Goal: Task Accomplishment & Management: Manage account settings

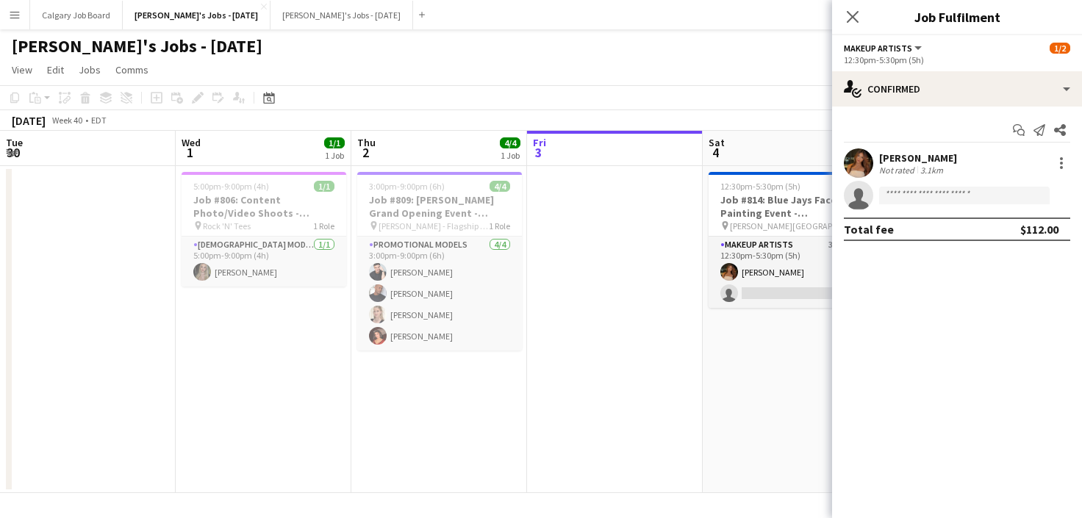
scroll to position [0, 352]
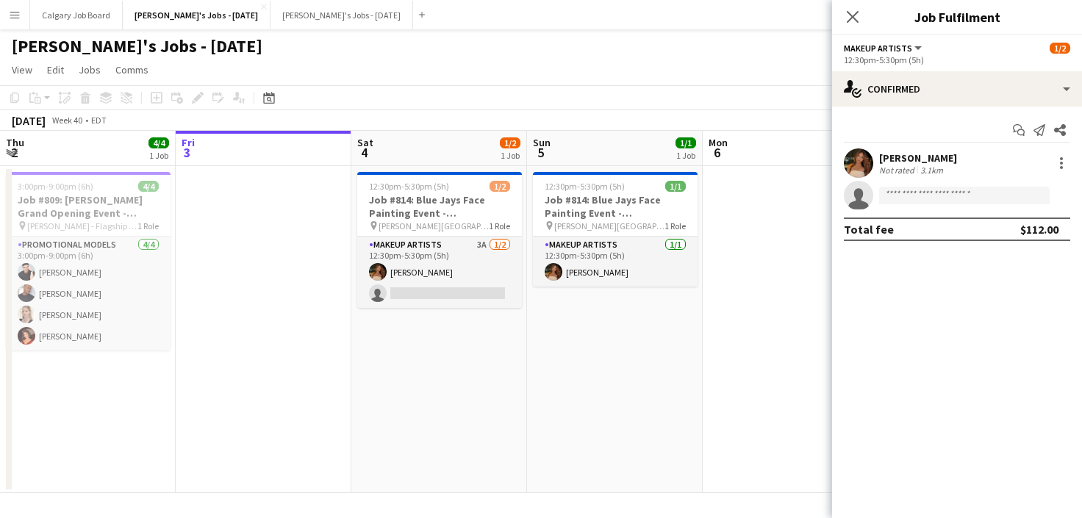
click at [357, 29] on div "[PERSON_NAME]'s Jobs - [DATE]" at bounding box center [541, 43] width 1082 height 28
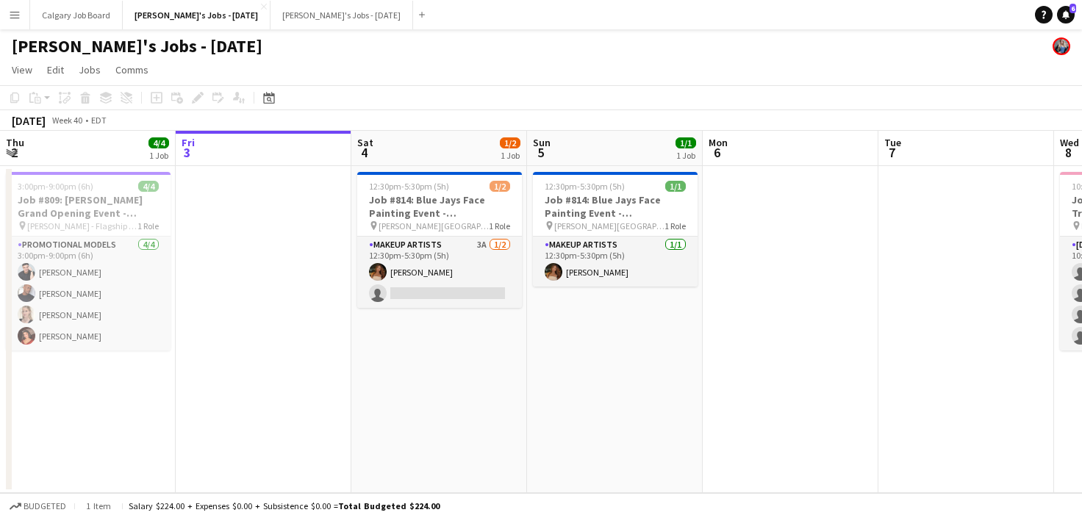
scroll to position [0, 0]
click at [1066, 17] on icon at bounding box center [1066, 13] width 7 height 7
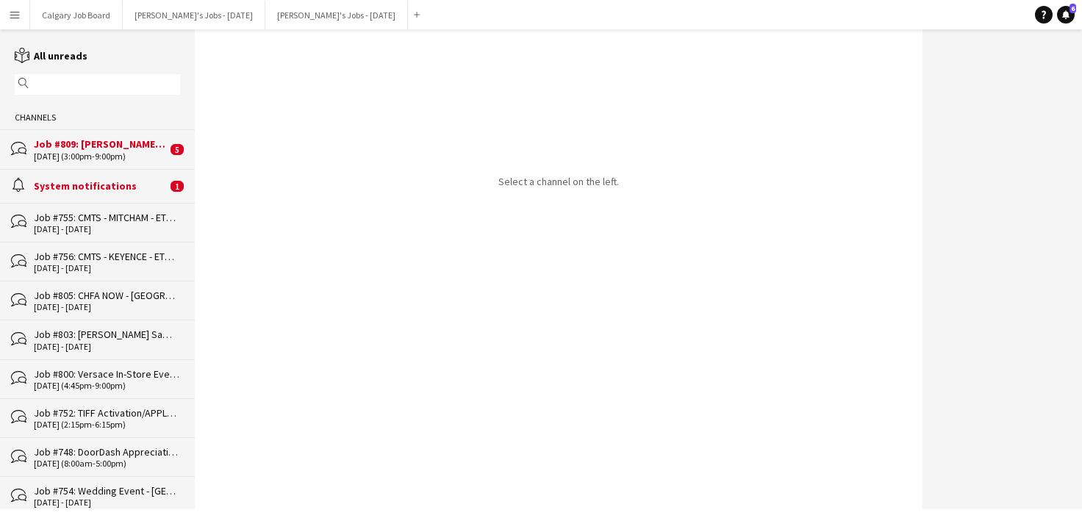
click at [100, 154] on div "[DATE] (3:00pm-9:00pm)" at bounding box center [100, 156] width 133 height 10
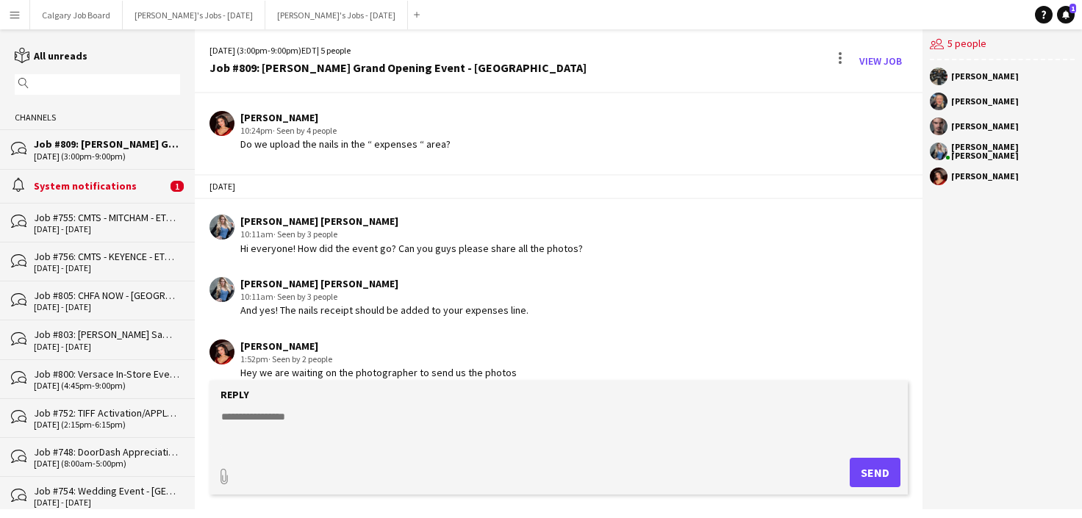
scroll to position [1589, 0]
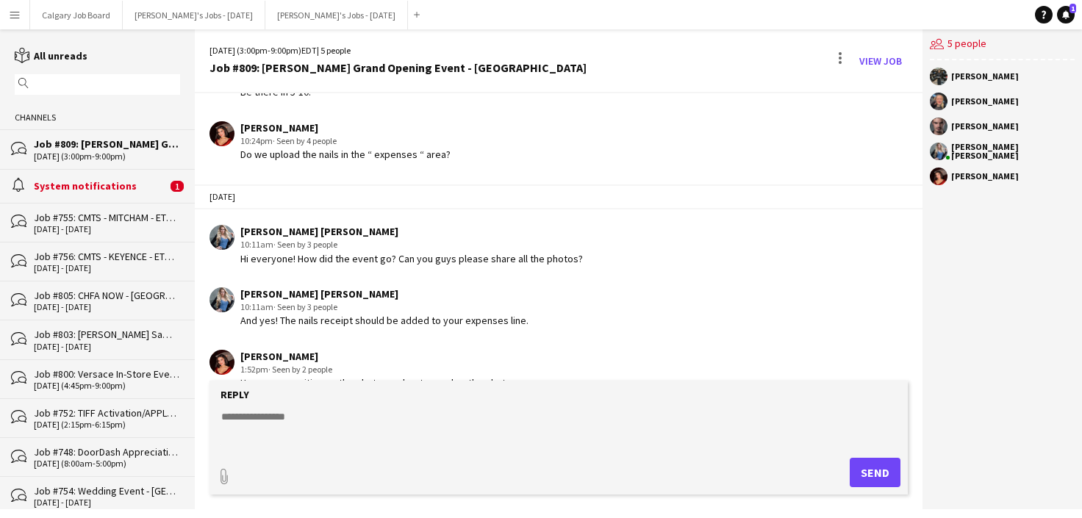
click at [114, 182] on div "System notifications" at bounding box center [100, 185] width 133 height 13
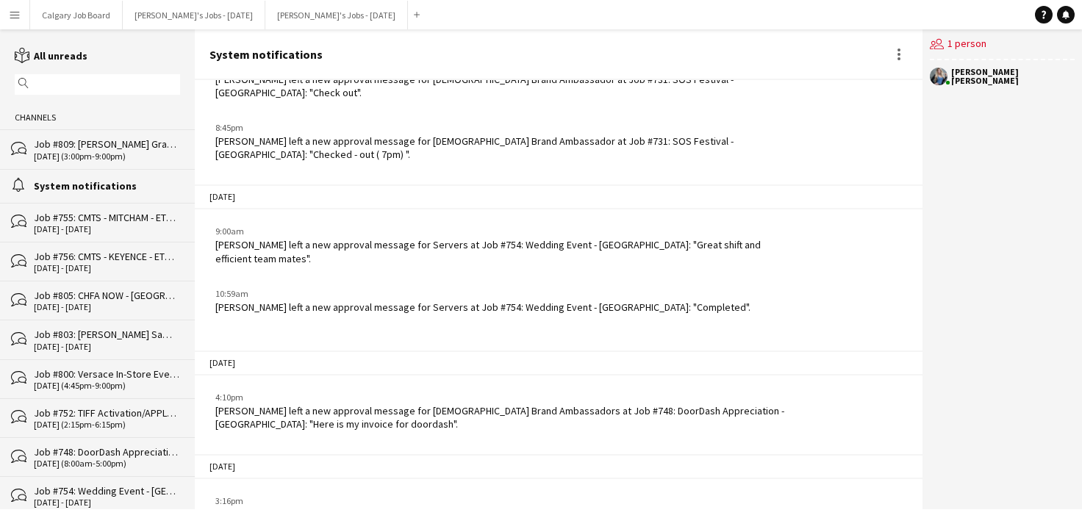
click at [133, 210] on div "bubbles Job #755: CMTS - MITCHAM - ETOBICOKE [DATE] - [DATE]" at bounding box center [97, 222] width 195 height 39
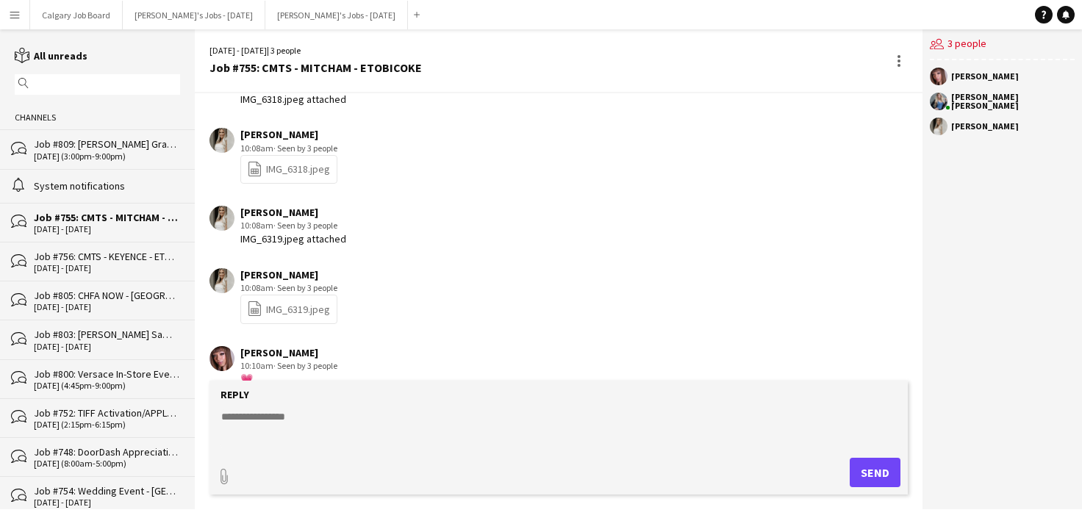
click at [143, 158] on div "[DATE] (3:00pm-9:00pm)" at bounding box center [107, 156] width 146 height 10
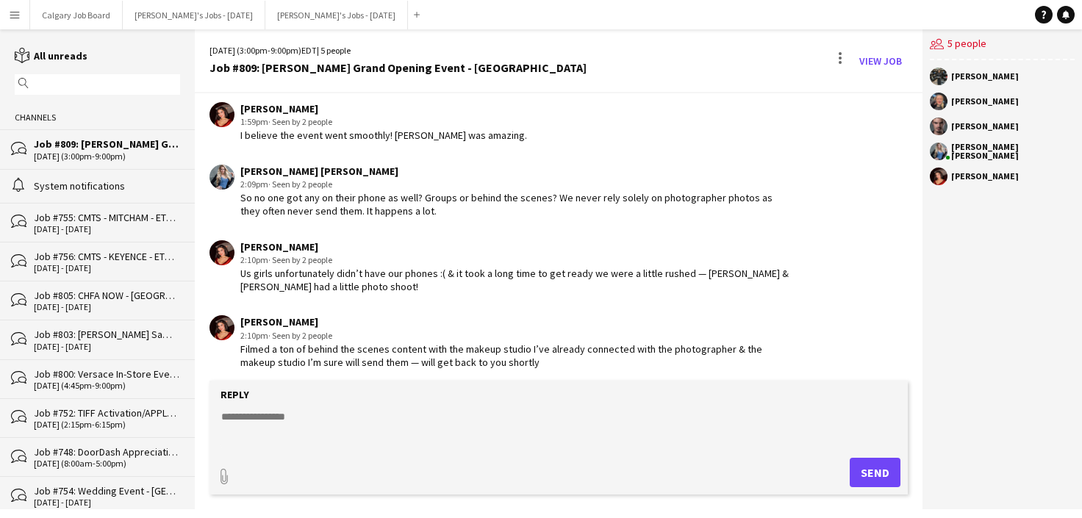
click at [327, 396] on div "Reply" at bounding box center [559, 394] width 684 height 13
click at [318, 420] on textarea at bounding box center [562, 429] width 684 height 38
type textarea "*"
click at [298, 25] on button "[PERSON_NAME]'s Jobs - [DATE] Close" at bounding box center [336, 15] width 143 height 29
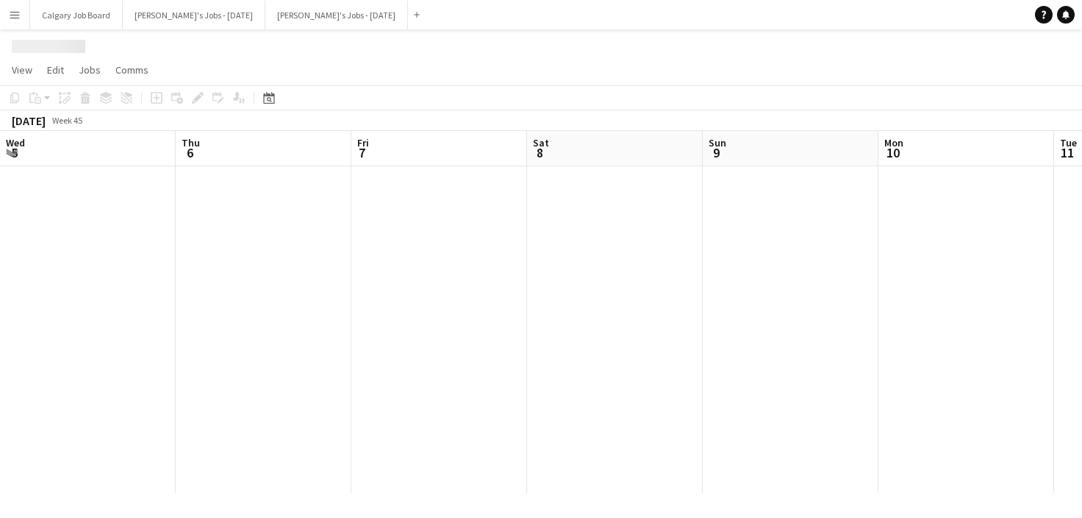
scroll to position [0, 443]
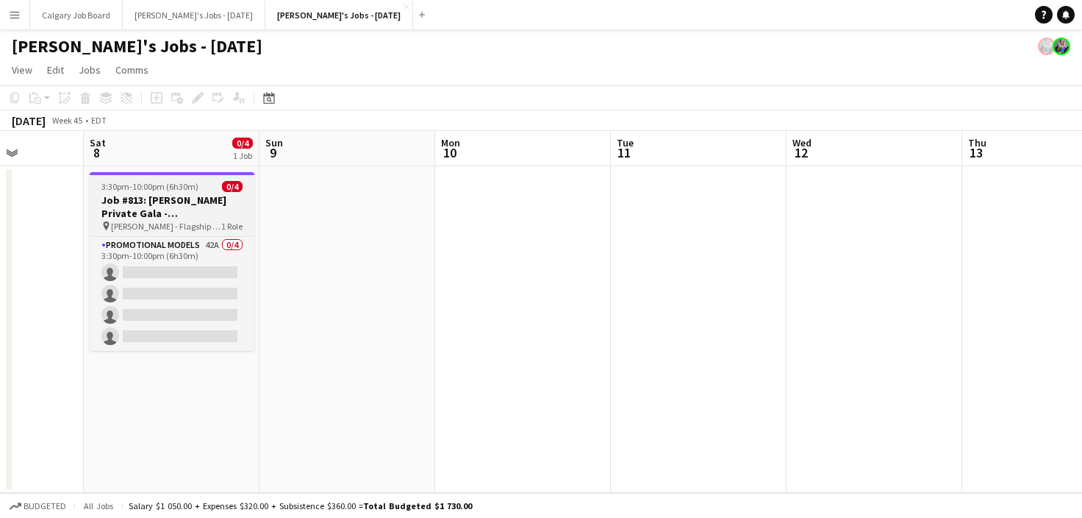
click at [160, 201] on h3 "Job #813: [PERSON_NAME] Private Gala - [GEOGRAPHIC_DATA]" at bounding box center [172, 206] width 165 height 26
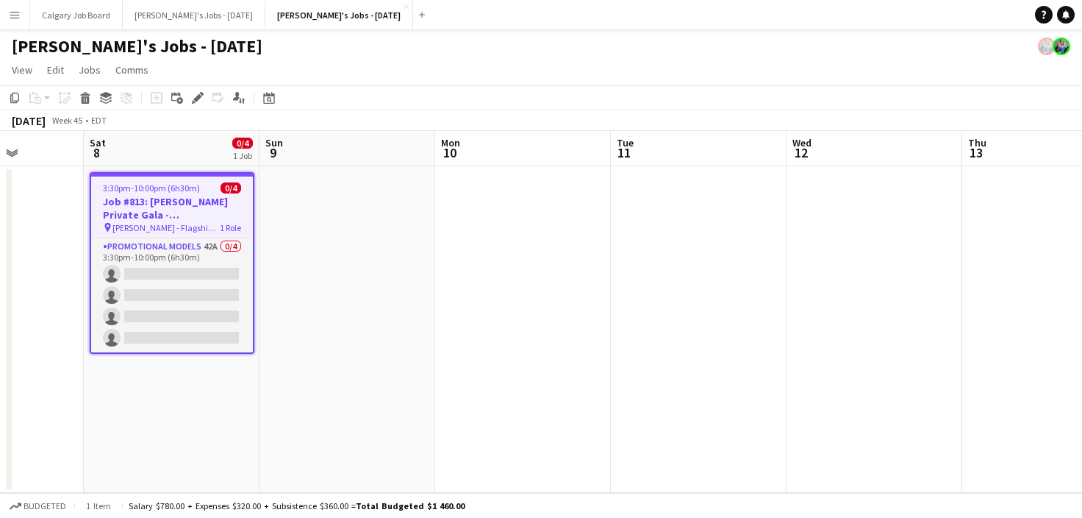
click at [298, 197] on app-date-cell at bounding box center [348, 329] width 176 height 327
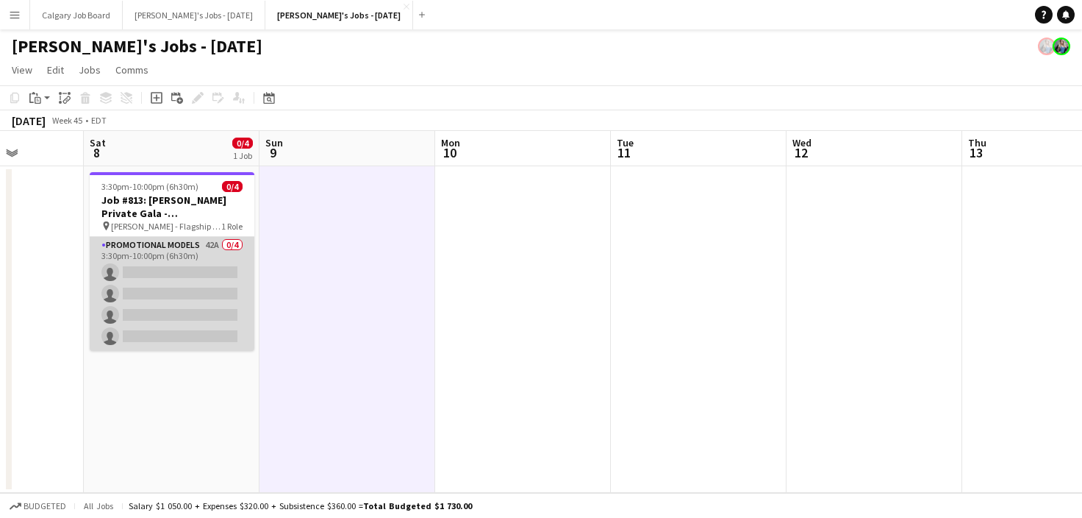
click at [193, 310] on app-card-role "Promotional Models 42A 0/4 3:30pm-10:00pm (6h30m) single-neutral-actions single…" at bounding box center [172, 294] width 165 height 114
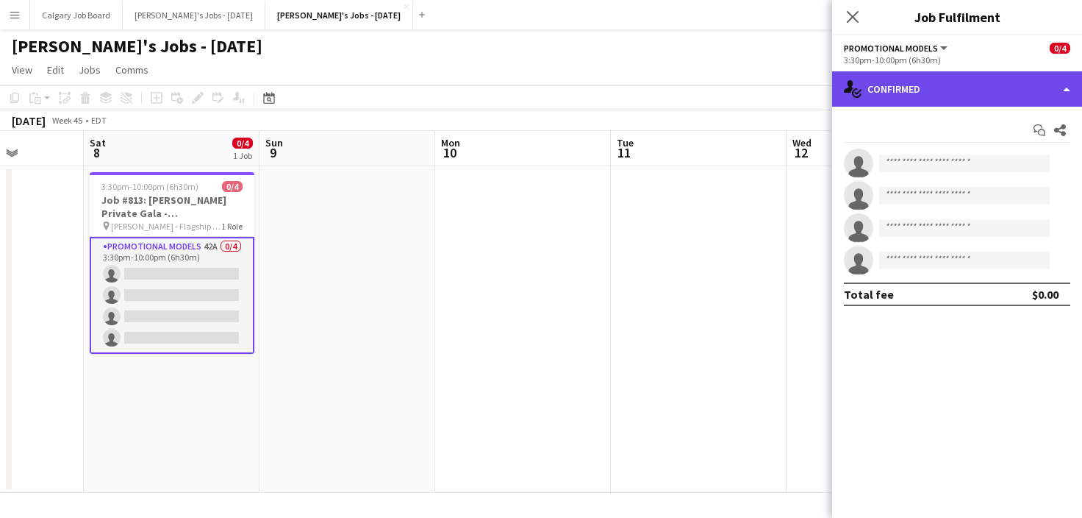
click at [935, 83] on div "single-neutral-actions-check-2 Confirmed" at bounding box center [957, 88] width 250 height 35
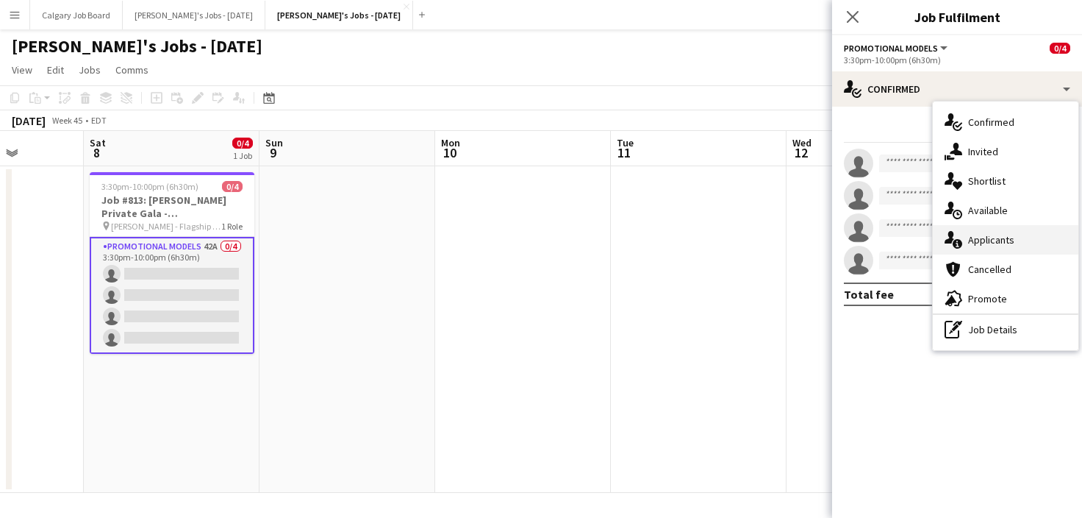
click at [1001, 240] on span "Applicants" at bounding box center [992, 239] width 46 height 13
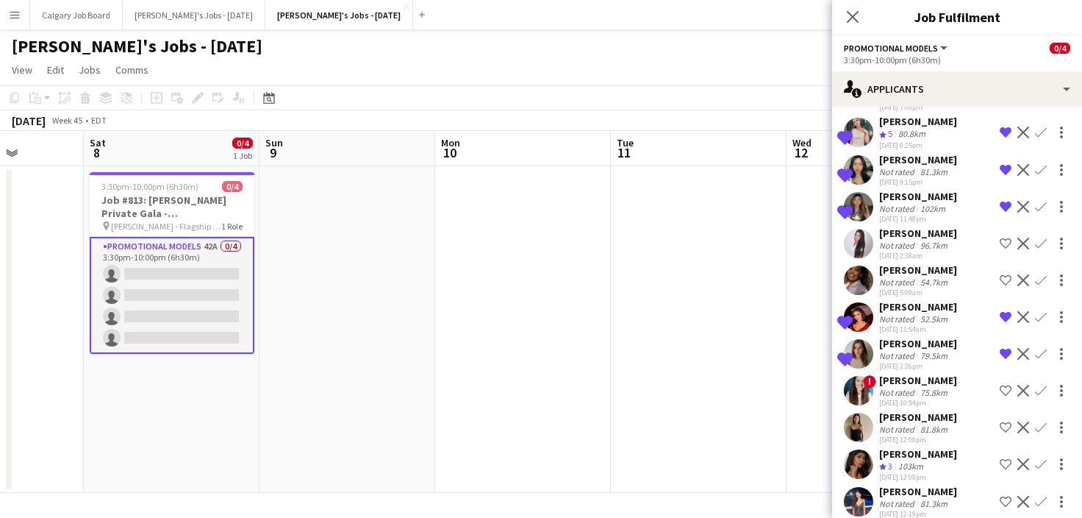
scroll to position [1237, 0]
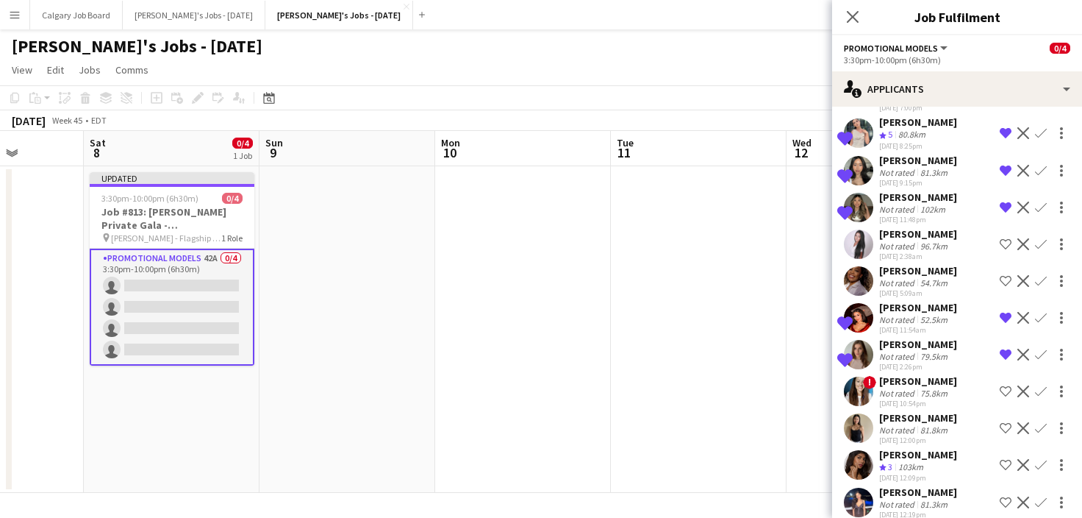
click at [932, 499] on div "81.3km" at bounding box center [934, 504] width 33 height 11
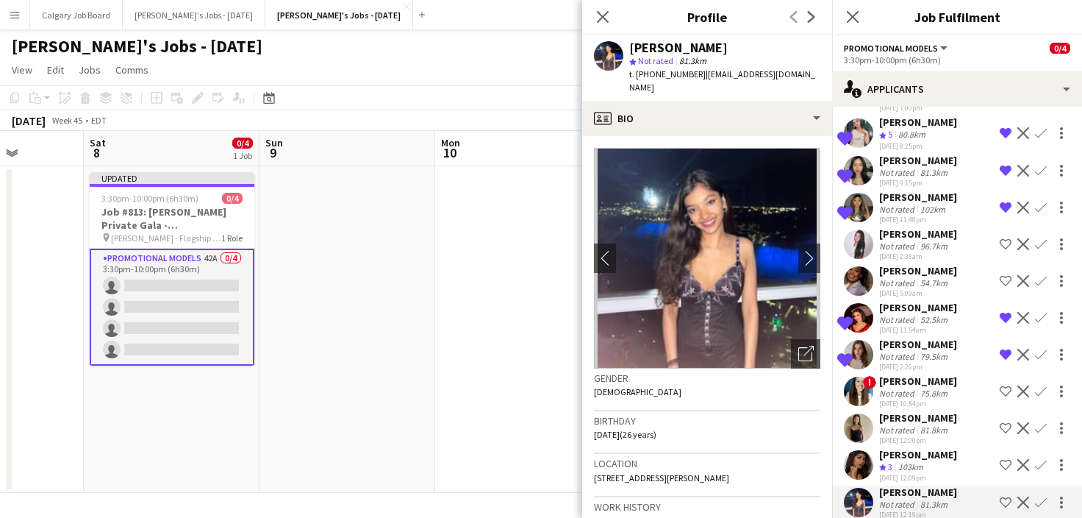
click at [929, 461] on div "Crew rating 3 103km" at bounding box center [919, 467] width 78 height 13
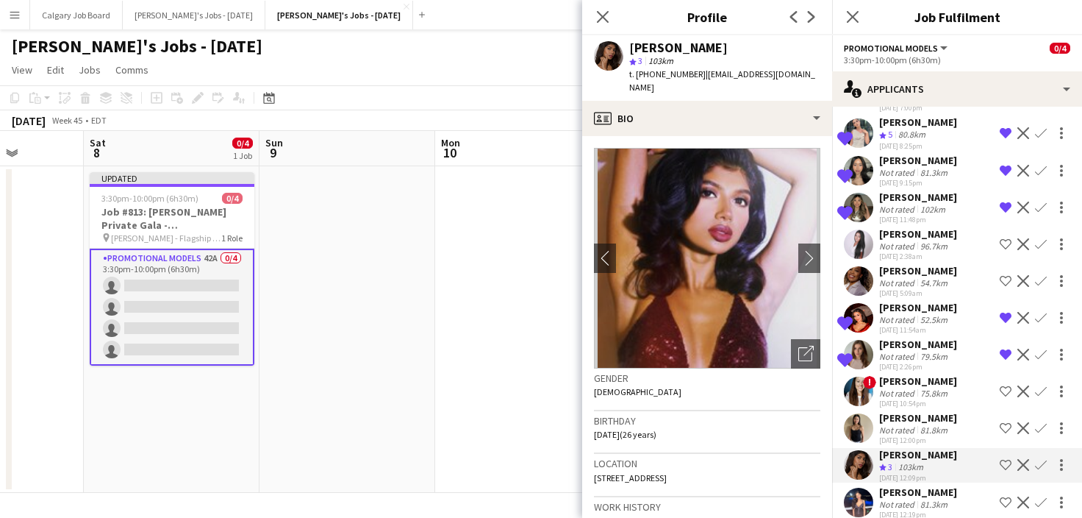
click at [1004, 459] on app-icon "Shortlist crew" at bounding box center [1006, 465] width 12 height 12
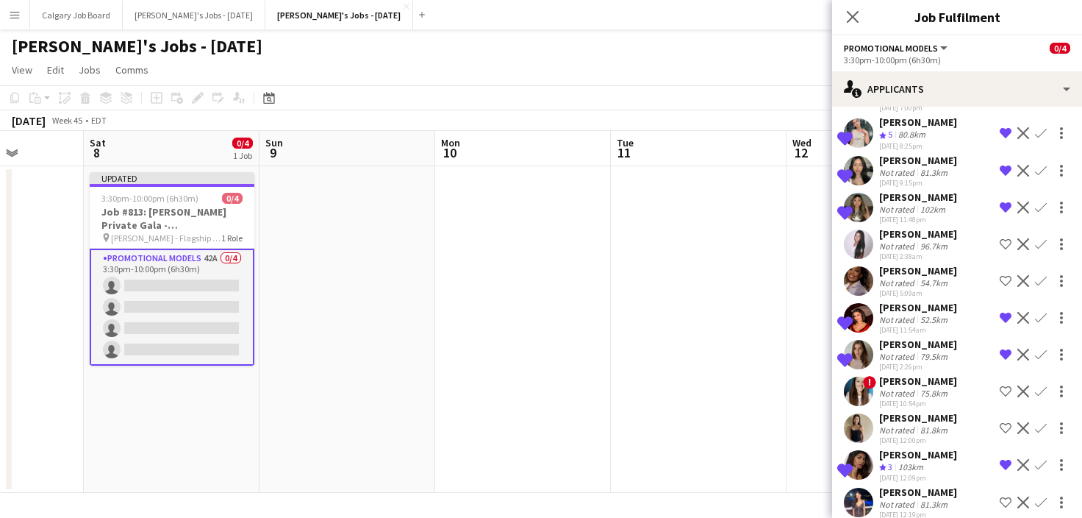
click at [1005, 422] on app-icon "Shortlist crew" at bounding box center [1006, 428] width 12 height 12
click at [638, 324] on app-date-cell at bounding box center [699, 329] width 176 height 327
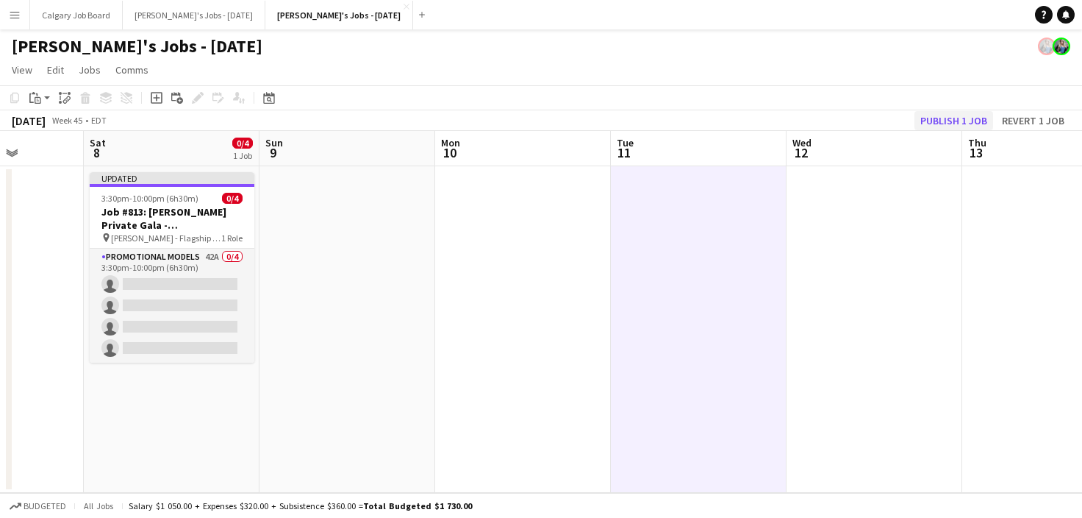
click at [952, 114] on button "Publish 1 job" at bounding box center [954, 120] width 79 height 19
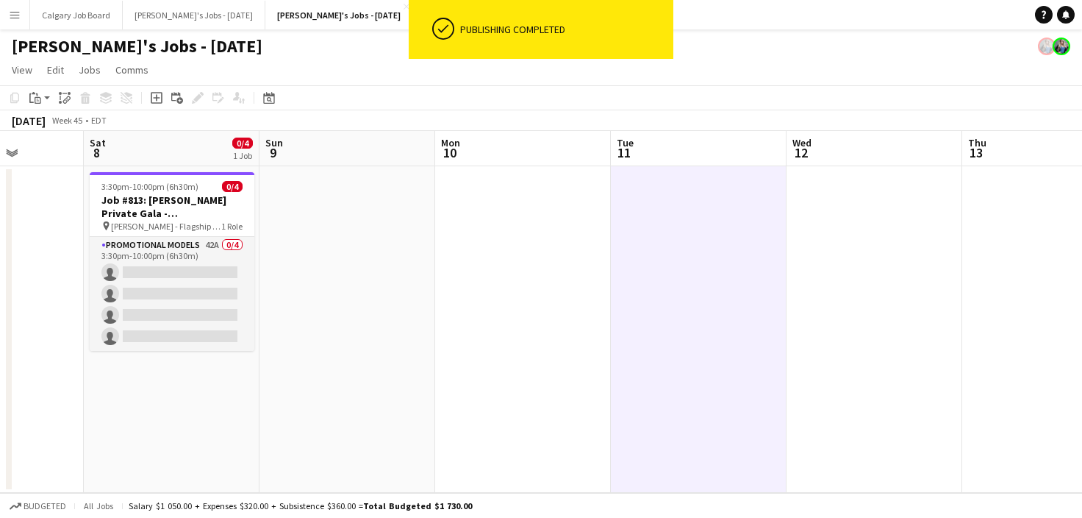
drag, startPoint x: 174, startPoint y: 290, endPoint x: 308, endPoint y: 244, distance: 142.3
click at [174, 290] on app-card-role "Promotional Models 42A 0/4 3:30pm-10:00pm (6h30m) single-neutral-actions single…" at bounding box center [172, 294] width 165 height 114
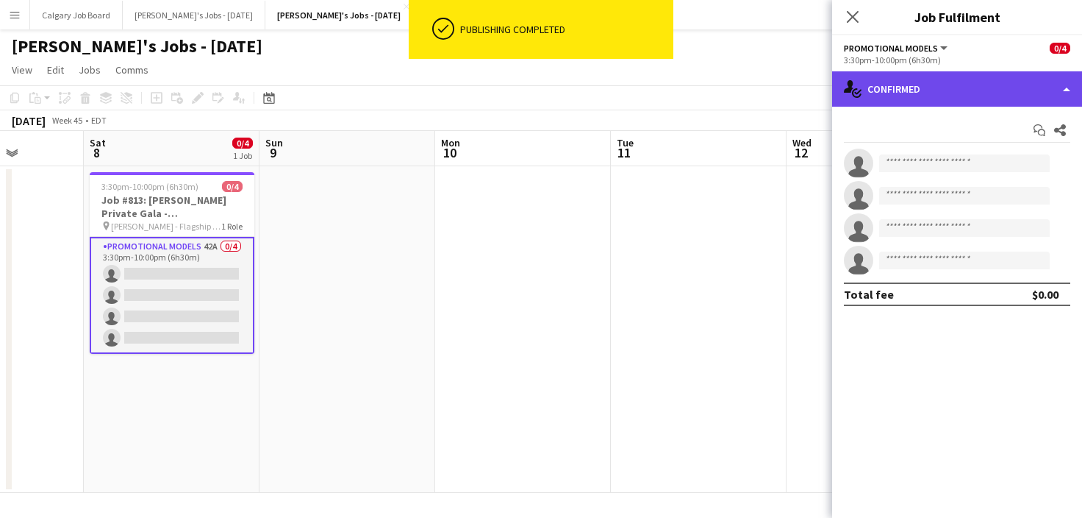
click at [885, 90] on div "single-neutral-actions-check-2 Confirmed" at bounding box center [957, 88] width 250 height 35
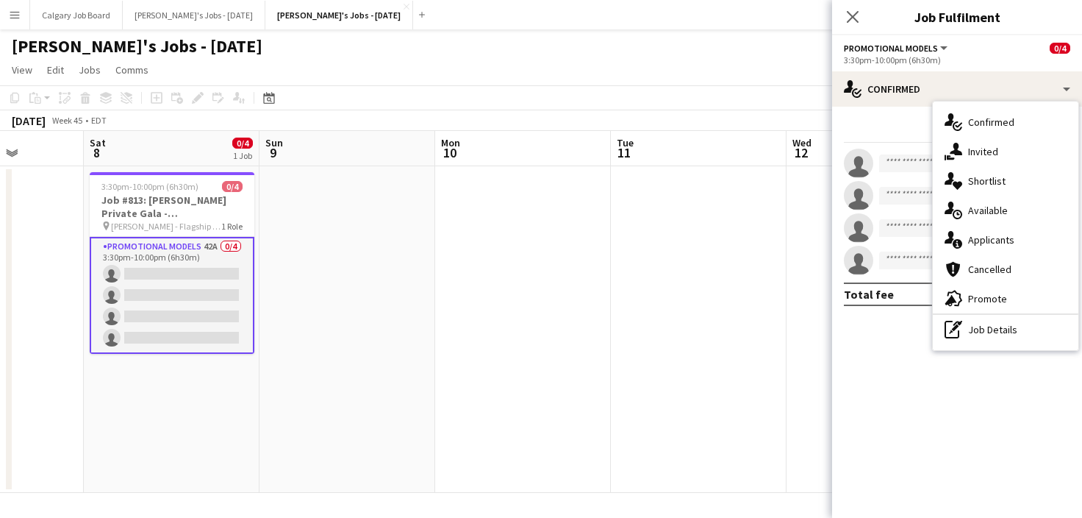
click at [985, 176] on span "Shortlist" at bounding box center [988, 180] width 38 height 13
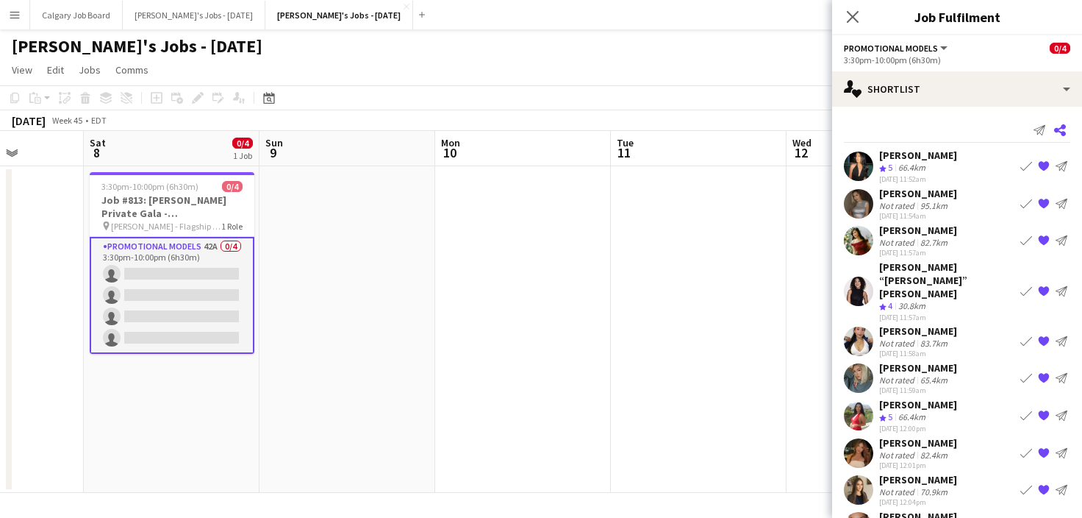
click at [1056, 129] on icon at bounding box center [1061, 130] width 12 height 12
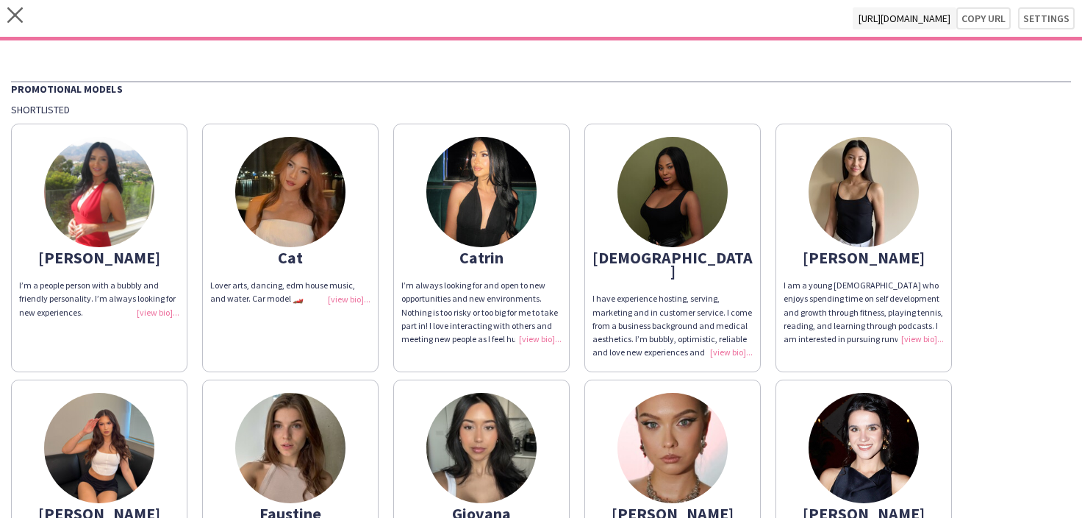
drag, startPoint x: 976, startPoint y: 15, endPoint x: 358, endPoint y: 167, distance: 636.2
click at [975, 15] on button "Copy url" at bounding box center [984, 18] width 54 height 22
type textarea "**********"
click at [7, 18] on icon "close" at bounding box center [14, 14] width 15 height 15
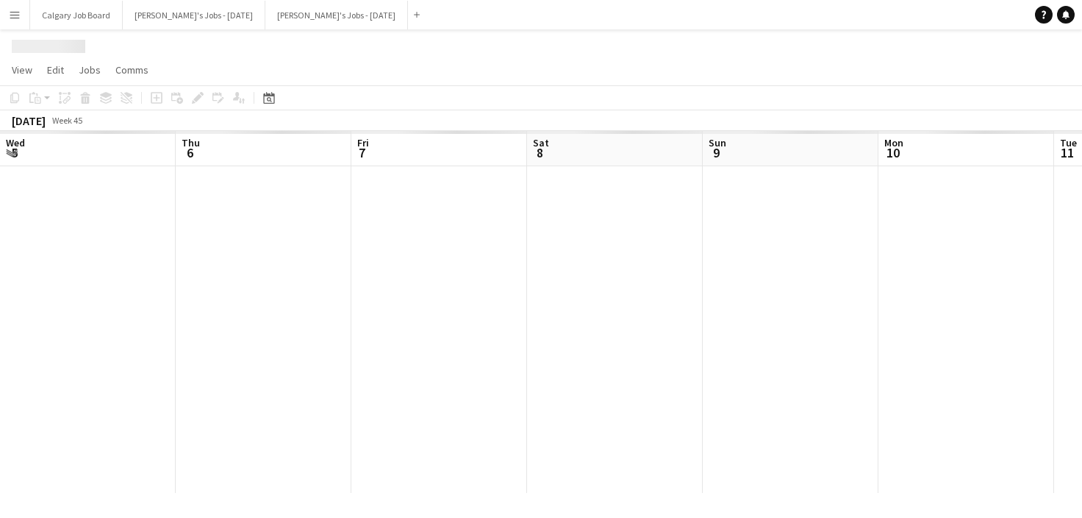
scroll to position [0, 443]
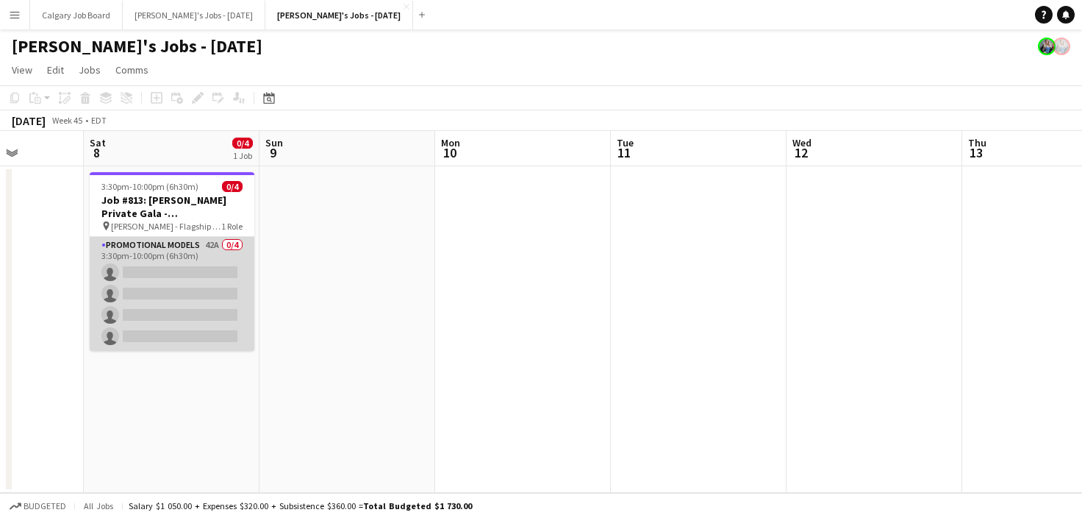
click at [178, 282] on app-card-role "Promotional Models 42A 0/4 3:30pm-10:00pm (6h30m) single-neutral-actions single…" at bounding box center [172, 294] width 165 height 114
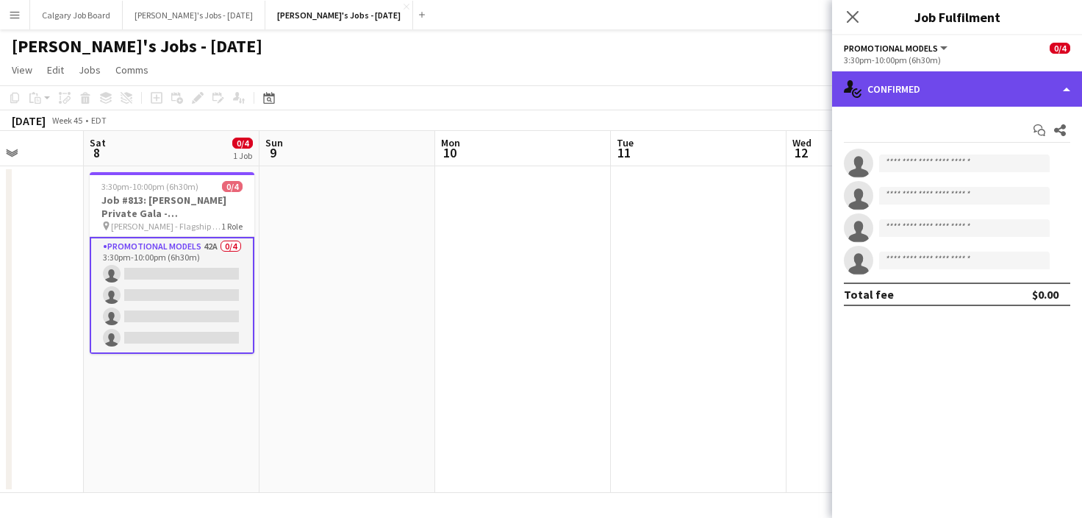
click at [951, 86] on div "single-neutral-actions-check-2 Confirmed" at bounding box center [957, 88] width 250 height 35
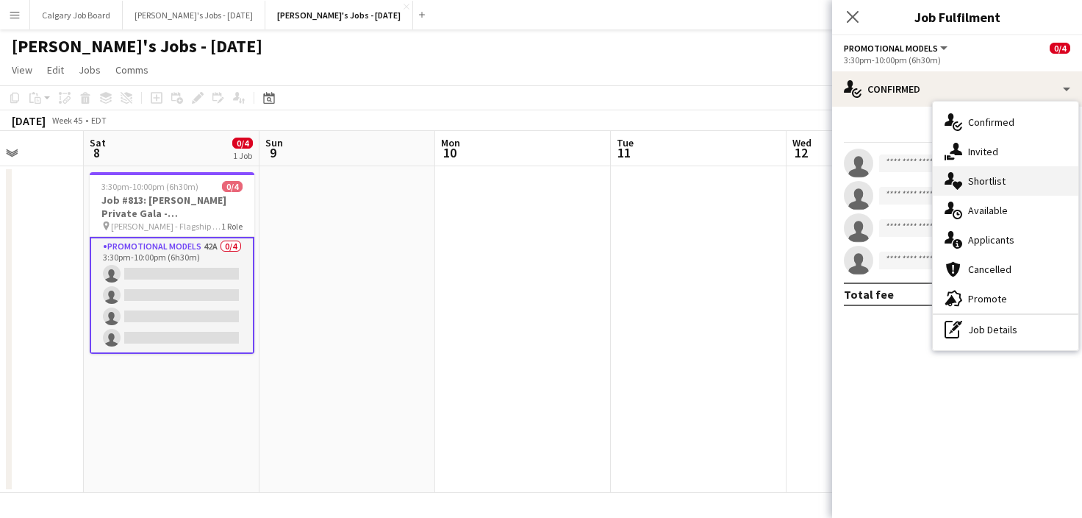
click at [993, 193] on div "single-neutral-actions-heart Shortlist" at bounding box center [1006, 180] width 146 height 29
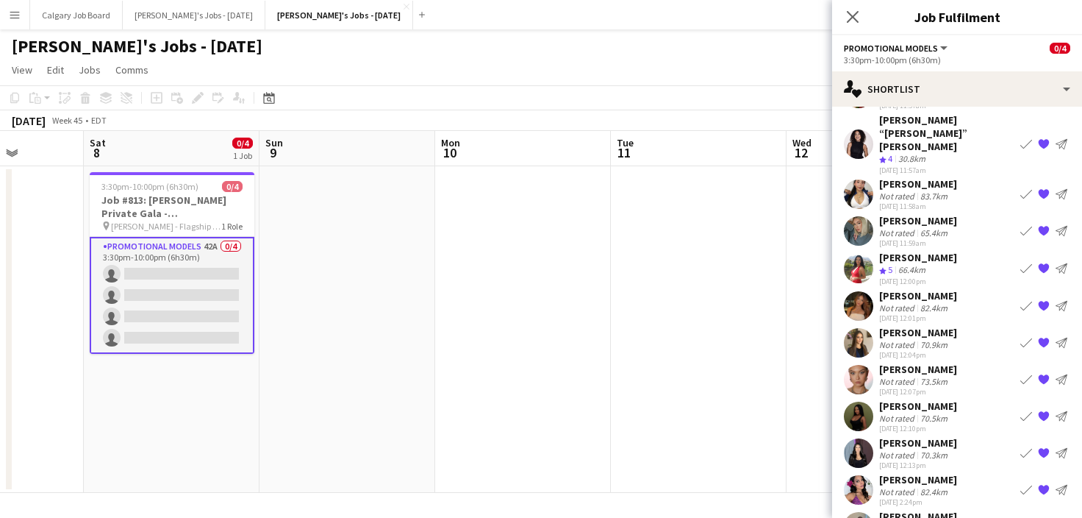
scroll to position [154, 0]
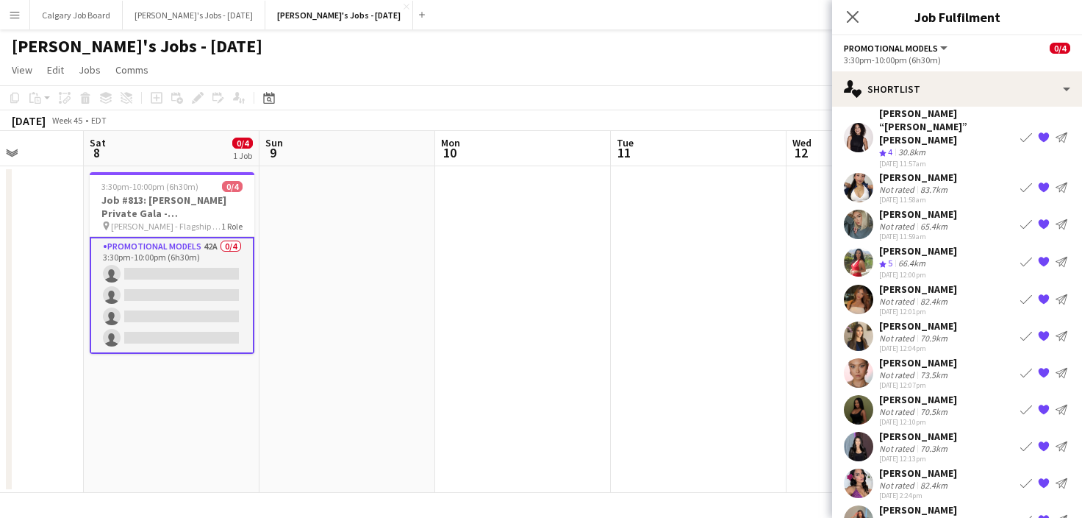
click at [1042, 293] on app-icon "{{ spriteTitle }}" at bounding box center [1044, 299] width 12 height 12
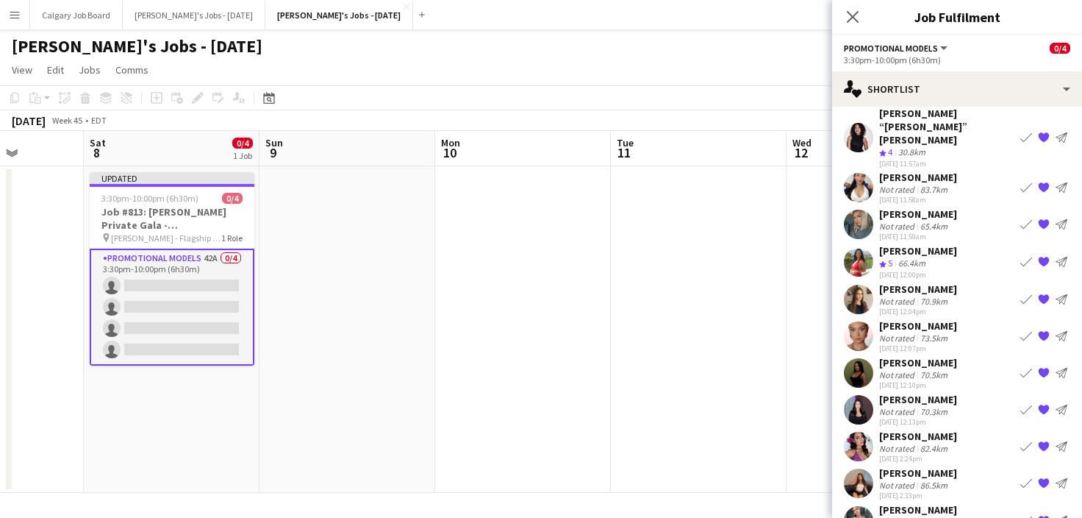
click at [804, 288] on app-date-cell at bounding box center [875, 329] width 176 height 327
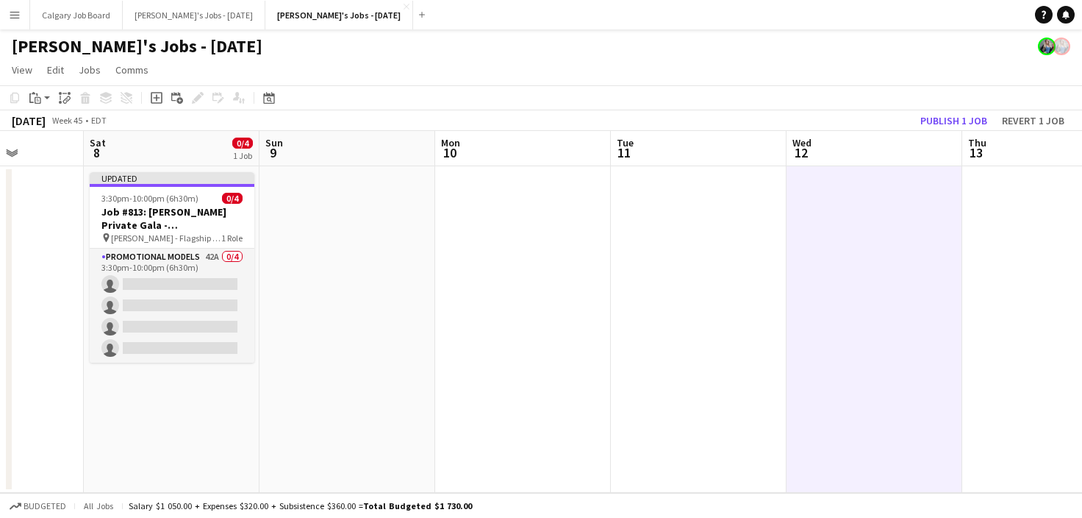
click at [935, 115] on button "Publish 1 job" at bounding box center [954, 120] width 79 height 19
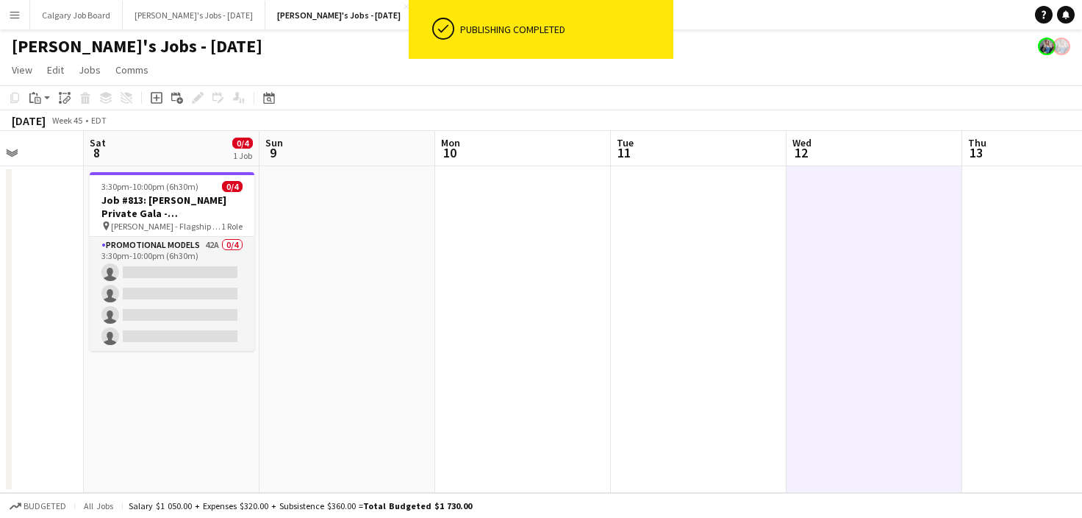
drag, startPoint x: 193, startPoint y: 293, endPoint x: 460, endPoint y: 213, distance: 278.2
click at [197, 292] on app-card-role "Promotional Models 42A 0/4 3:30pm-10:00pm (6h30m) single-neutral-actions single…" at bounding box center [172, 294] width 165 height 114
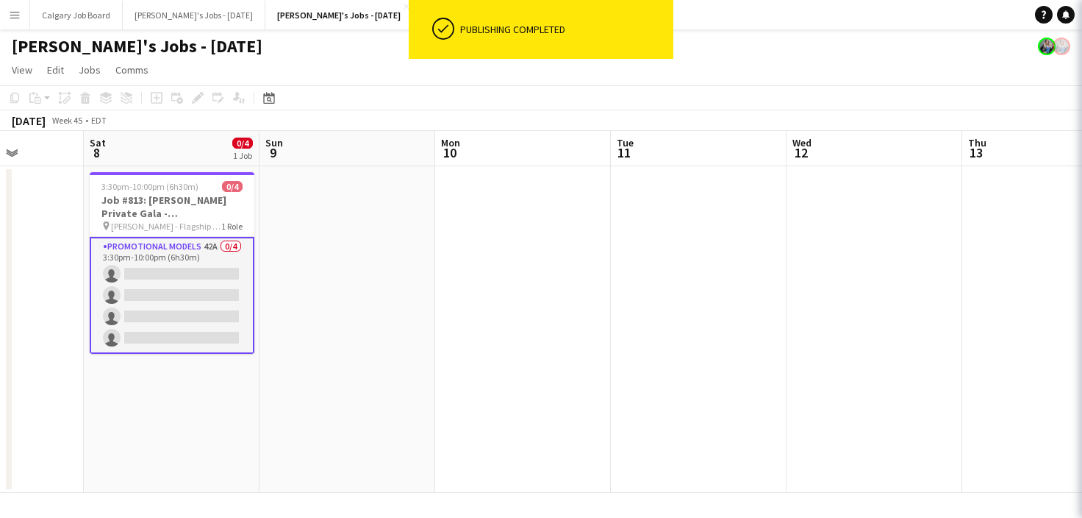
scroll to position [0, 440]
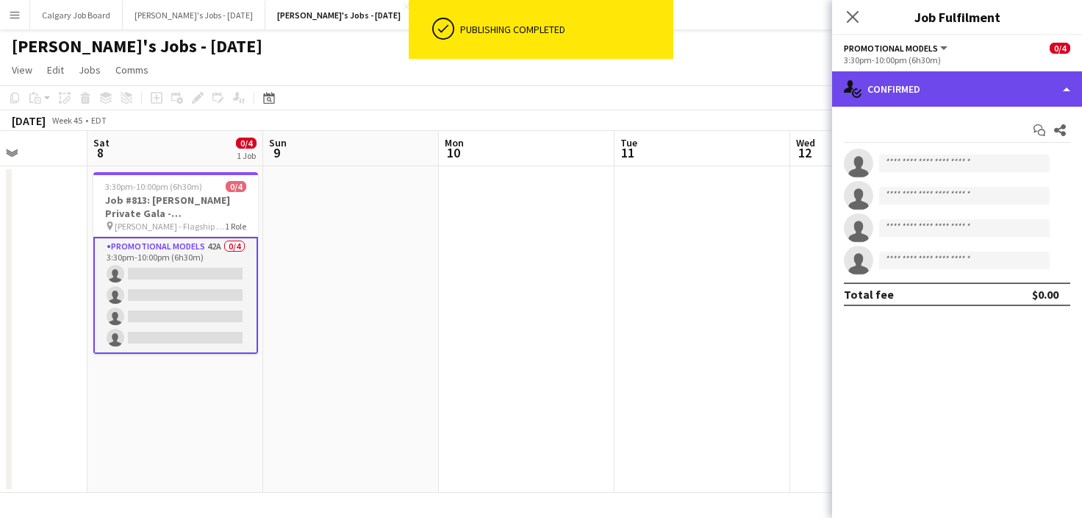
click at [942, 97] on div "single-neutral-actions-check-2 Confirmed" at bounding box center [957, 88] width 250 height 35
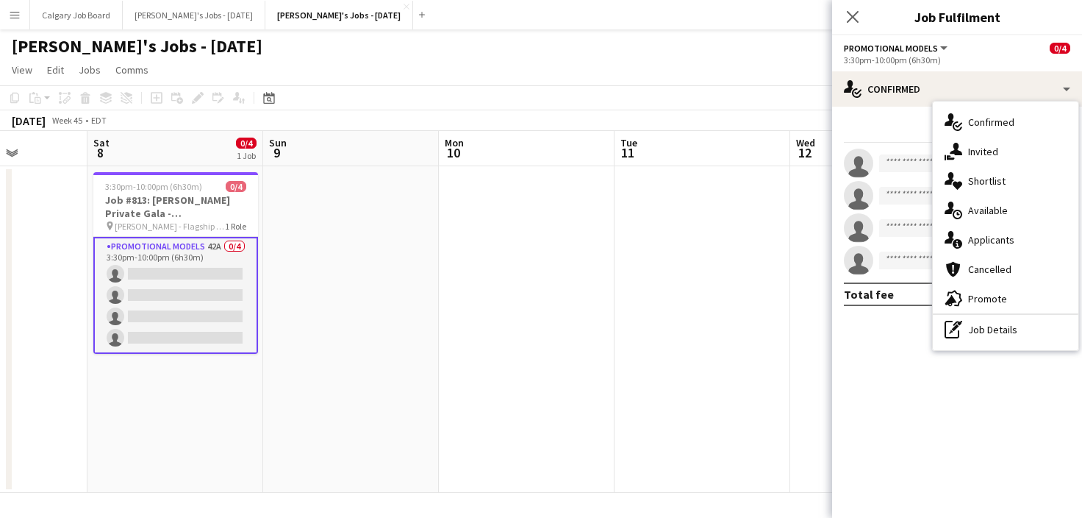
drag, startPoint x: 914, startPoint y: 147, endPoint x: 940, endPoint y: 145, distance: 25.8
click at [914, 146] on div "Start chat Share single-neutral-actions single-neutral-actions single-neutral-a…" at bounding box center [957, 212] width 250 height 211
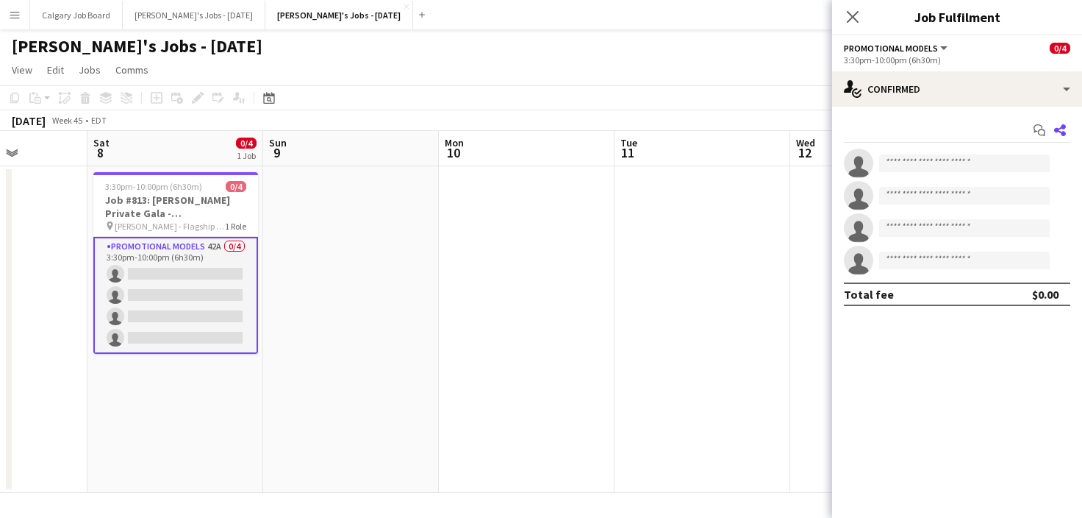
click at [1060, 132] on icon at bounding box center [1061, 130] width 12 height 12
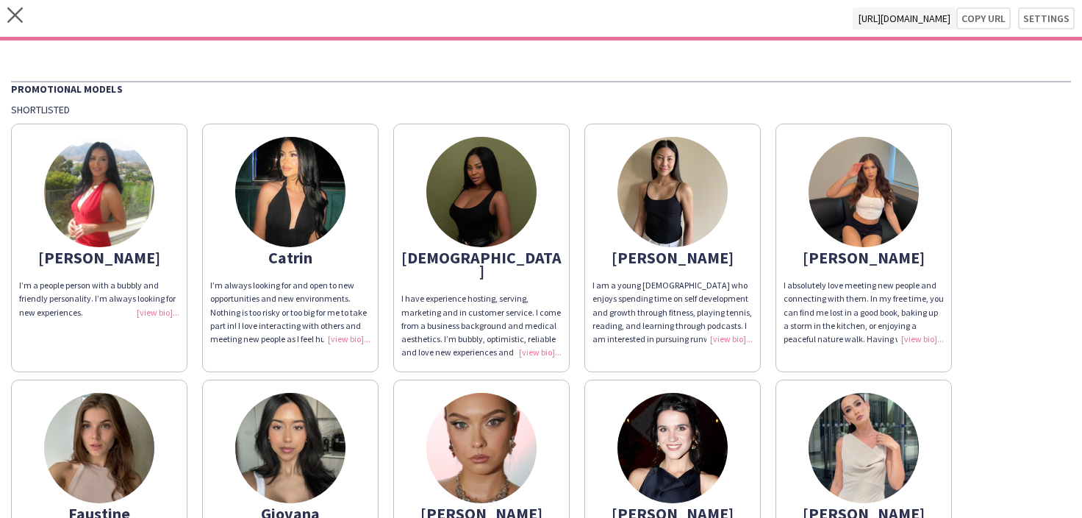
drag, startPoint x: 178, startPoint y: 307, endPoint x: 399, endPoint y: 293, distance: 221.1
click at [179, 307] on div "I’m a people person with a bubbly and friendly personality. I’m always looking …" at bounding box center [99, 299] width 160 height 40
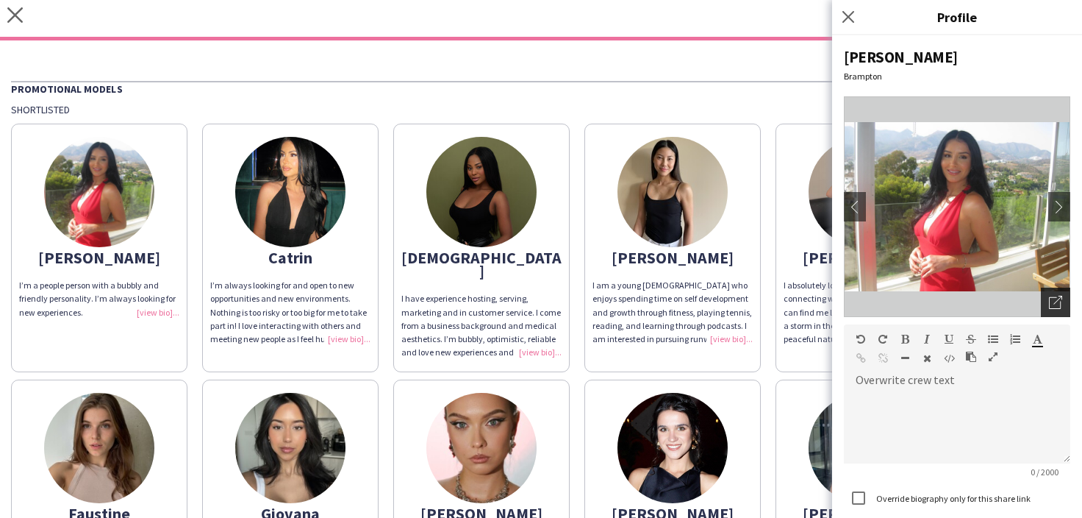
click at [1063, 296] on div "Open photos pop-in" at bounding box center [1055, 302] width 29 height 29
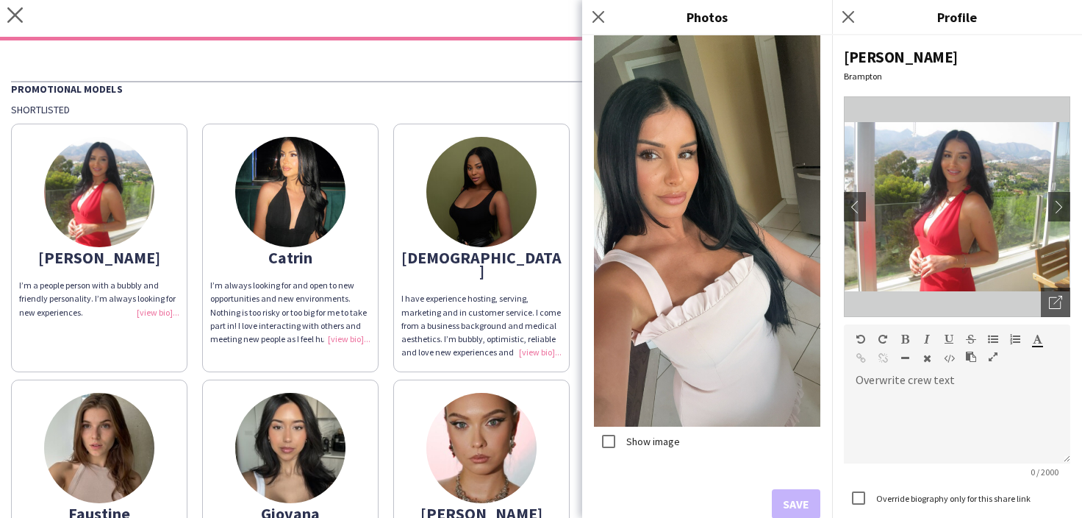
scroll to position [3019, 0]
click at [794, 501] on button "Save" at bounding box center [796, 504] width 49 height 29
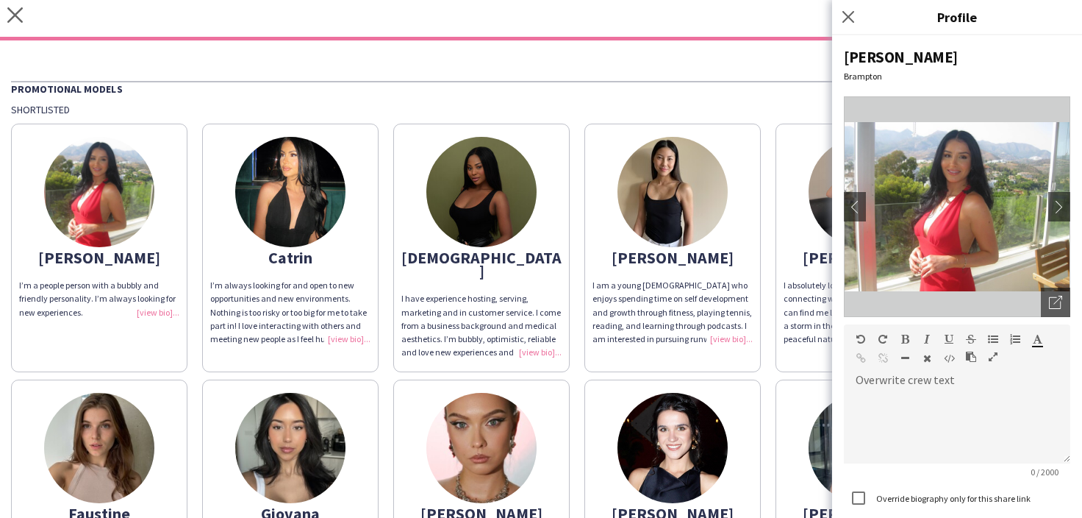
click at [319, 346] on app-share-pages-crew-card "Catrin I’m always looking for and open to new opportunities and new environment…" at bounding box center [290, 248] width 176 height 249
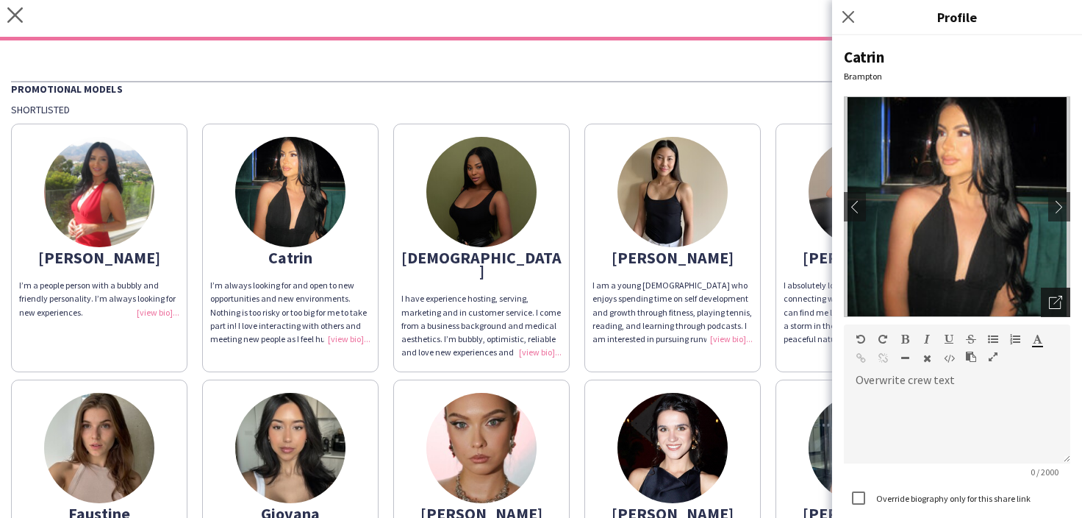
click at [1049, 299] on div "Open photos pop-in" at bounding box center [1055, 302] width 29 height 29
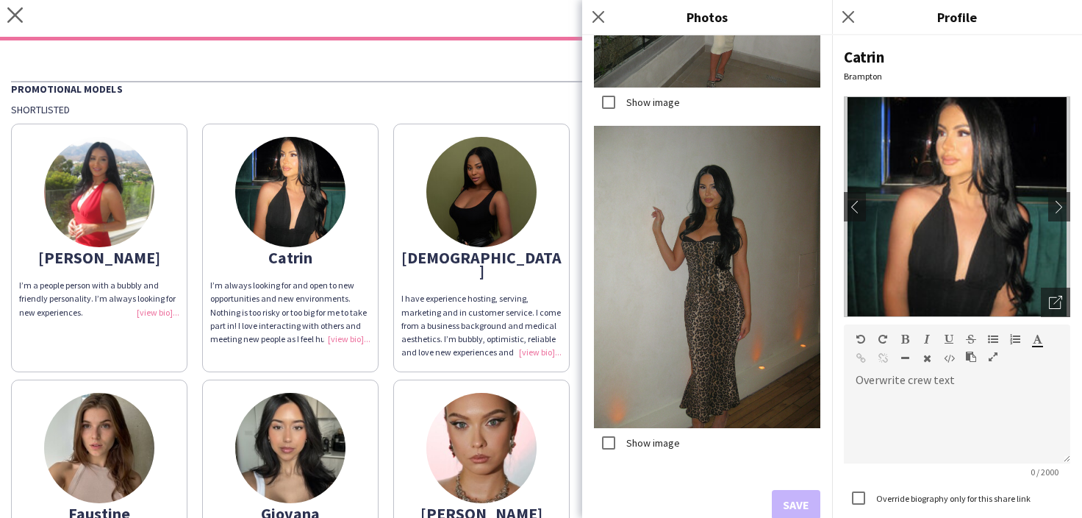
scroll to position [0, 0]
click at [424, 90] on div "Promotional Models" at bounding box center [541, 88] width 1060 height 15
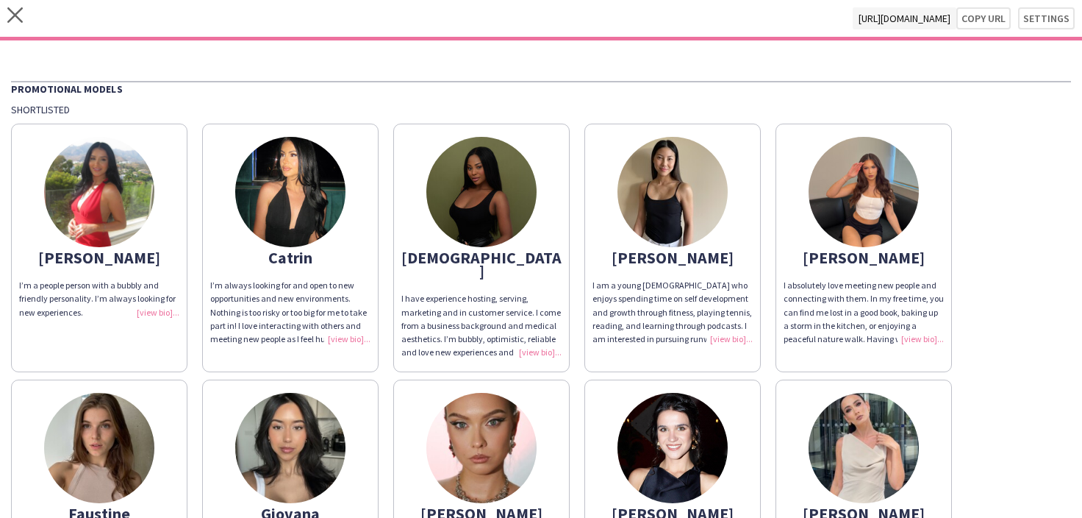
drag, startPoint x: 546, startPoint y: 334, endPoint x: 591, endPoint y: 333, distance: 44.1
click at [547, 334] on div "I have experience hosting, serving, marketing and in customer service. I come f…" at bounding box center [482, 325] width 160 height 67
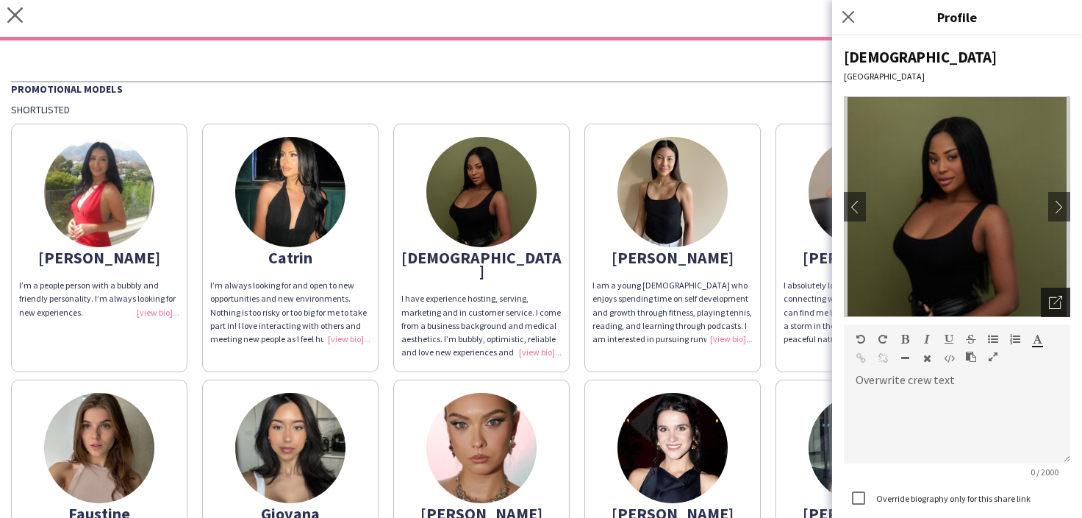
click at [1052, 293] on div "Open photos pop-in" at bounding box center [1055, 302] width 29 height 29
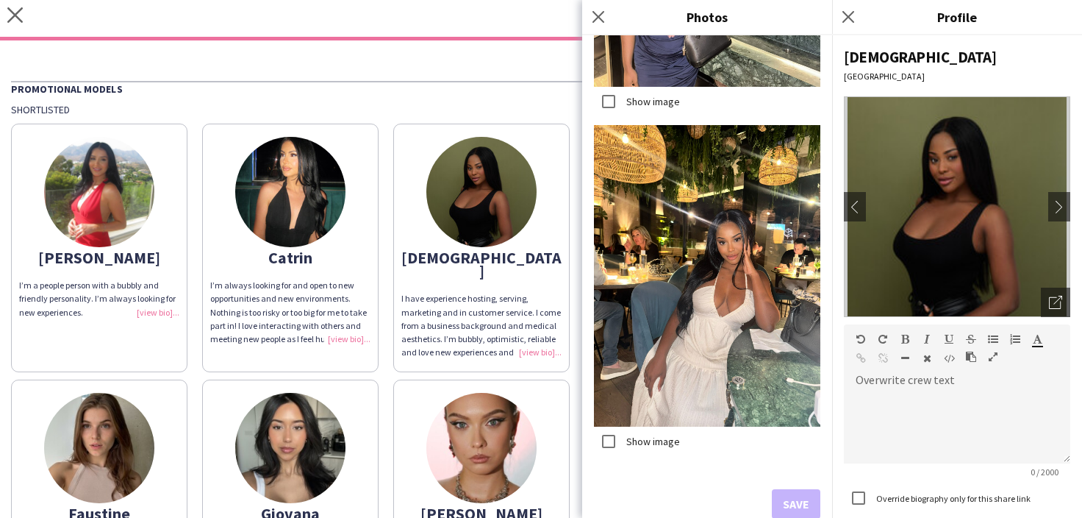
scroll to position [2007, 0]
click at [788, 500] on button "Save" at bounding box center [796, 504] width 49 height 29
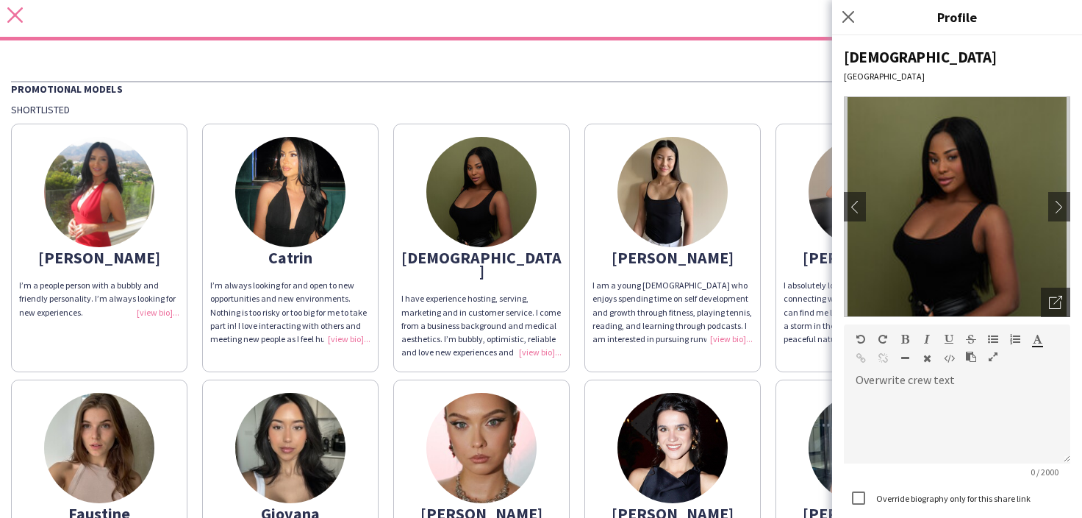
click at [21, 17] on icon "close" at bounding box center [14, 14] width 15 height 15
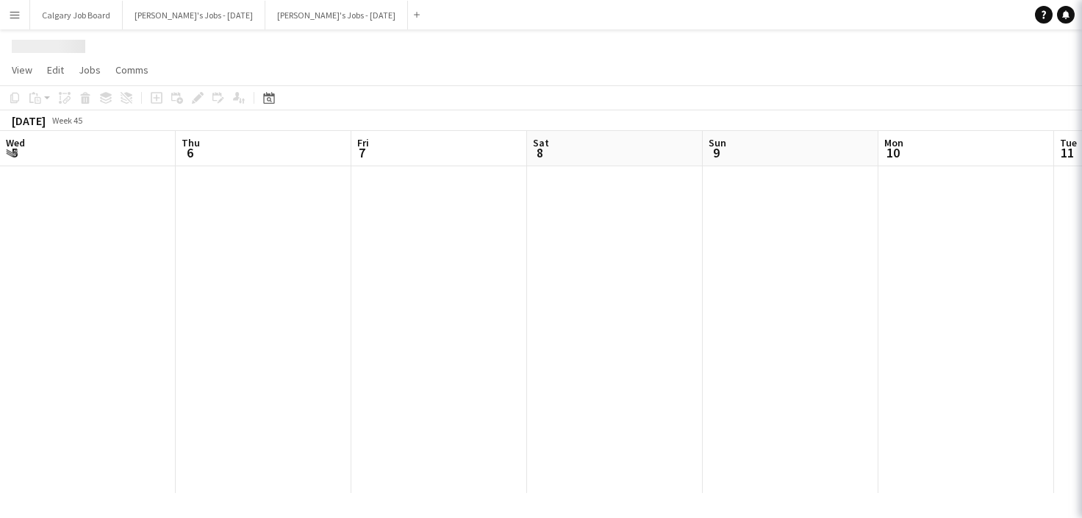
scroll to position [0, 440]
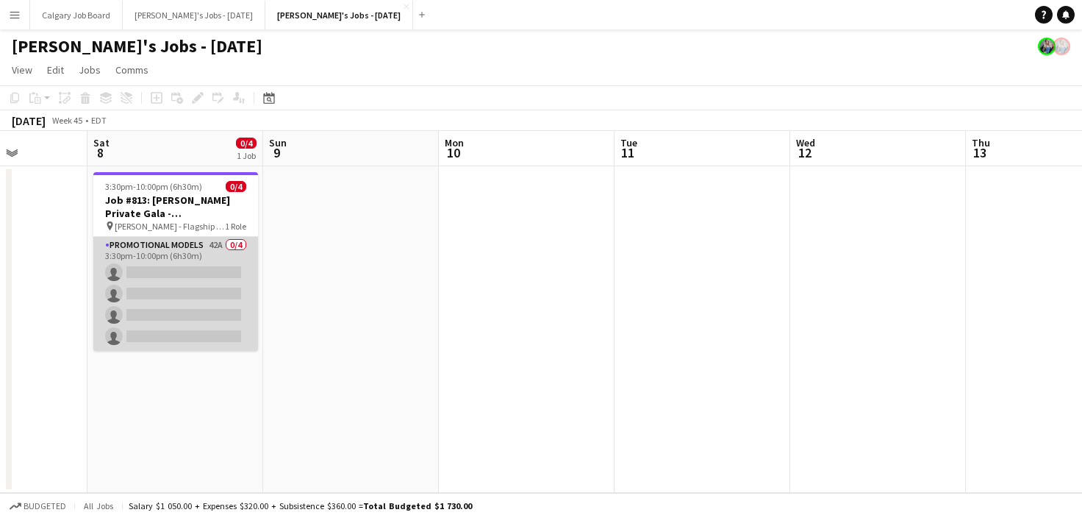
click at [178, 268] on app-card-role "Promotional Models 42A 0/4 3:30pm-10:00pm (6h30m) single-neutral-actions single…" at bounding box center [175, 294] width 165 height 114
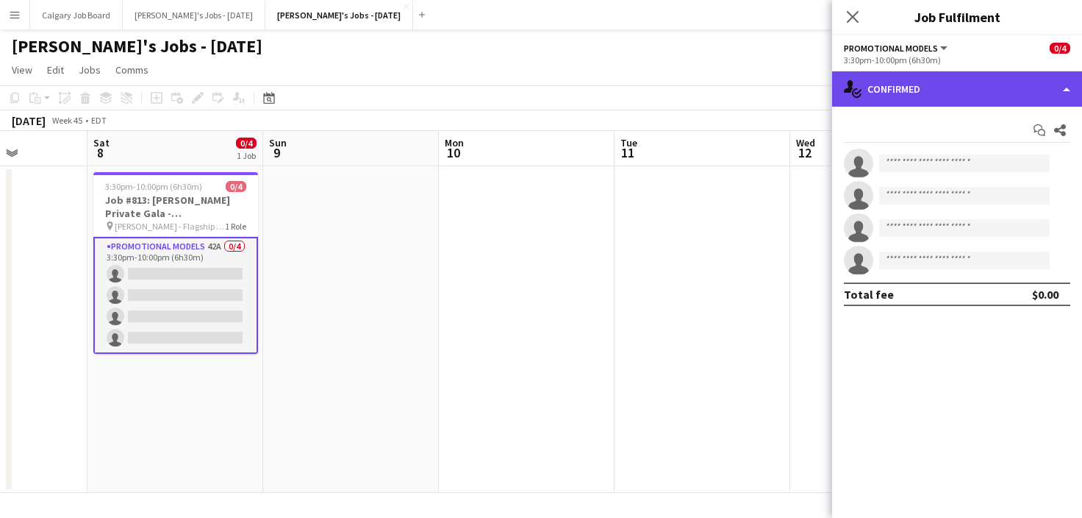
click at [884, 101] on div "single-neutral-actions-check-2 Confirmed" at bounding box center [957, 88] width 250 height 35
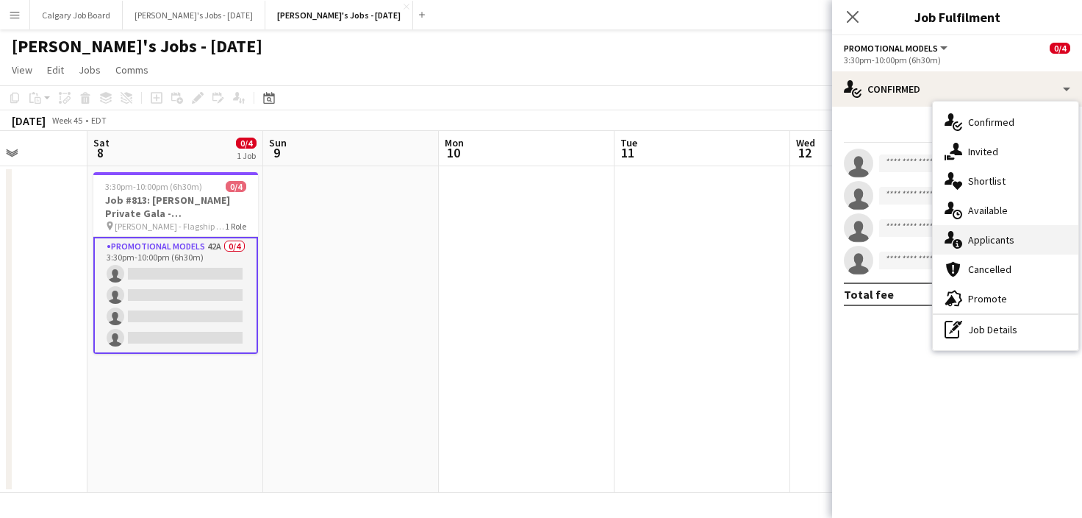
click at [982, 240] on span "Applicants" at bounding box center [992, 239] width 46 height 13
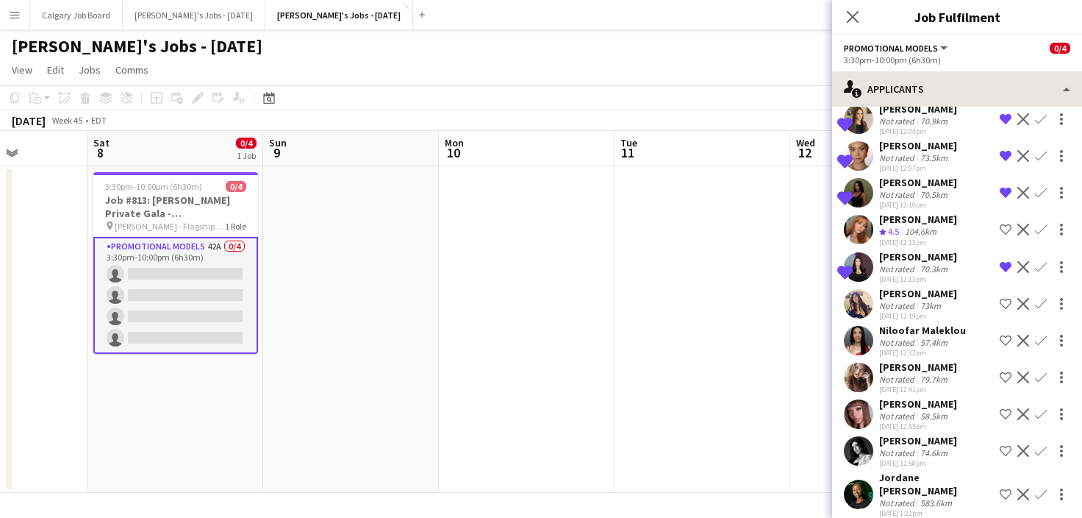
scroll to position [243, 0]
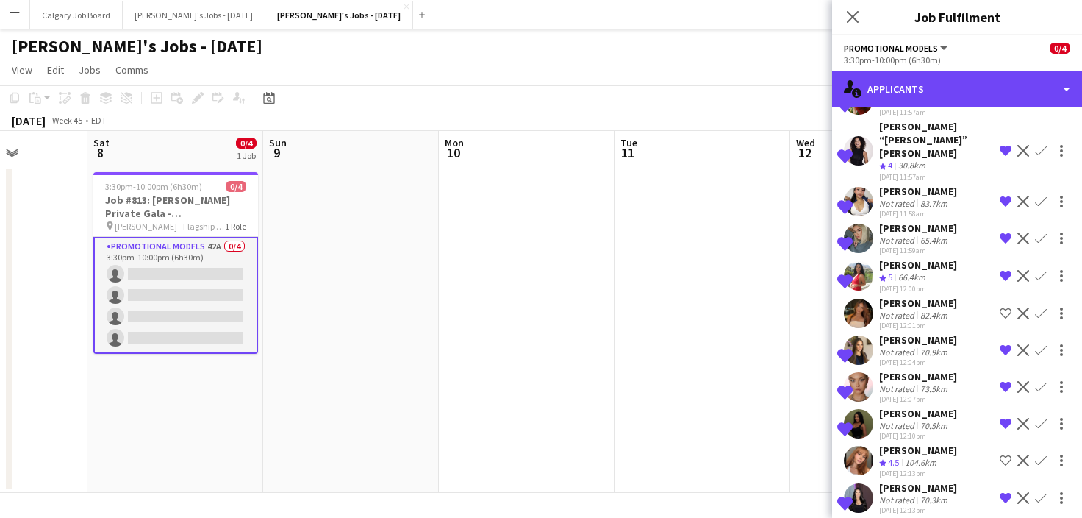
drag, startPoint x: 928, startPoint y: 87, endPoint x: 944, endPoint y: 109, distance: 27.4
click at [928, 87] on div "single-neutral-actions-information Applicants" at bounding box center [957, 88] width 250 height 35
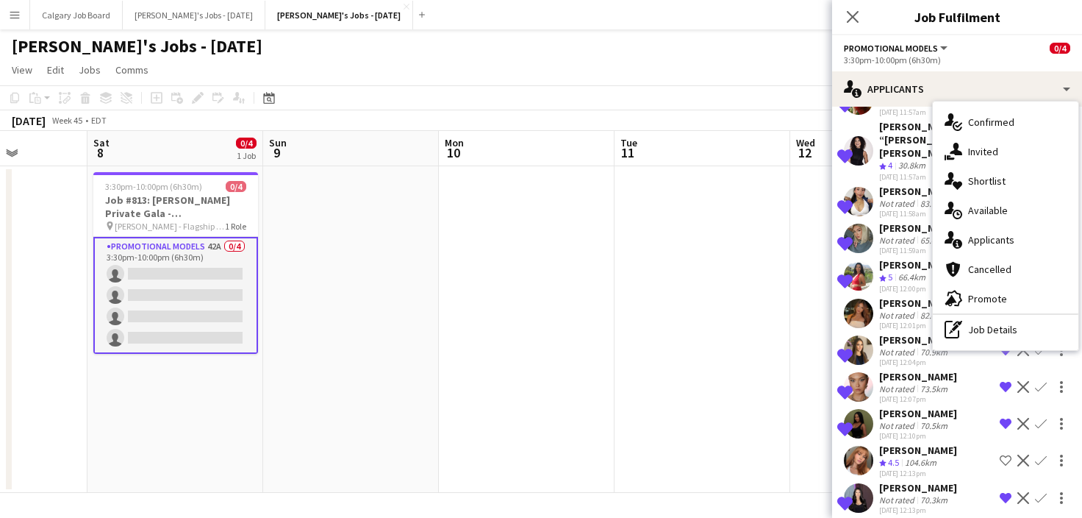
drag, startPoint x: 991, startPoint y: 174, endPoint x: 1000, endPoint y: 171, distance: 10.0
click at [991, 174] on div "single-neutral-actions-heart Shortlist" at bounding box center [1006, 180] width 146 height 29
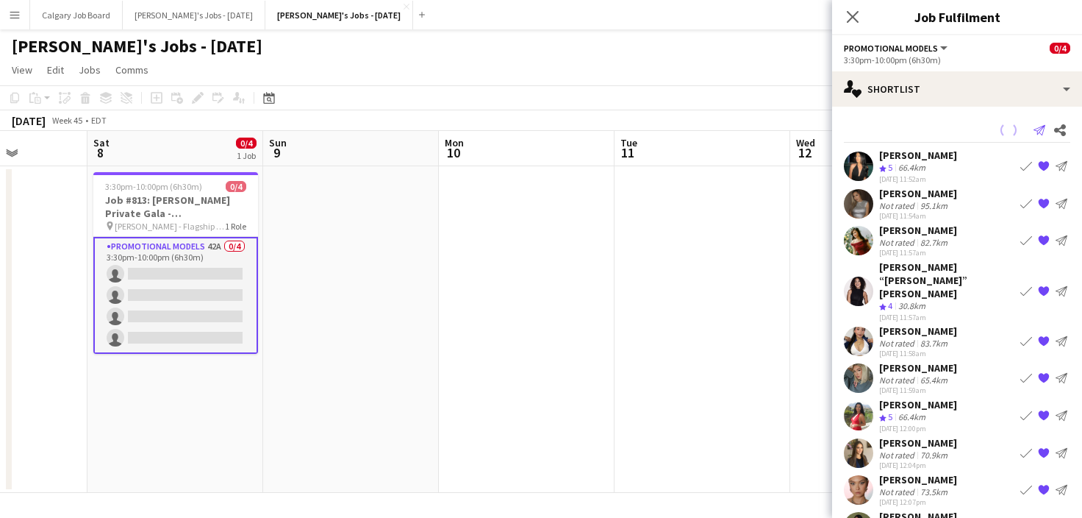
scroll to position [0, 0]
click at [1064, 129] on icon "Share" at bounding box center [1061, 130] width 12 height 12
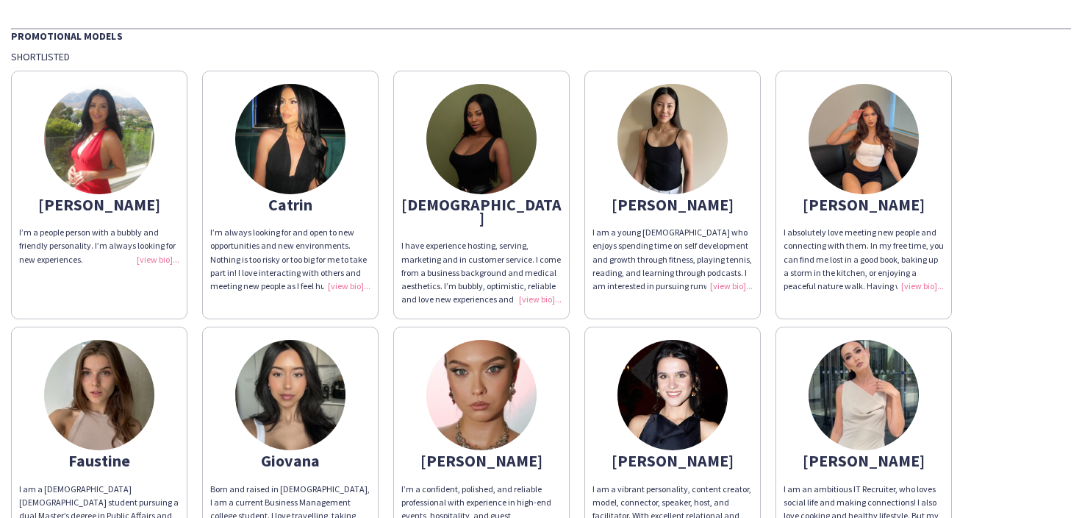
scroll to position [67, 0]
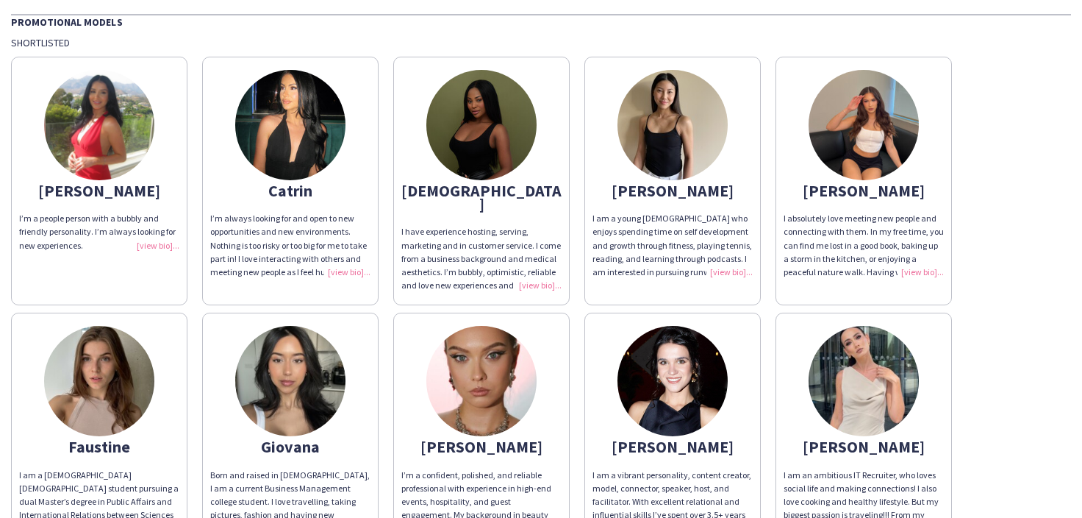
click at [734, 263] on div "I am a young [DEMOGRAPHIC_DATA] who enjoys spending time on self development an…" at bounding box center [673, 245] width 160 height 67
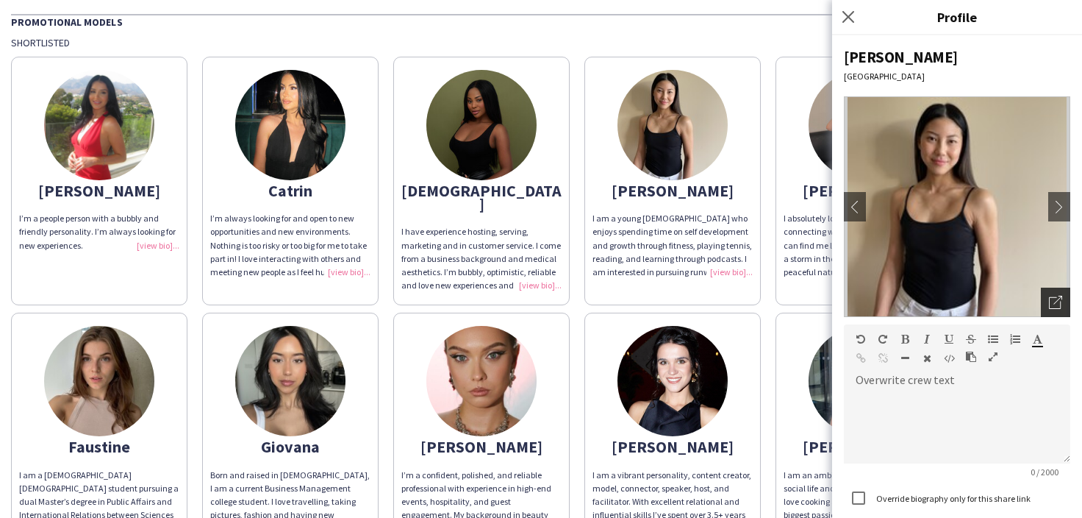
click at [1051, 301] on icon "Open photos pop-in" at bounding box center [1055, 302] width 13 height 13
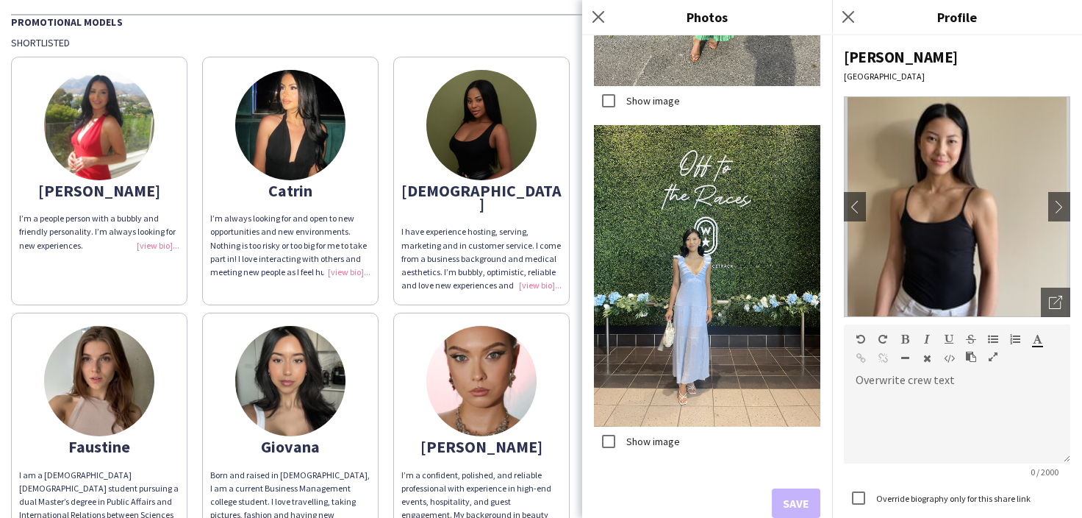
scroll to position [1994, 0]
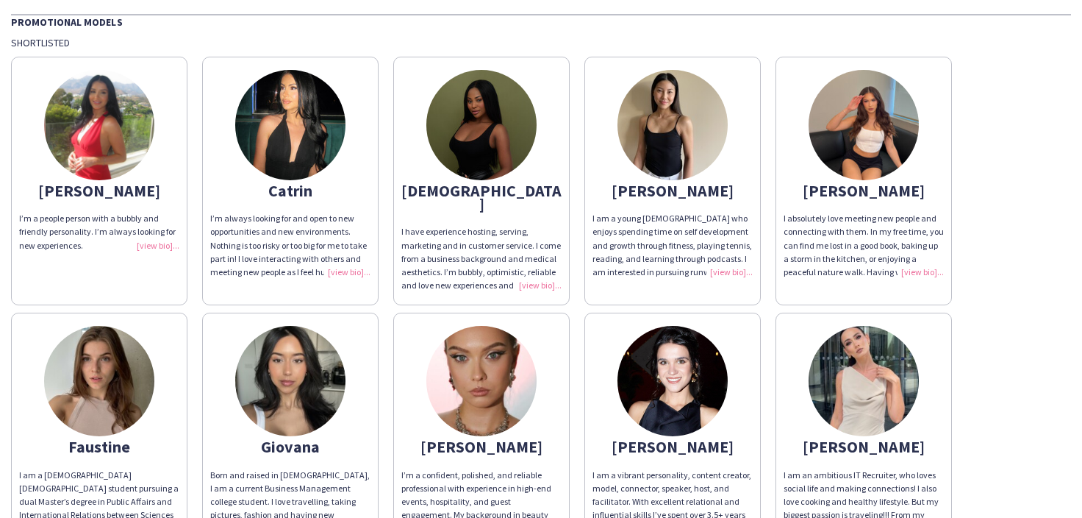
click at [935, 282] on app-share-pages-crew-card "[PERSON_NAME] I absolutely love meeting new people and connecting with them. In…" at bounding box center [864, 181] width 176 height 249
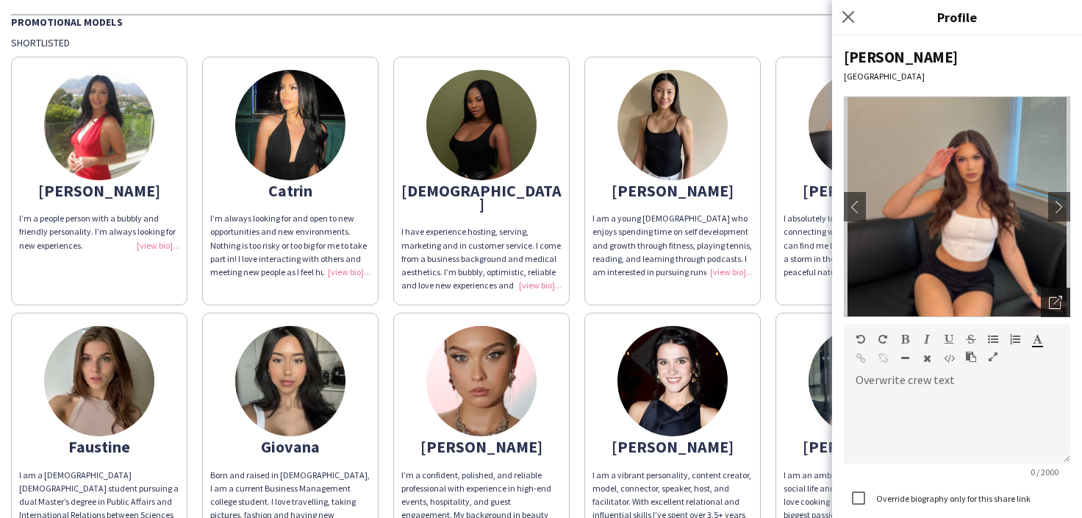
click at [1052, 294] on div "Open photos pop-in" at bounding box center [1055, 302] width 29 height 29
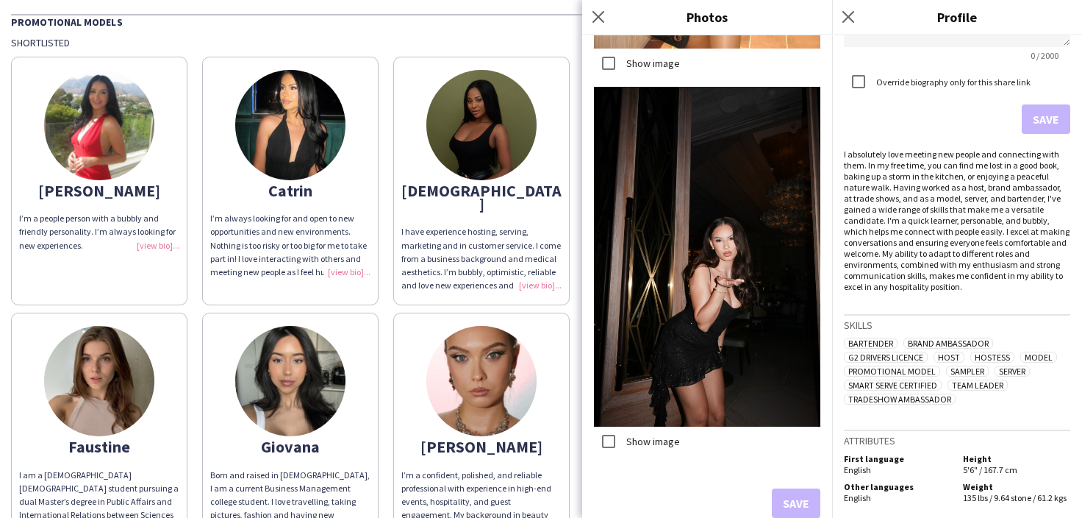
scroll to position [2327, 0]
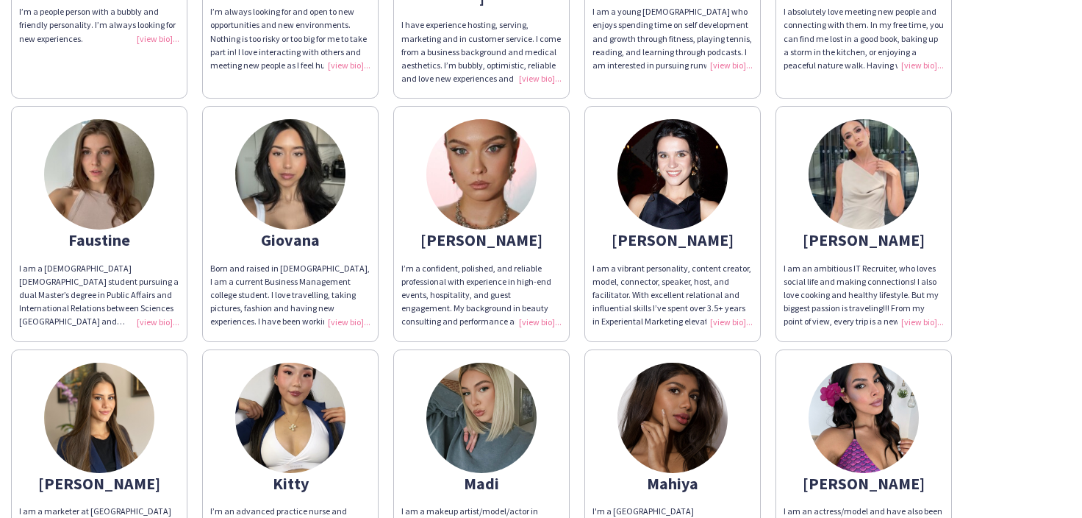
scroll to position [298, 0]
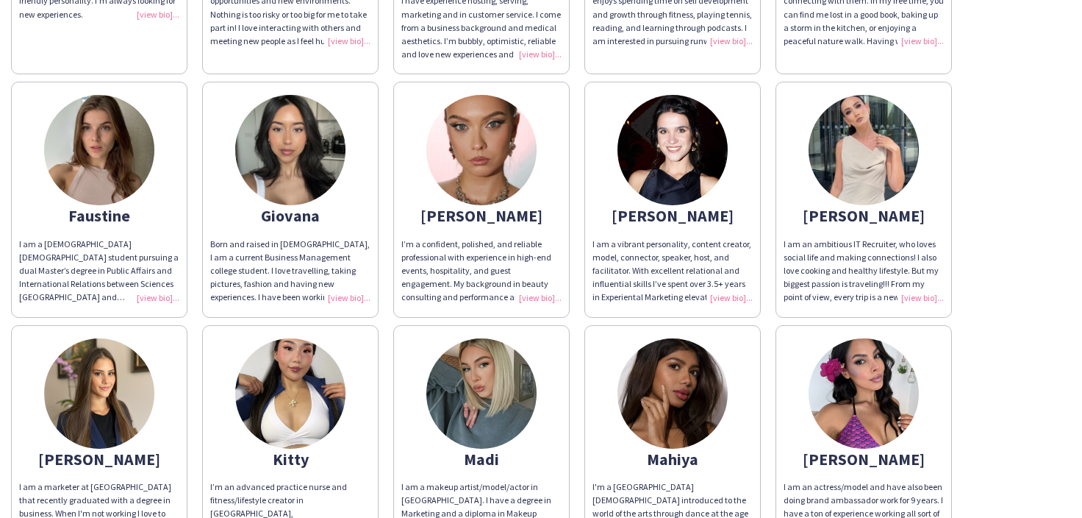
click at [160, 290] on app-share-pages-crew-card "[PERSON_NAME] I am a [DEMOGRAPHIC_DATA] [DEMOGRAPHIC_DATA] student pursuing a d…" at bounding box center [99, 199] width 176 height 235
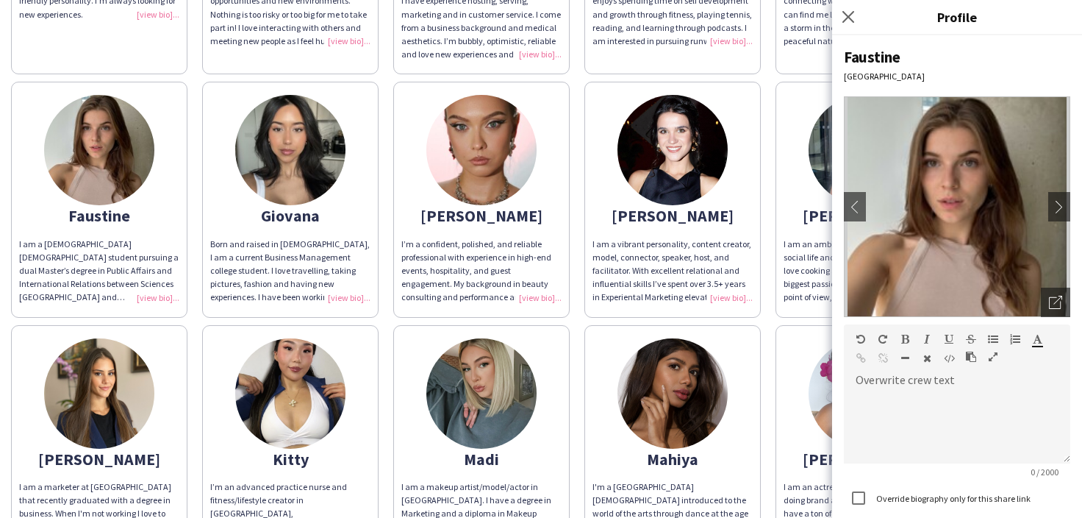
click at [1039, 299] on img at bounding box center [957, 206] width 227 height 221
click at [1047, 303] on div "Open photos pop-in" at bounding box center [1055, 302] width 29 height 29
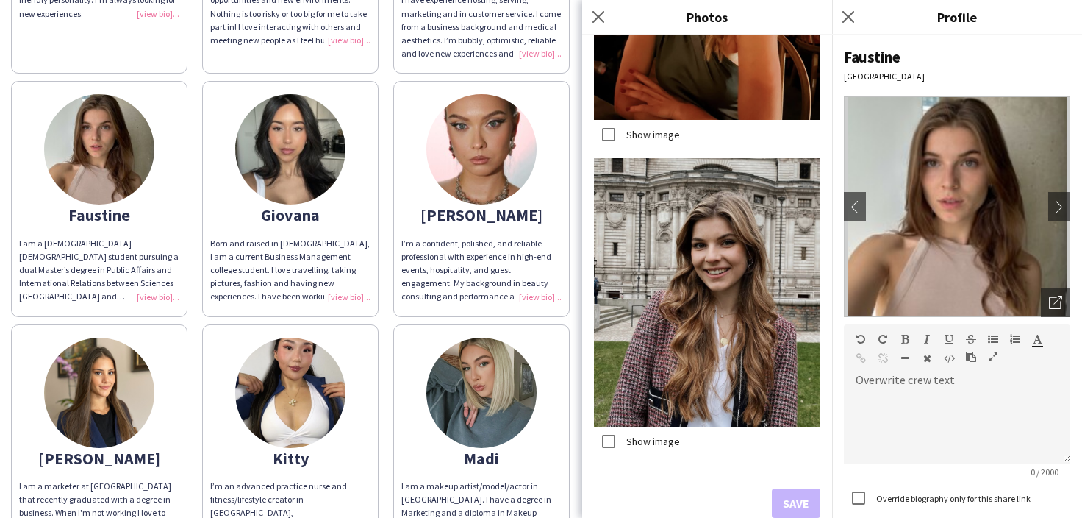
scroll to position [2566, 0]
click at [370, 284] on div "Born and raised in [DEMOGRAPHIC_DATA], I am a current Business Management colle…" at bounding box center [290, 270] width 160 height 67
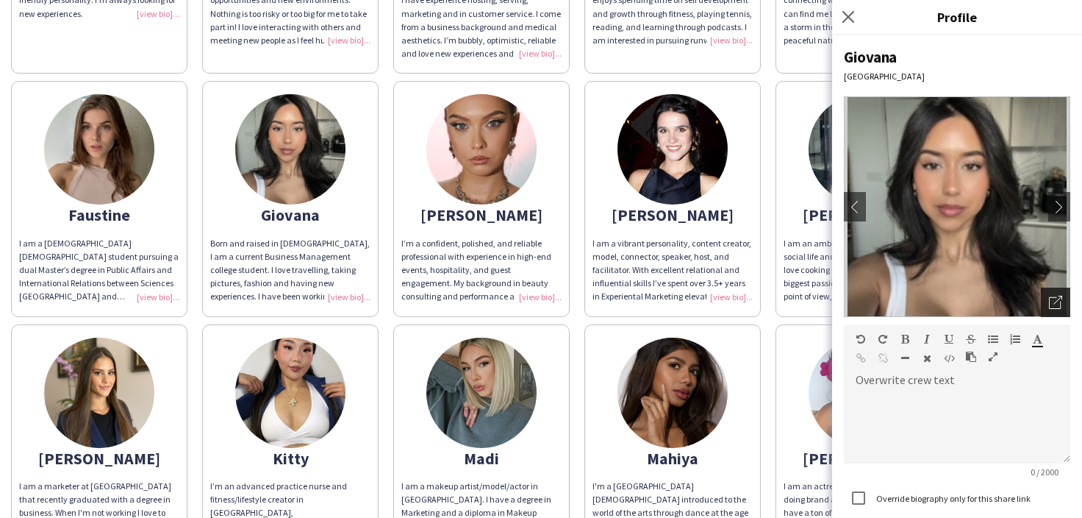
click at [1050, 296] on icon "Open photos pop-in" at bounding box center [1055, 302] width 13 height 13
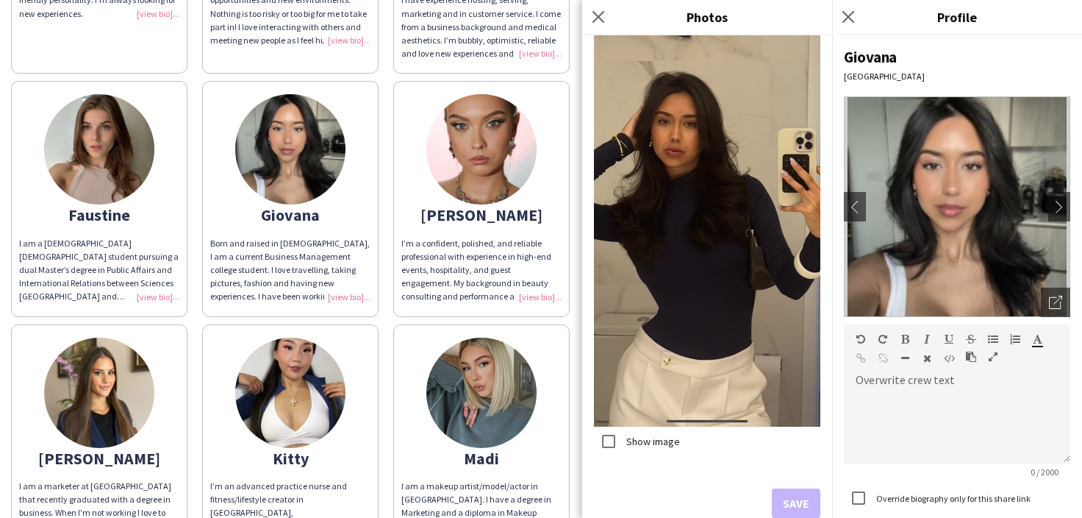
scroll to position [1699, 0]
click at [536, 288] on div "I’m a confident, polished, and reliable professional with experience in high-en…" at bounding box center [482, 270] width 160 height 67
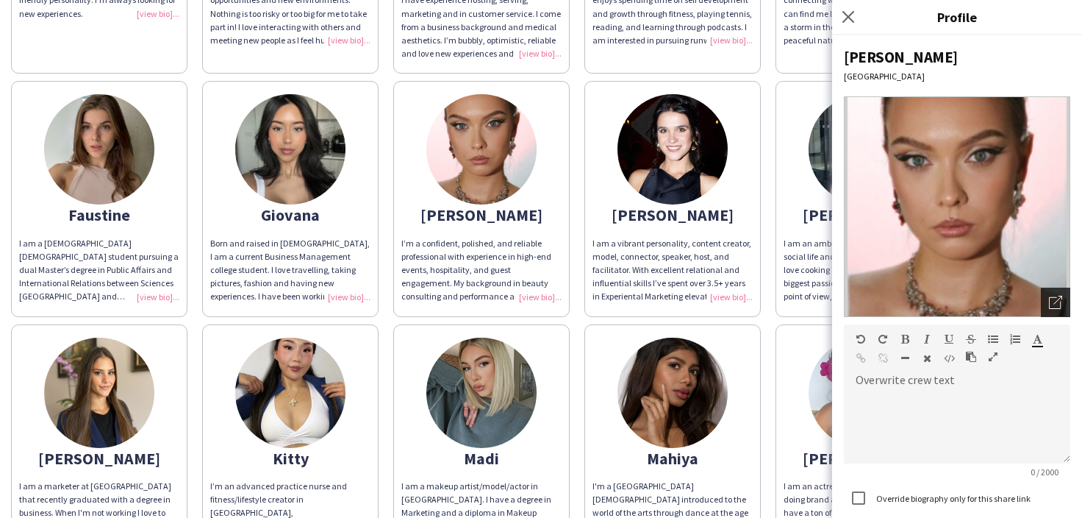
click at [1060, 302] on icon "Open photos pop-in" at bounding box center [1055, 302] width 13 height 13
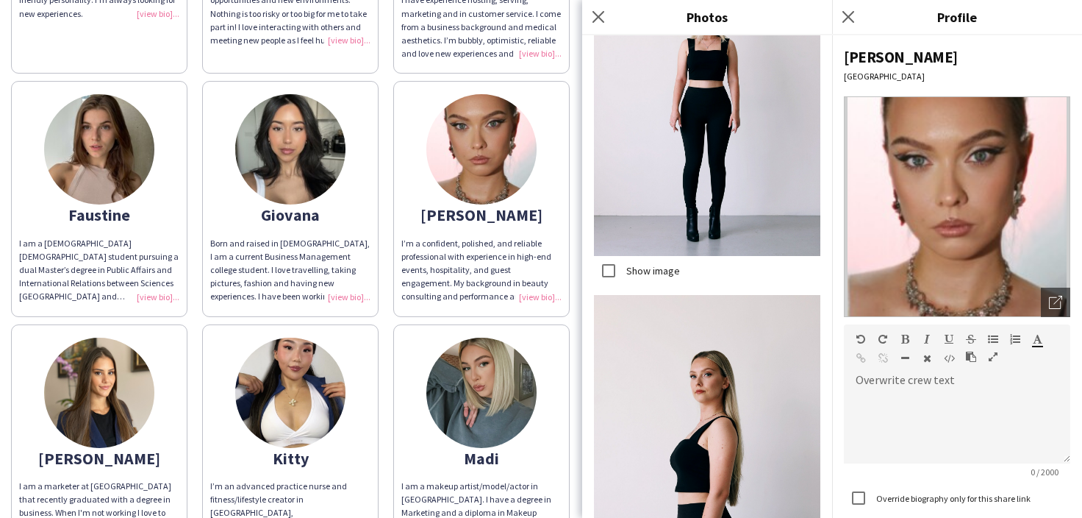
click at [575, 279] on div "[PERSON_NAME] I’m a people person with a bubbly and friendly personality. I’m a…" at bounding box center [541, 438] width 1060 height 1241
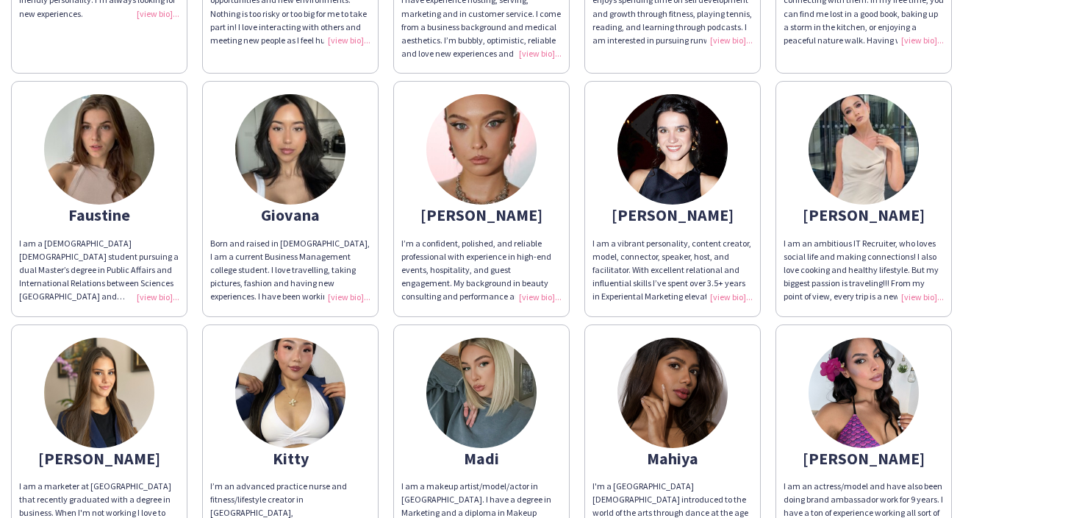
click at [738, 281] on div "I am a vibrant personality, content creator, model, connector, speaker, host, a…" at bounding box center [673, 270] width 160 height 67
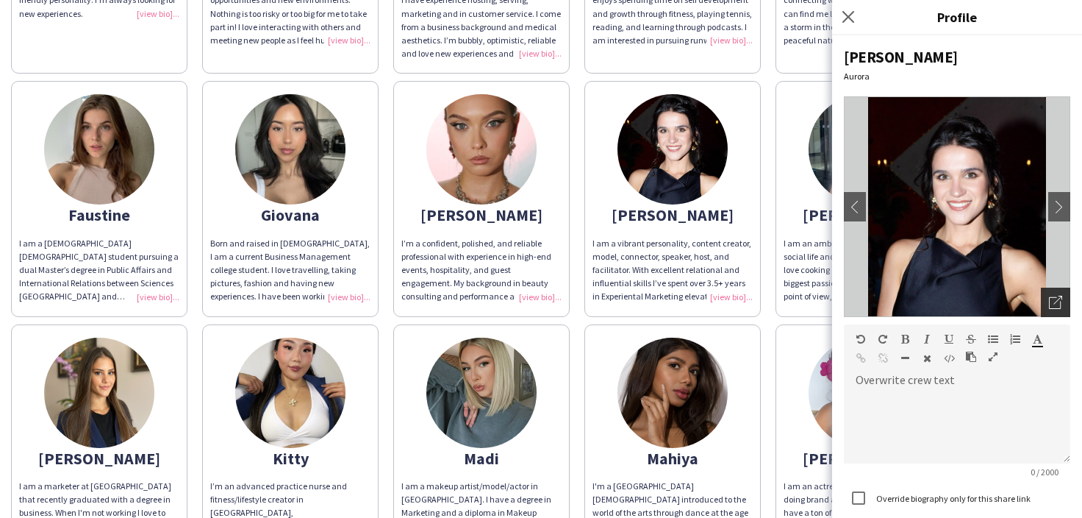
click at [1062, 297] on icon "Open photos pop-in" at bounding box center [1055, 302] width 13 height 13
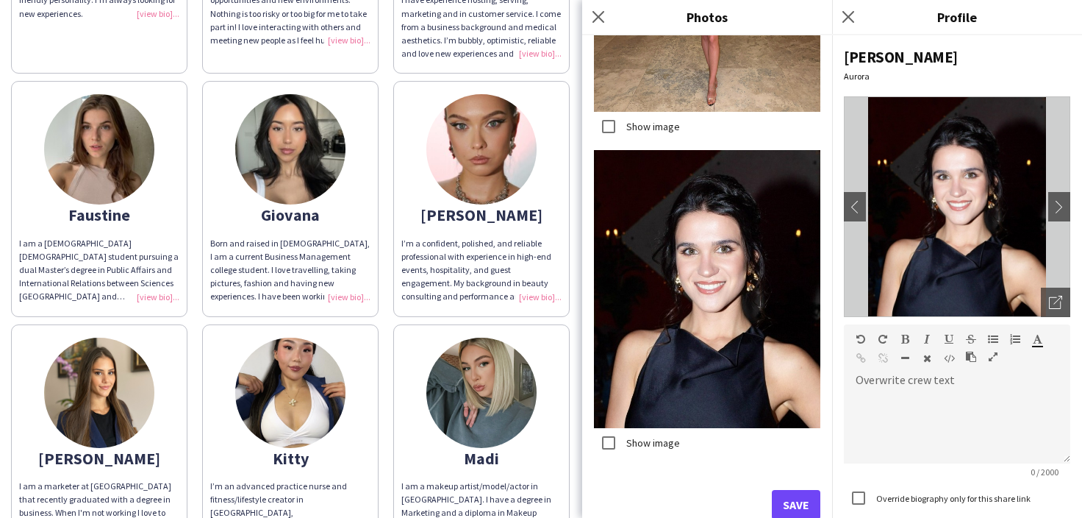
click at [804, 503] on button "Save" at bounding box center [796, 504] width 49 height 29
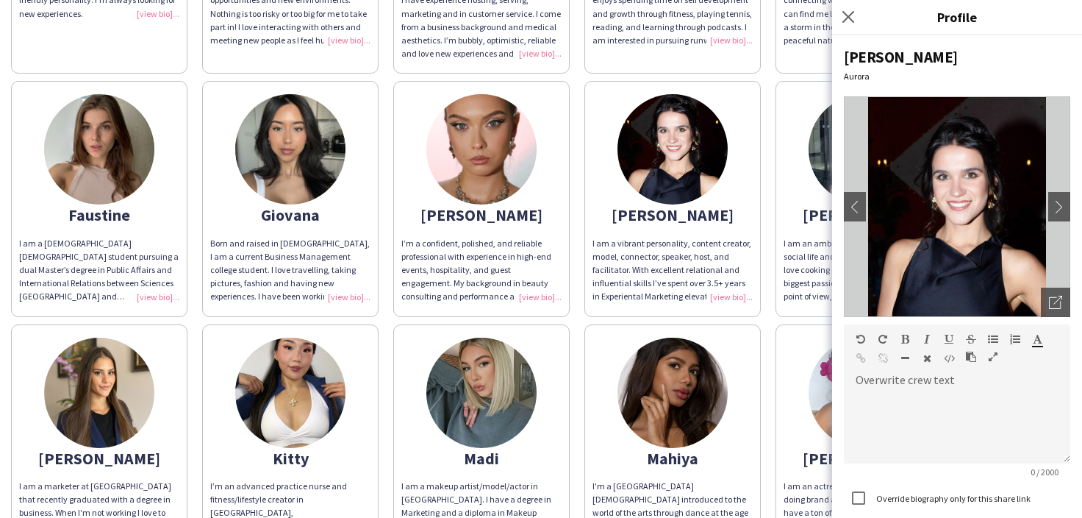
click at [580, 342] on div "[PERSON_NAME] I’m a people person with a bubbly and friendly personality. I’m a…" at bounding box center [541, 438] width 1060 height 1241
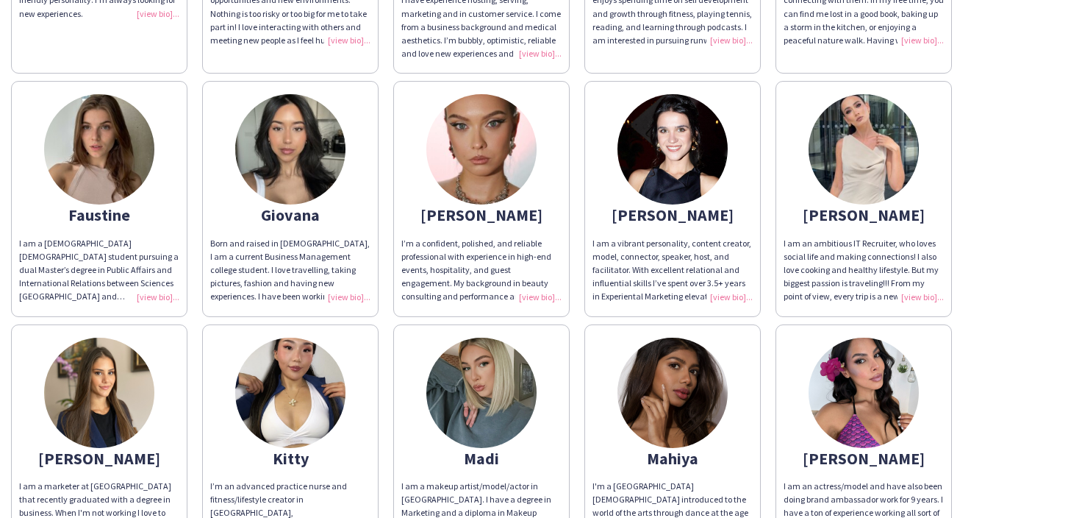
click at [908, 283] on div "I am an ambitious IT Recruiter, who loves social life and making connections! I…" at bounding box center [864, 270] width 160 height 67
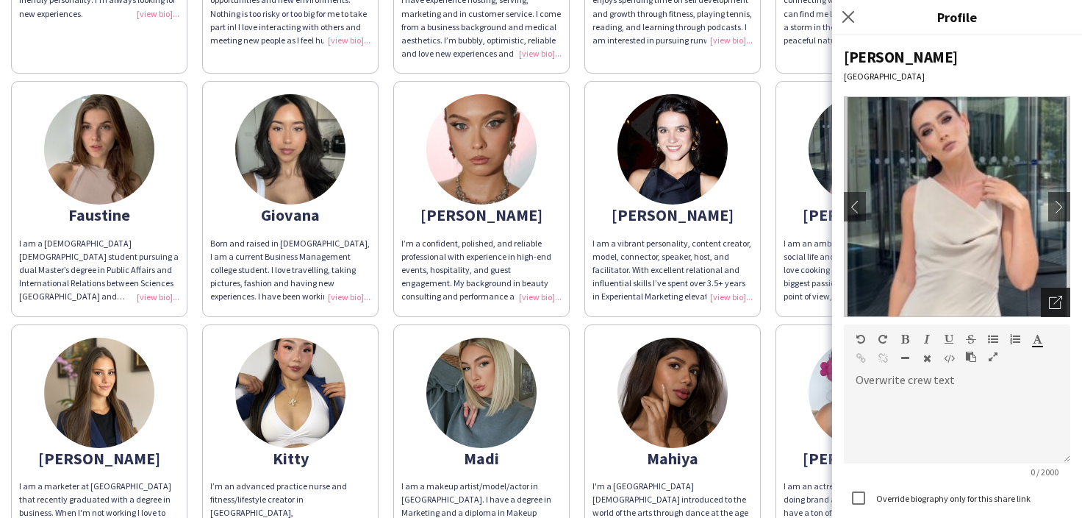
click at [1054, 296] on icon "Open photos pop-in" at bounding box center [1055, 302] width 13 height 13
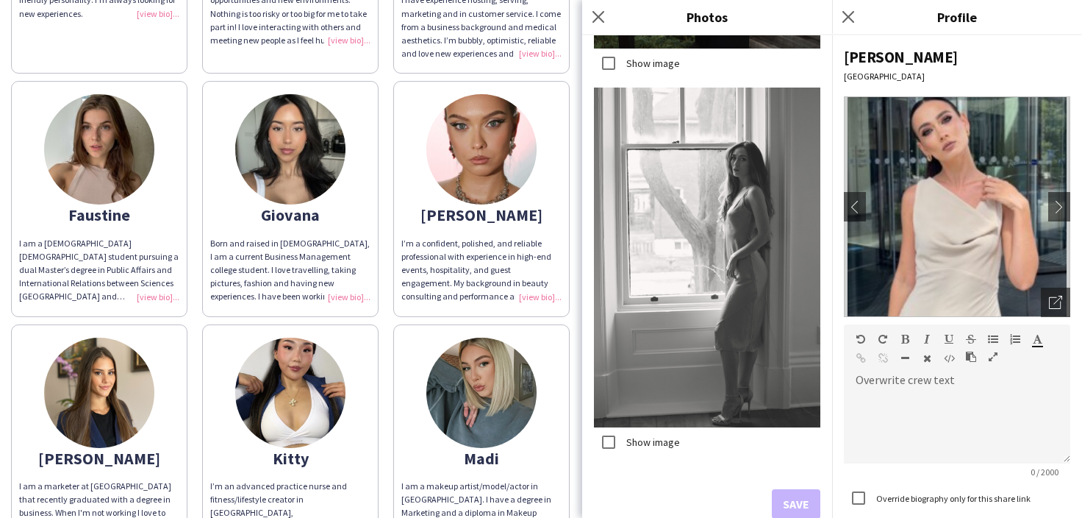
click at [571, 294] on div "[PERSON_NAME] I’m a people person with a bubbly and friendly personality. I’m a…" at bounding box center [541, 438] width 1060 height 1241
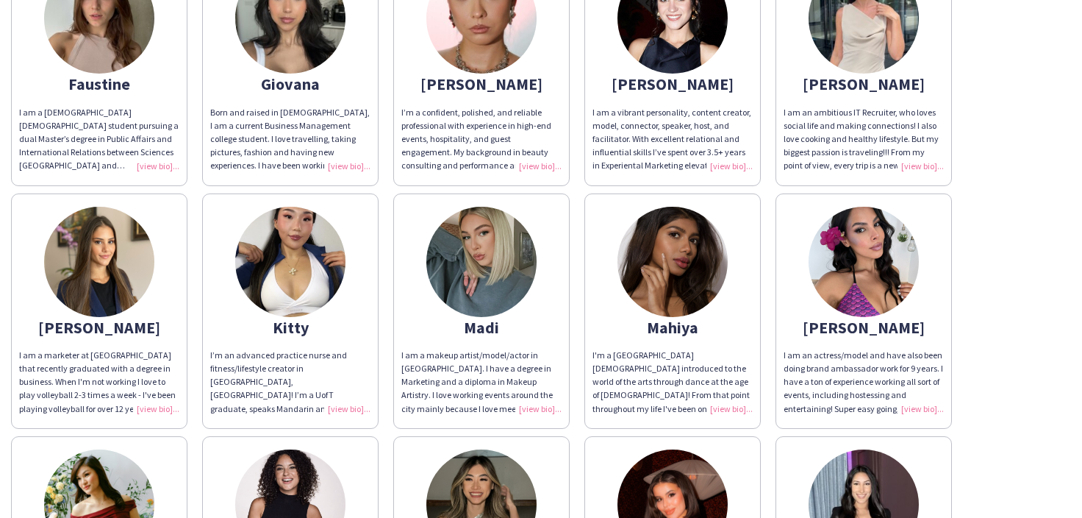
click at [149, 402] on app-share-pages-crew-card "[PERSON_NAME] am a marketer at [GEOGRAPHIC_DATA] that recently graduated with a…" at bounding box center [99, 310] width 176 height 235
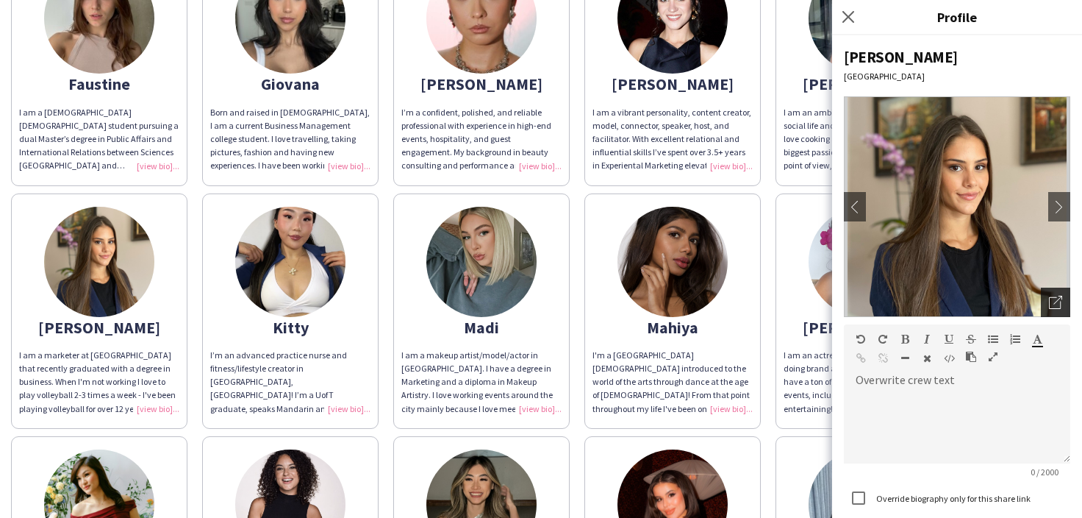
click at [1057, 306] on icon "Open photos pop-in" at bounding box center [1055, 302] width 13 height 13
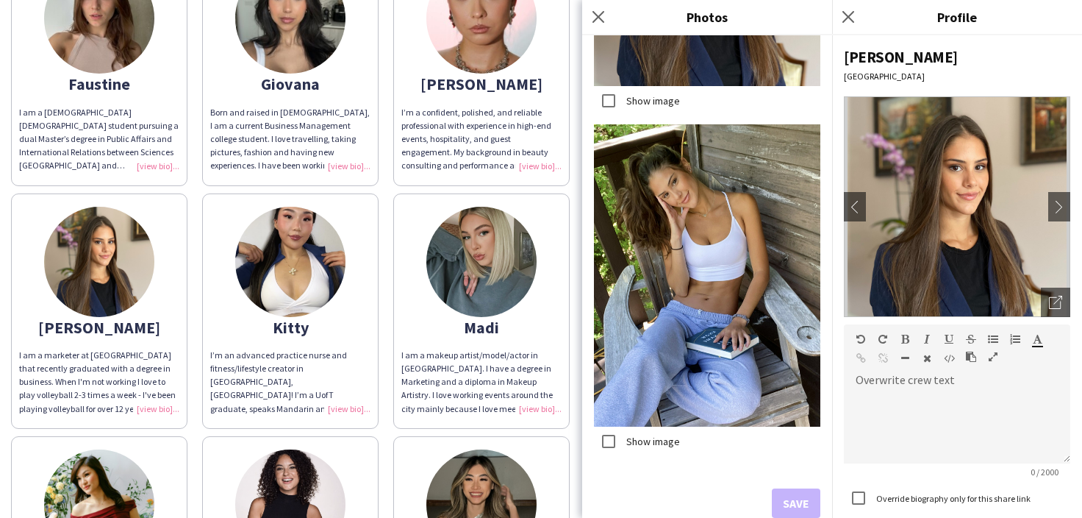
scroll to position [0, 0]
click at [363, 399] on app-share-pages-crew-card "Kitty I’m an advanced practice nurse and fitness/lifestyle creator in [GEOGRAPH…" at bounding box center [290, 310] width 176 height 235
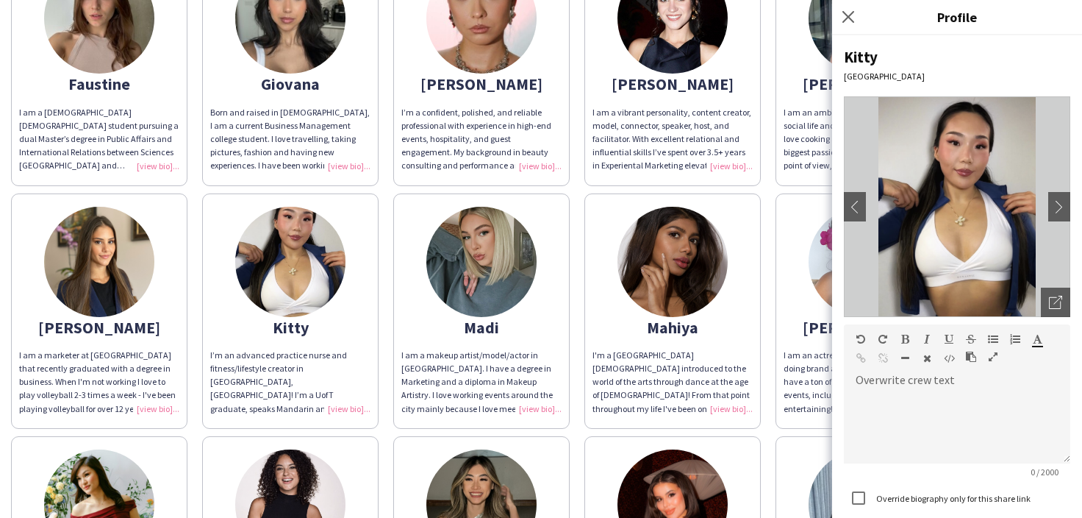
click at [726, 390] on div "I'm a [GEOGRAPHIC_DATA][DEMOGRAPHIC_DATA] introduced to the world of the arts t…" at bounding box center [673, 382] width 160 height 67
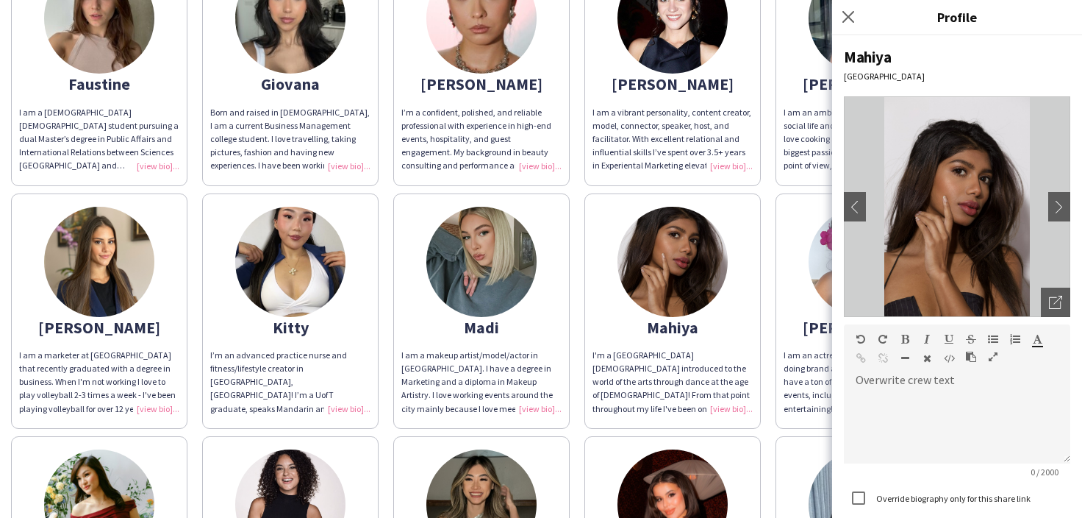
click at [768, 355] on div "[PERSON_NAME] I’m a people person with a bubbly and friendly personality. I’m a…" at bounding box center [541, 307] width 1060 height 1241
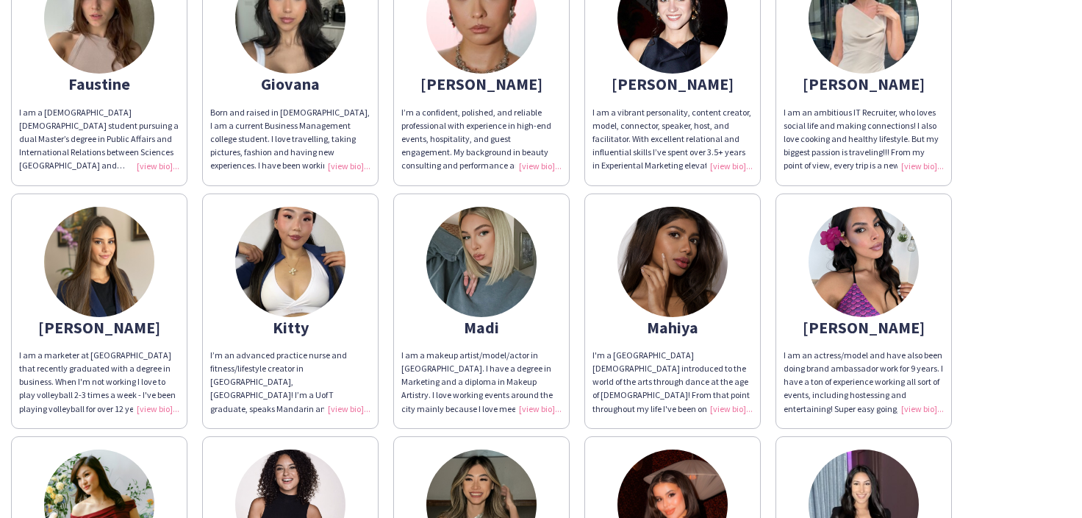
drag, startPoint x: 527, startPoint y: 398, endPoint x: 545, endPoint y: 389, distance: 20.4
click at [527, 398] on div "I am a makeup artist/model/actor in [GEOGRAPHIC_DATA]. I have a degree in Marke…" at bounding box center [482, 382] width 160 height 67
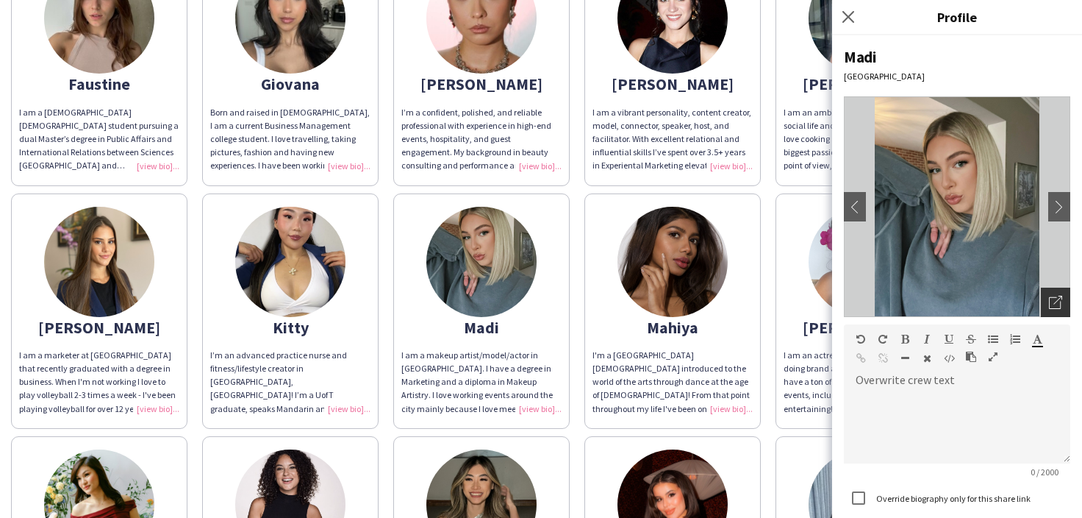
click at [1049, 293] on div "Open photos pop-in" at bounding box center [1055, 302] width 29 height 29
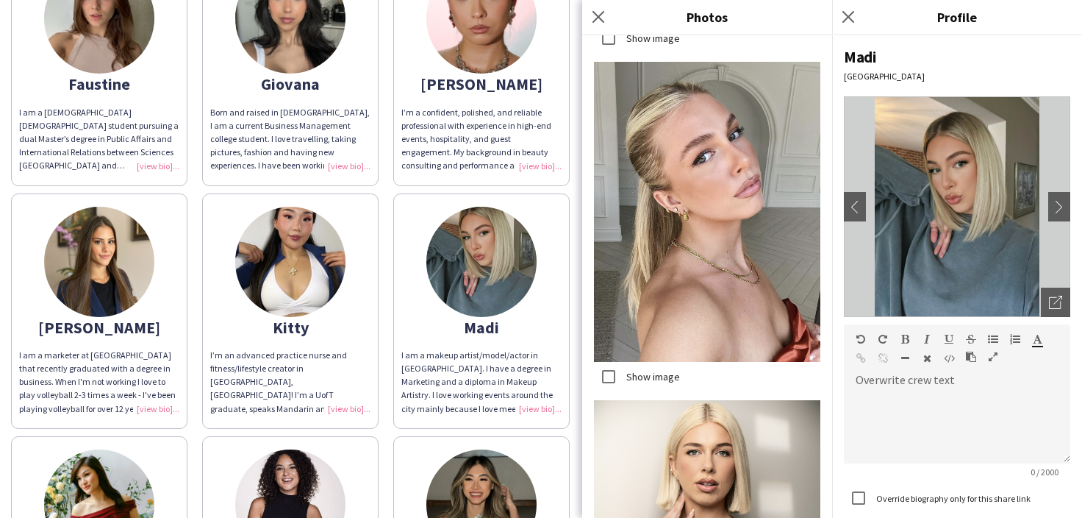
scroll to position [2690, 0]
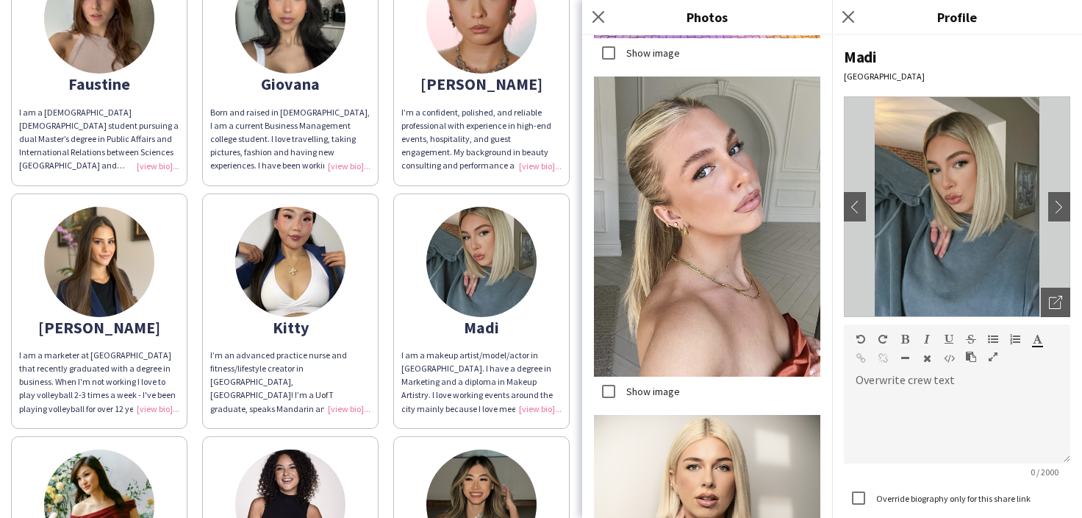
click at [574, 360] on div "[PERSON_NAME] I’m a people person with a bubbly and friendly personality. I’m a…" at bounding box center [541, 307] width 1060 height 1241
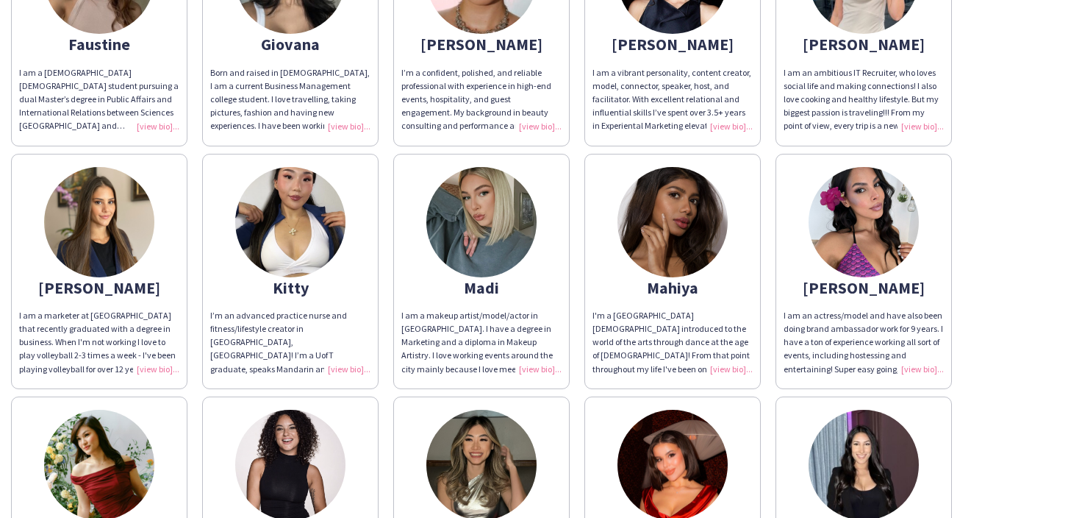
scroll to position [473, 0]
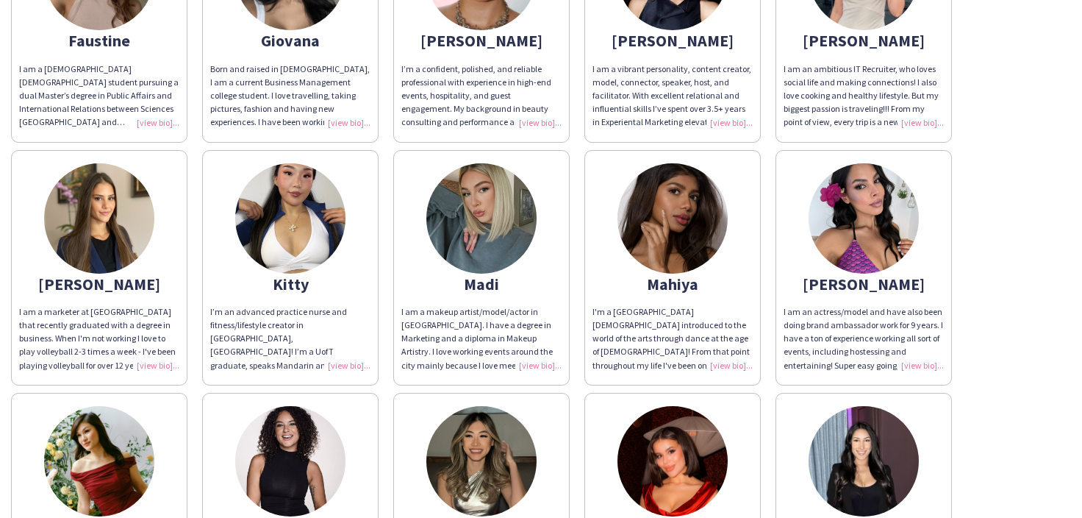
click at [894, 347] on div "I am an actress/model and have also been doing brand ambassador work for 9 year…" at bounding box center [864, 338] width 160 height 67
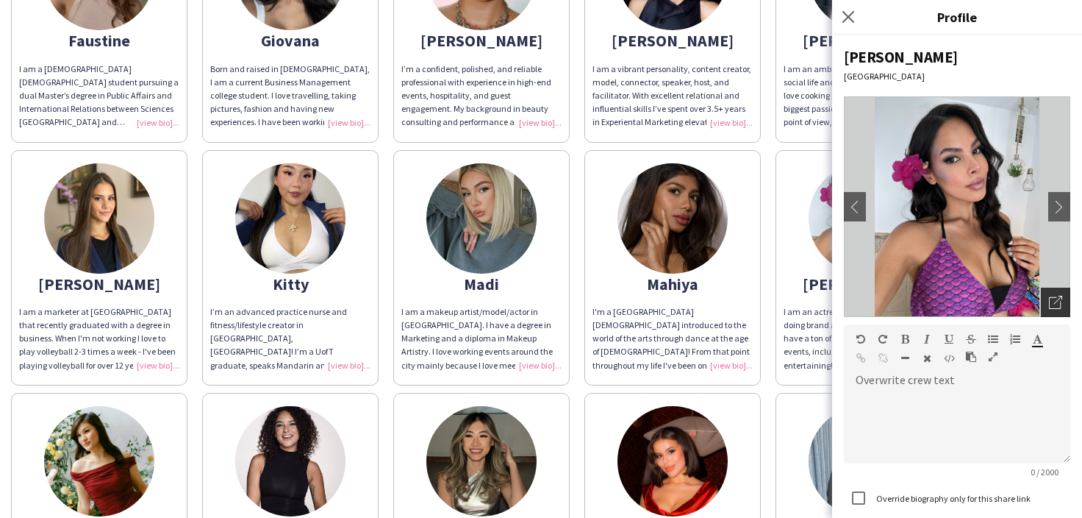
click at [1055, 299] on icon "Open photos pop-in" at bounding box center [1055, 302] width 13 height 13
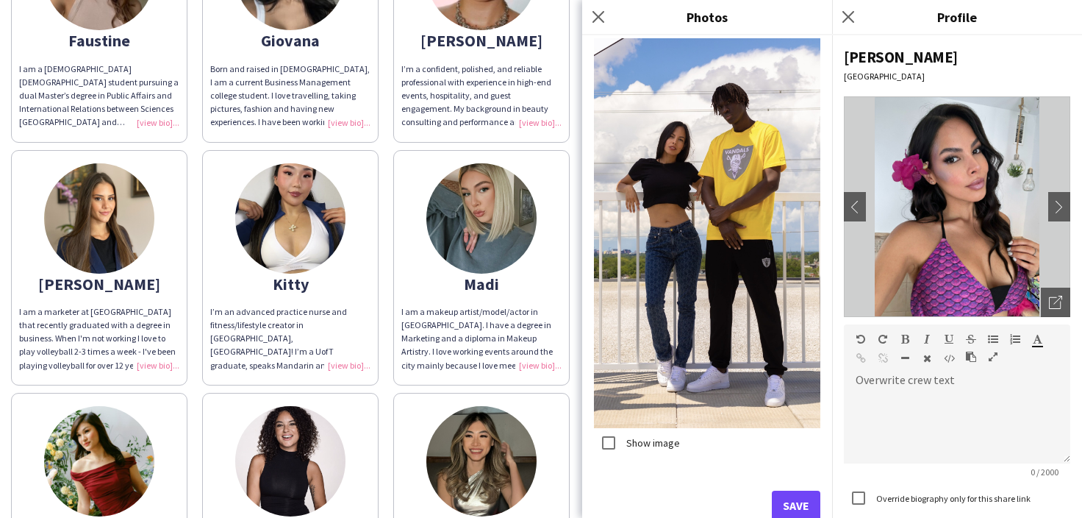
scroll to position [0, 0]
click at [791, 495] on button "Save" at bounding box center [796, 505] width 49 height 29
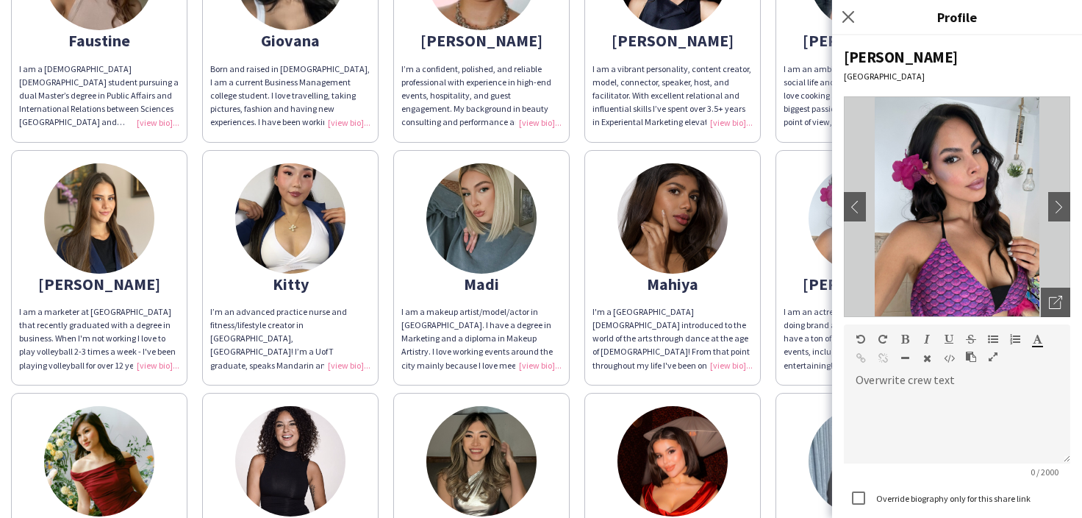
click at [595, 407] on app-share-pages-crew-card "Rasha Marketing & Media student with experience in branding, hosting, modelling…" at bounding box center [673, 517] width 176 height 249
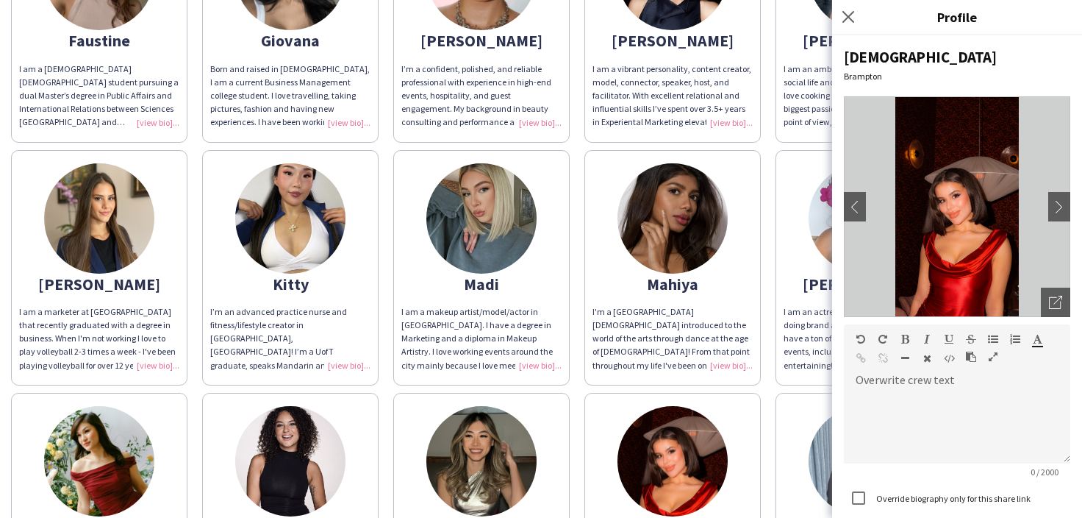
click at [593, 406] on app-share-pages-crew-card "Rasha Marketing & Media student with experience in branding, hosting, modelling…" at bounding box center [673, 517] width 176 height 249
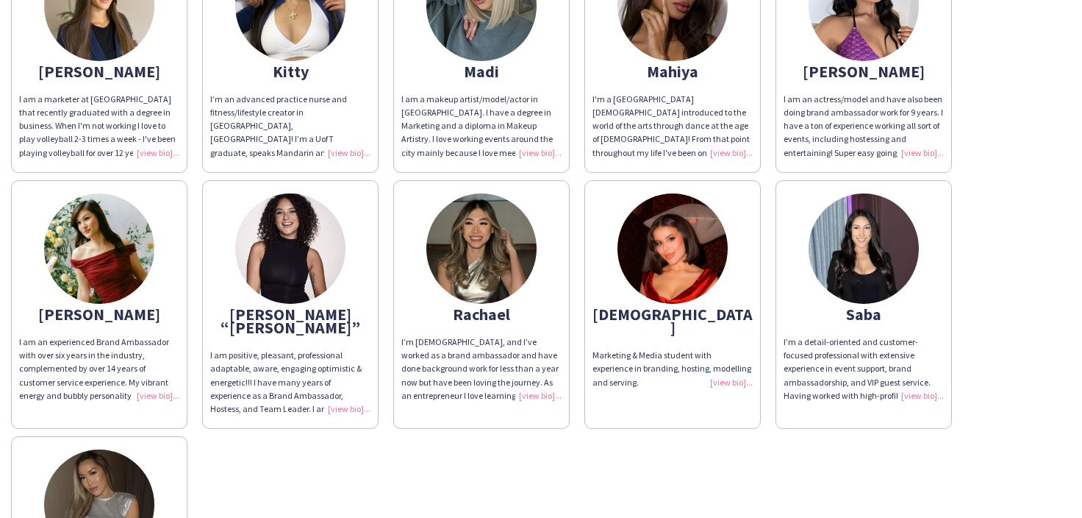
scroll to position [715, 0]
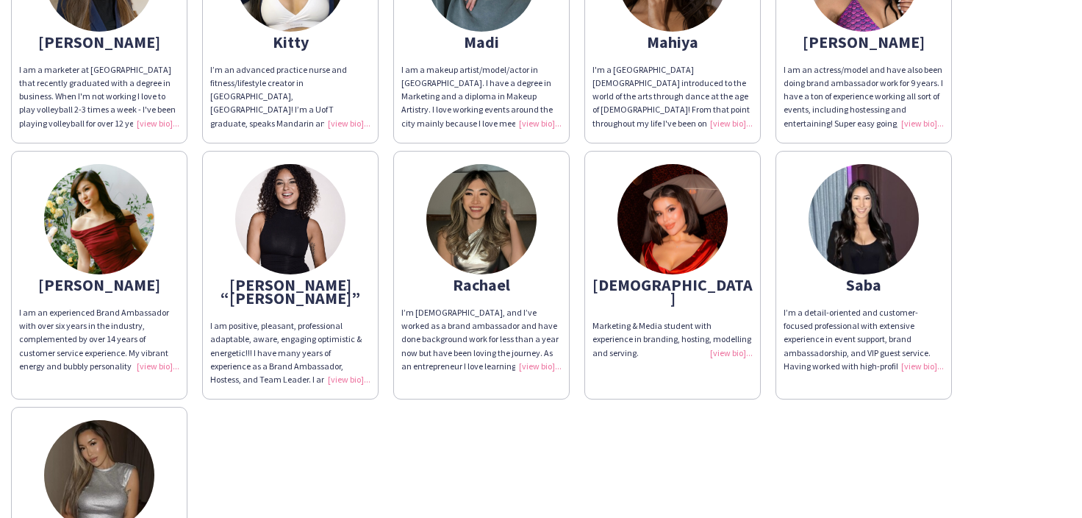
click at [161, 354] on div "I am an experienced Brand Ambassador with over six years in the industry, compl…" at bounding box center [99, 339] width 160 height 67
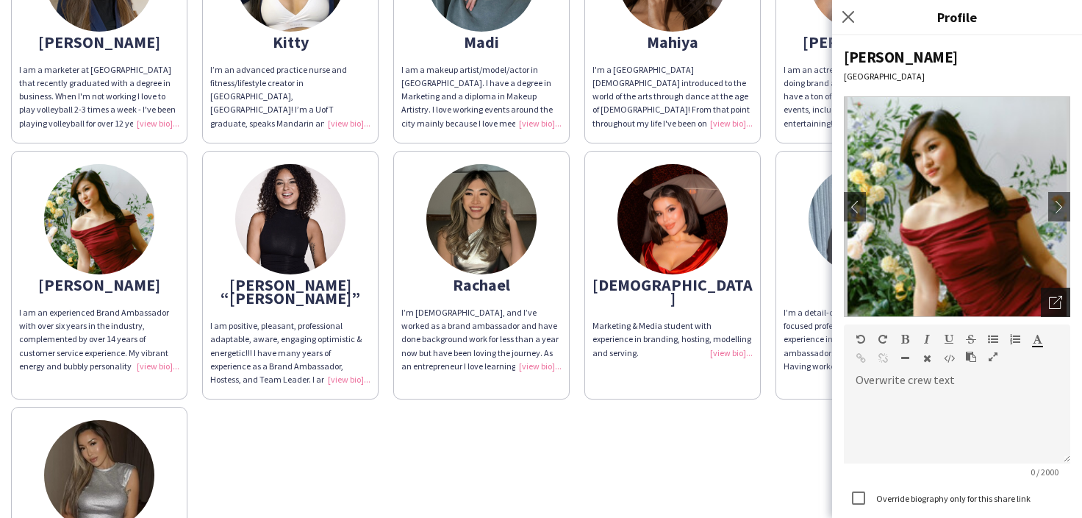
click at [1047, 301] on div "Open photos pop-in" at bounding box center [1055, 302] width 29 height 29
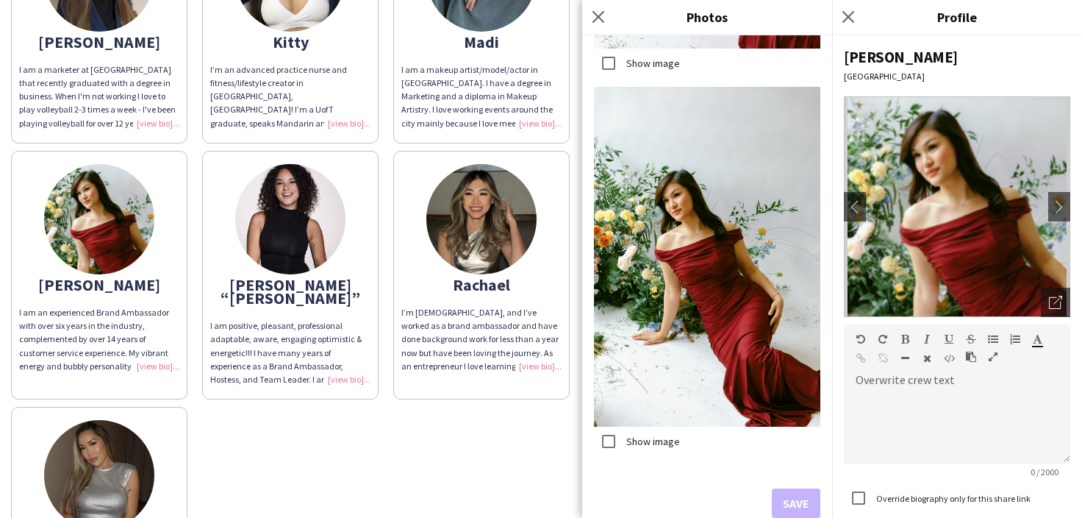
scroll to position [2527, 0]
click at [355, 340] on div "I am positive, pleasant, professional adaptable, aware, engaging optimistic & e…" at bounding box center [290, 352] width 160 height 67
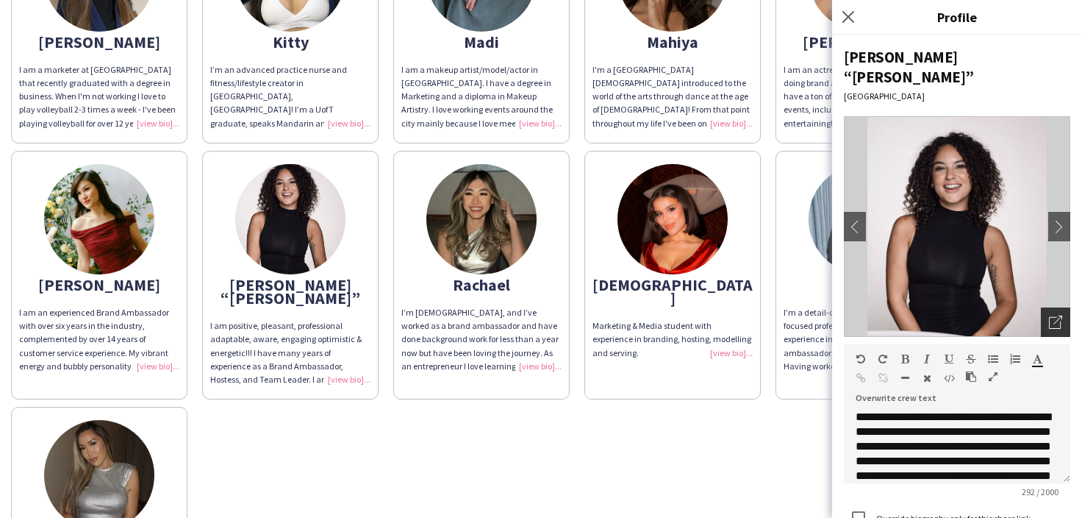
click at [1052, 315] on icon "Open photos pop-in" at bounding box center [1055, 321] width 13 height 13
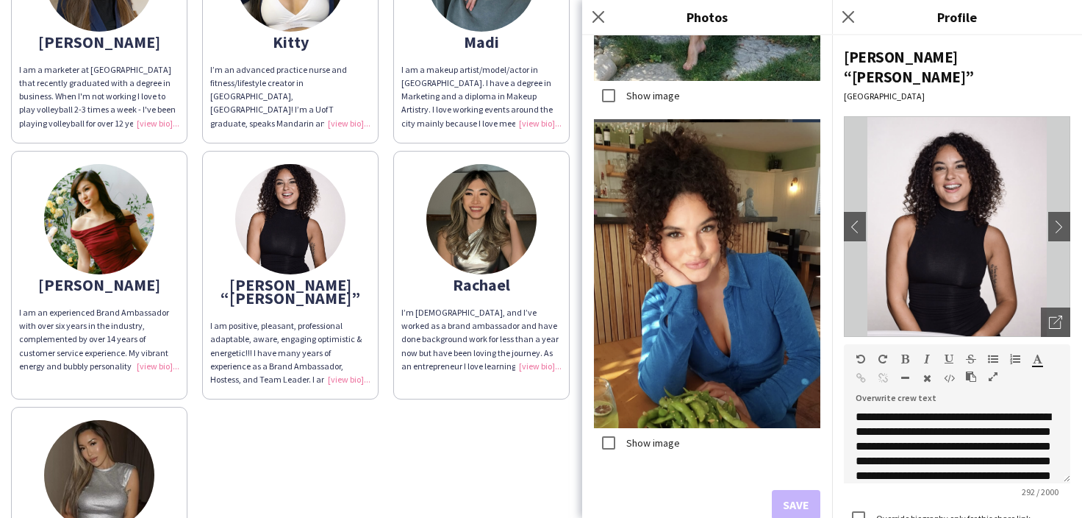
scroll to position [0, 0]
click at [558, 388] on div "[PERSON_NAME] I’m a people person with a bubbly and friendly personality. I’m a…" at bounding box center [541, 21] width 1060 height 1241
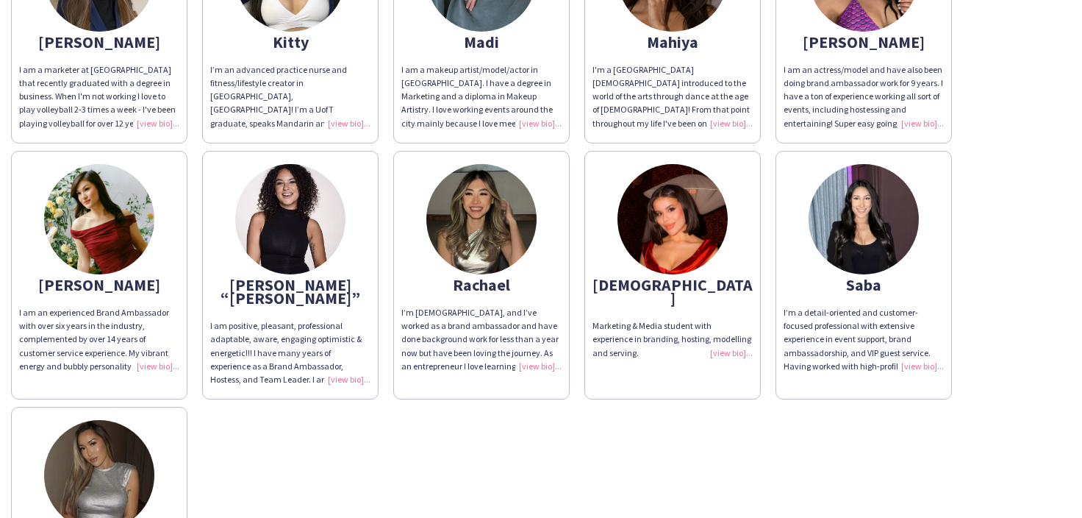
click at [549, 353] on div "I’m [DEMOGRAPHIC_DATA], and I’ve worked as a brand ambassador and have done bac…" at bounding box center [482, 339] width 160 height 67
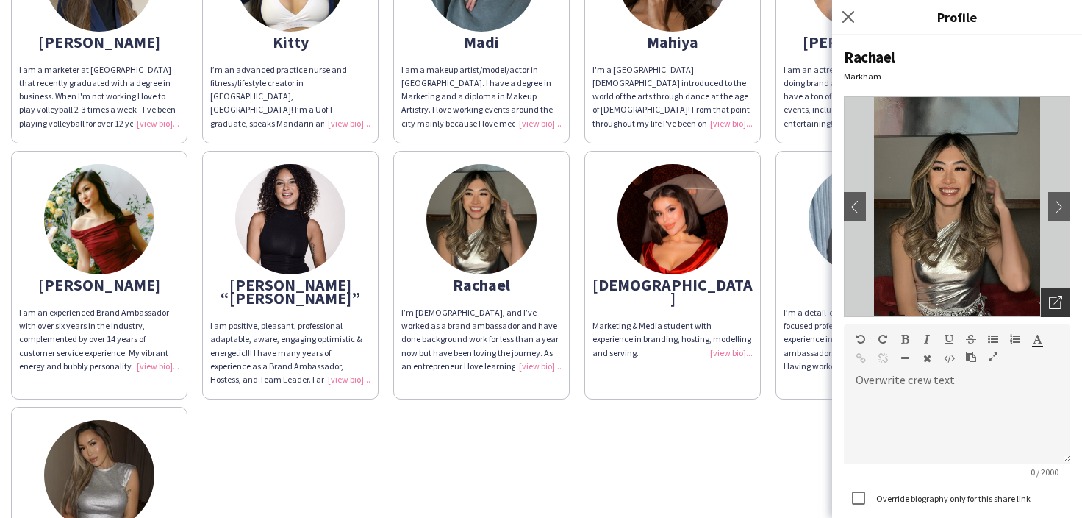
drag, startPoint x: 1063, startPoint y: 302, endPoint x: 1053, endPoint y: 307, distance: 11.5
click at [1063, 302] on div "Open photos pop-in" at bounding box center [1055, 302] width 29 height 29
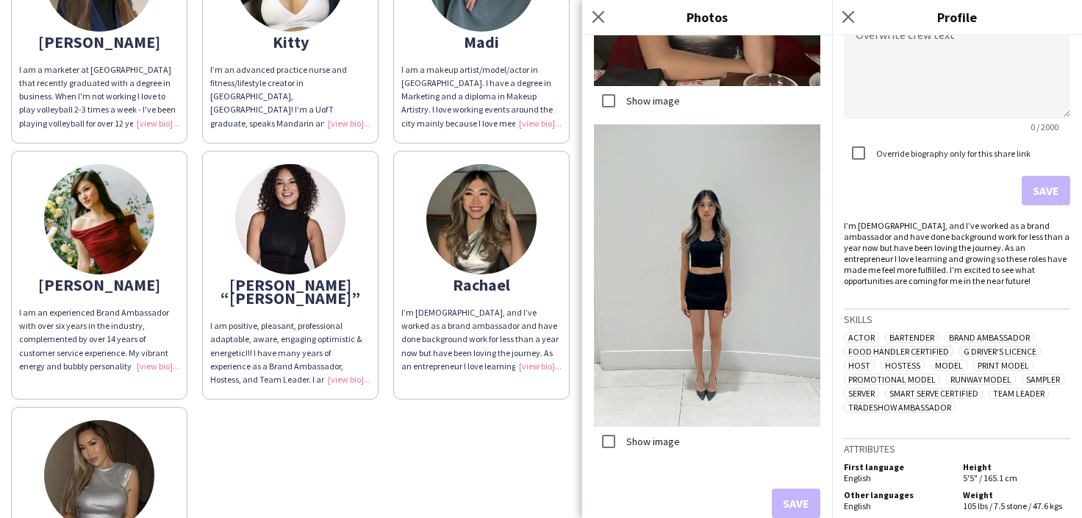
scroll to position [1658, 0]
click at [489, 432] on div "[PERSON_NAME] I’m a people person with a bubbly and friendly personality. I’m a…" at bounding box center [541, 21] width 1060 height 1241
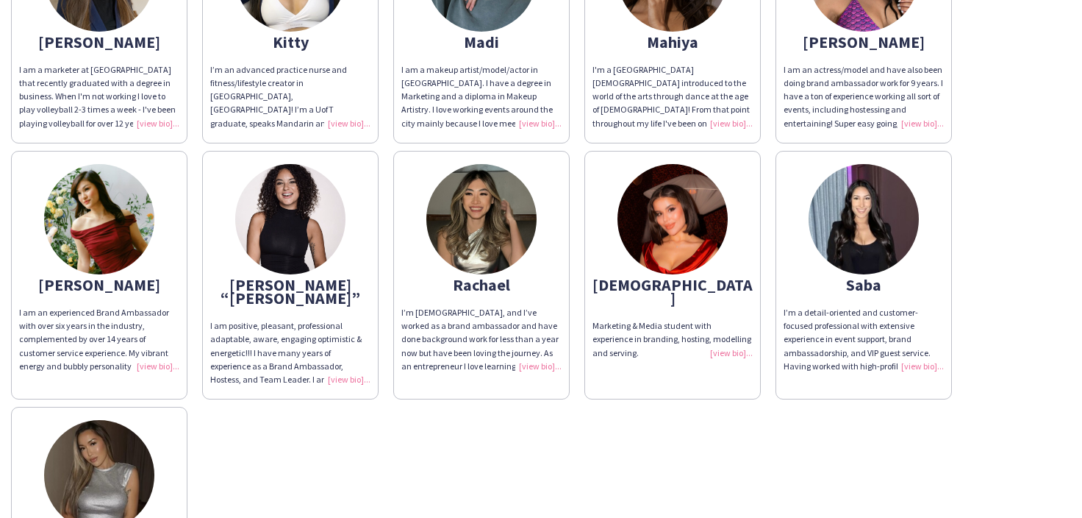
click at [916, 340] on div "I’m a detail-oriented and customer-focused professional with extensive experien…" at bounding box center [864, 339] width 160 height 67
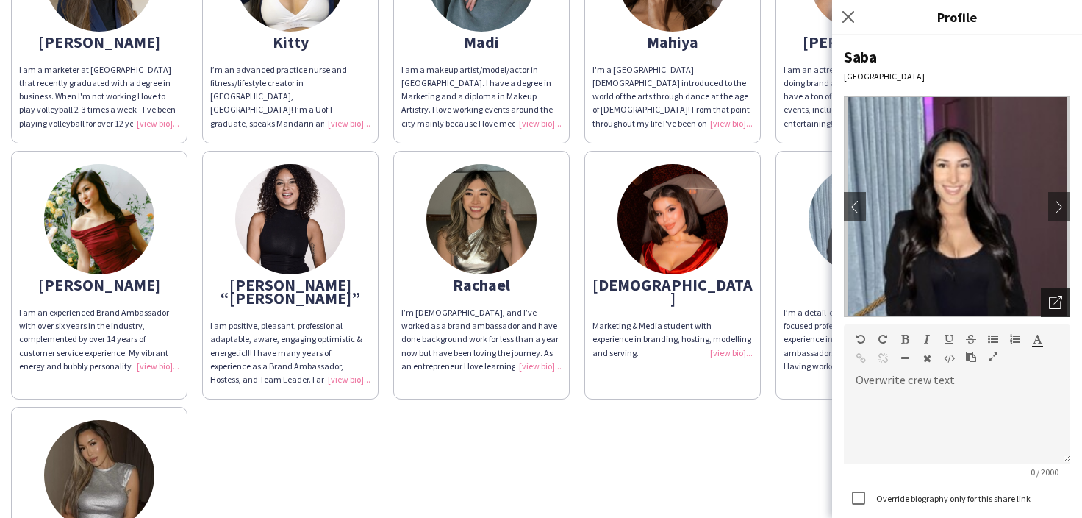
click at [1055, 305] on icon "Open photos pop-in" at bounding box center [1055, 302] width 13 height 13
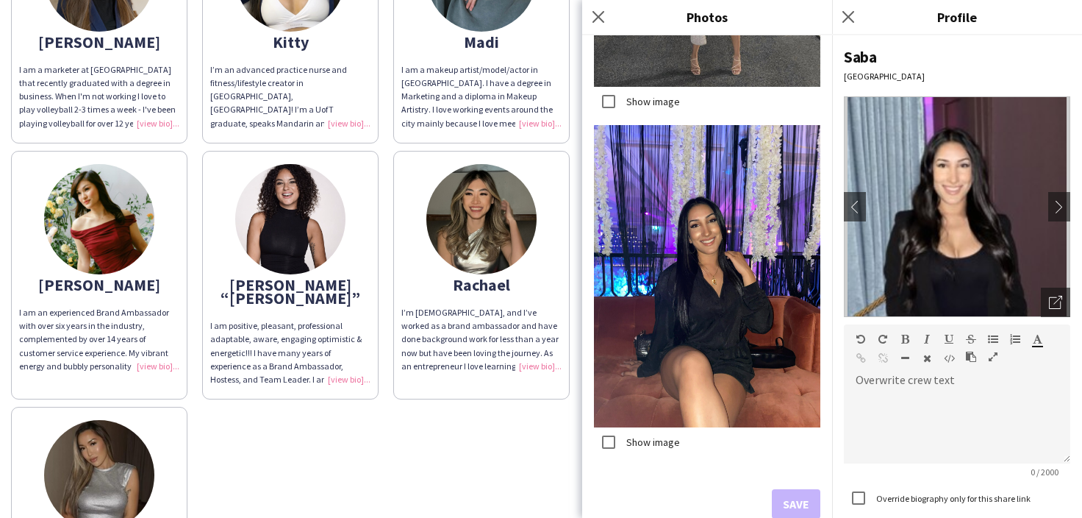
scroll to position [0, 0]
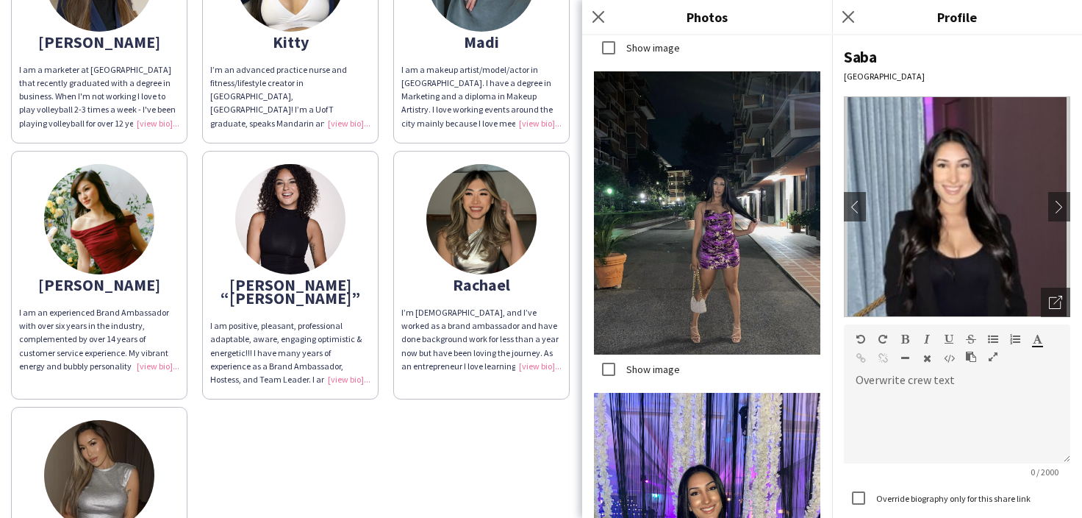
click at [558, 414] on div "[PERSON_NAME] I’m a people person with a bubbly and friendly personality. I’m a…" at bounding box center [541, 21] width 1060 height 1241
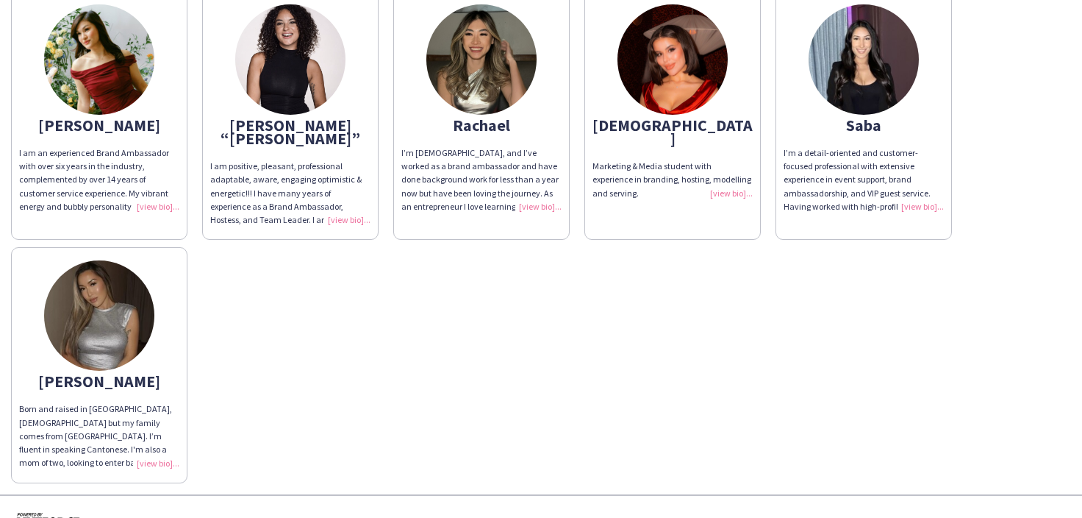
drag, startPoint x: 144, startPoint y: 427, endPoint x: 174, endPoint y: 429, distance: 30.2
click at [145, 427] on div "Born and raised in [GEOGRAPHIC_DATA], [DEMOGRAPHIC_DATA] but my family comes fr…" at bounding box center [99, 435] width 160 height 67
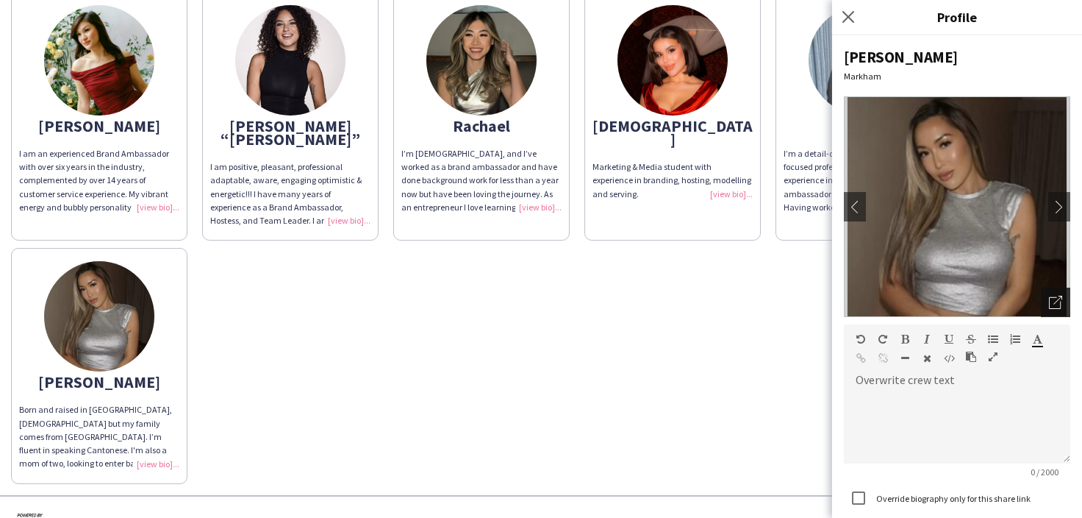
click at [1055, 298] on icon "Open photos pop-in" at bounding box center [1055, 302] width 13 height 13
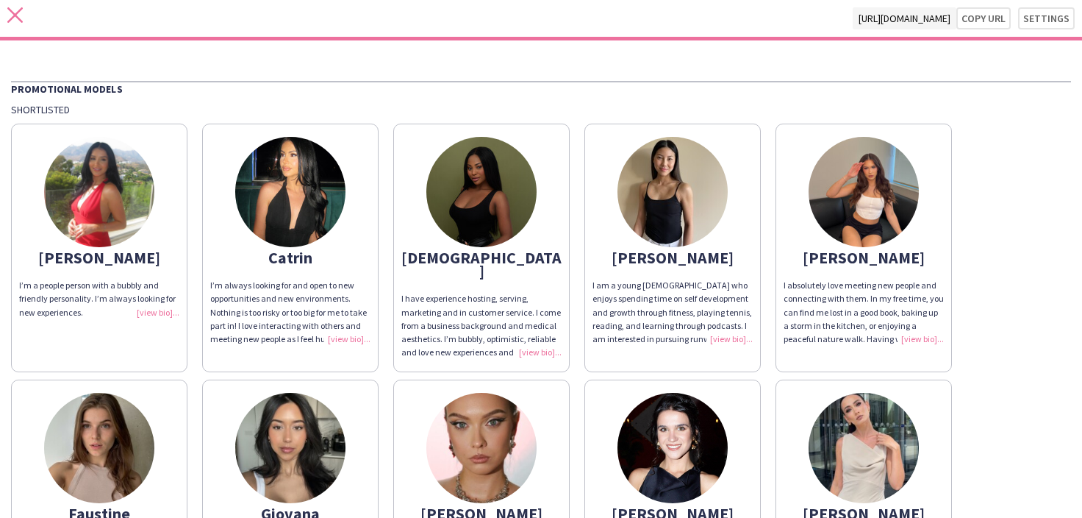
click at [14, 16] on icon at bounding box center [14, 14] width 15 height 15
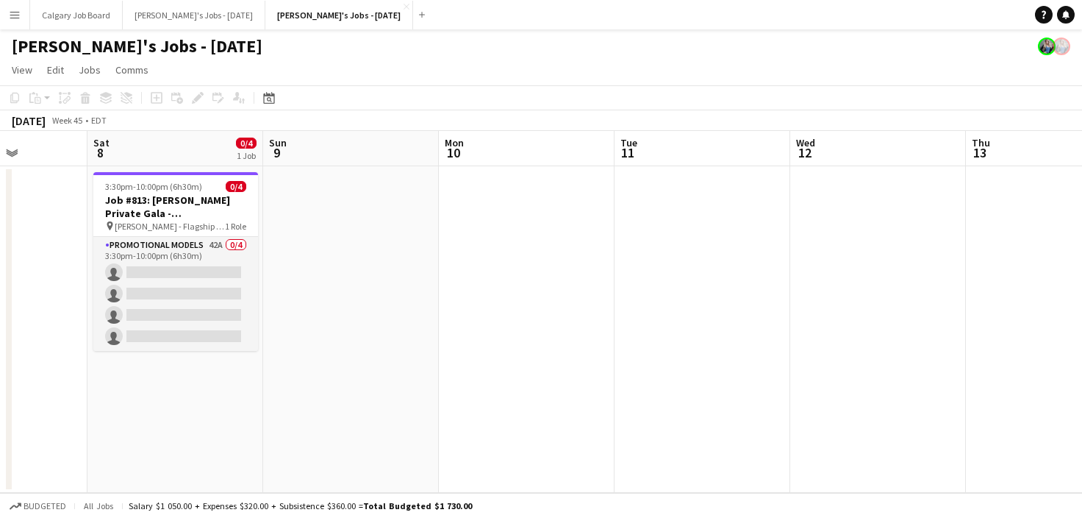
click at [165, 251] on app-card-role "Promotional Models 42A 0/4 3:30pm-10:00pm (6h30m) single-neutral-actions single…" at bounding box center [175, 294] width 165 height 114
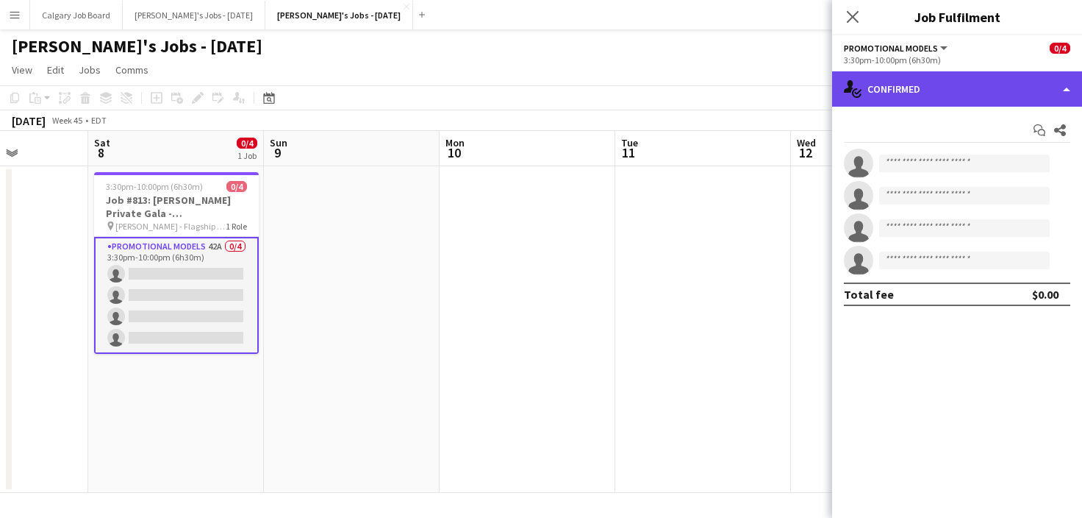
click at [966, 96] on div "single-neutral-actions-check-2 Confirmed" at bounding box center [957, 88] width 250 height 35
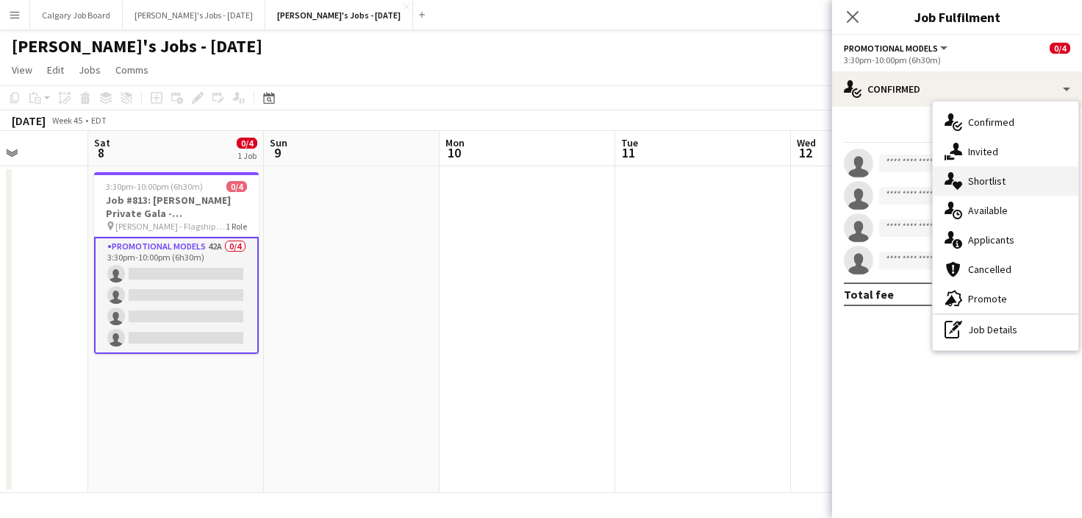
click at [991, 174] on span "Shortlist" at bounding box center [988, 180] width 38 height 13
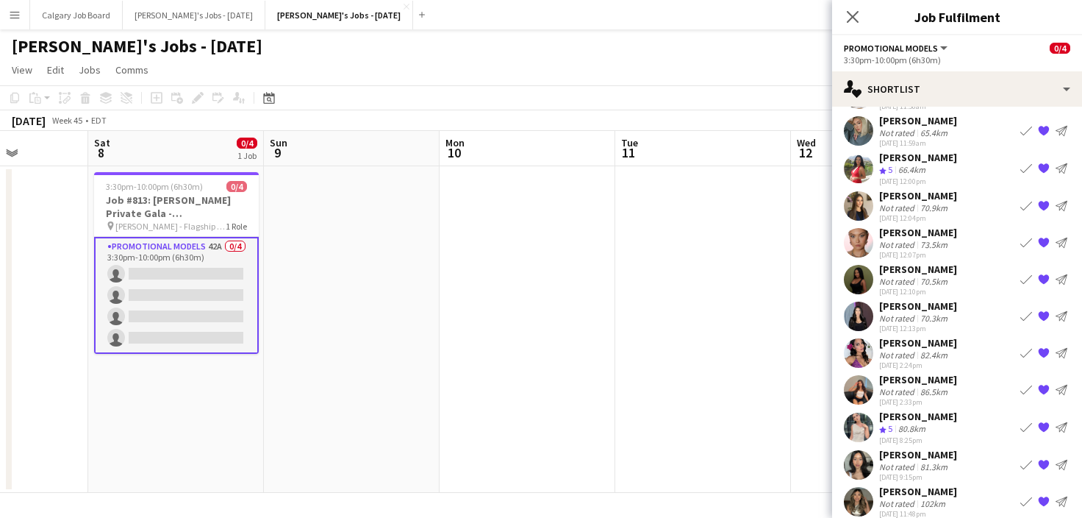
click at [1039, 310] on app-icon "{{ spriteTitle }}" at bounding box center [1044, 316] width 12 height 12
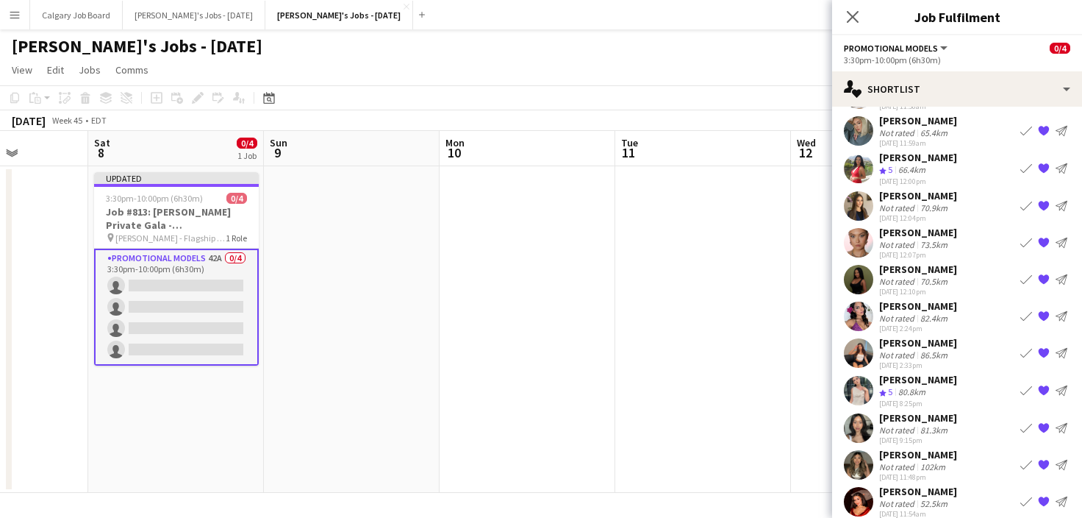
click at [703, 277] on app-date-cell at bounding box center [704, 329] width 176 height 327
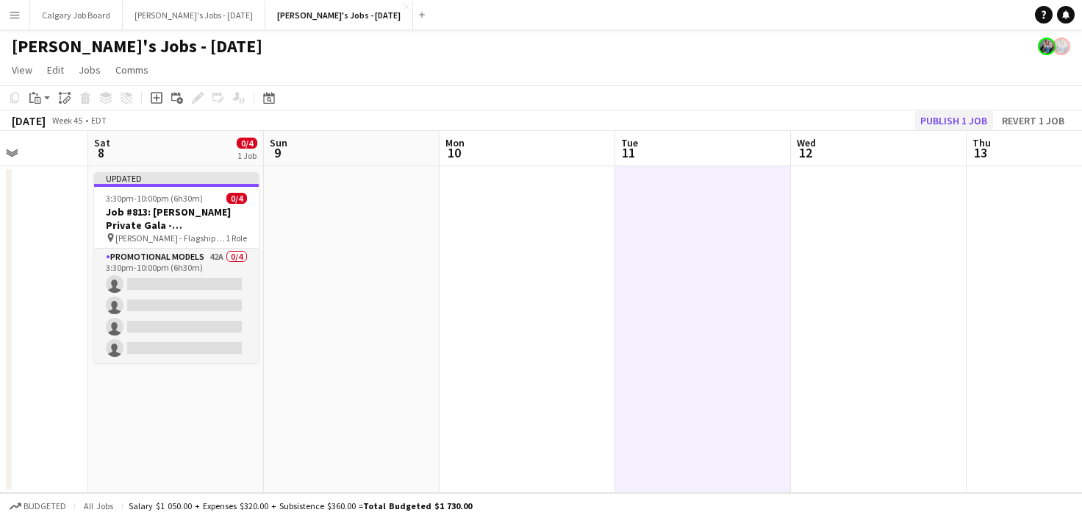
drag, startPoint x: 954, startPoint y: 138, endPoint x: 946, endPoint y: 126, distance: 14.3
click at [954, 136] on app-board-header-date "Wed 12" at bounding box center [879, 148] width 176 height 35
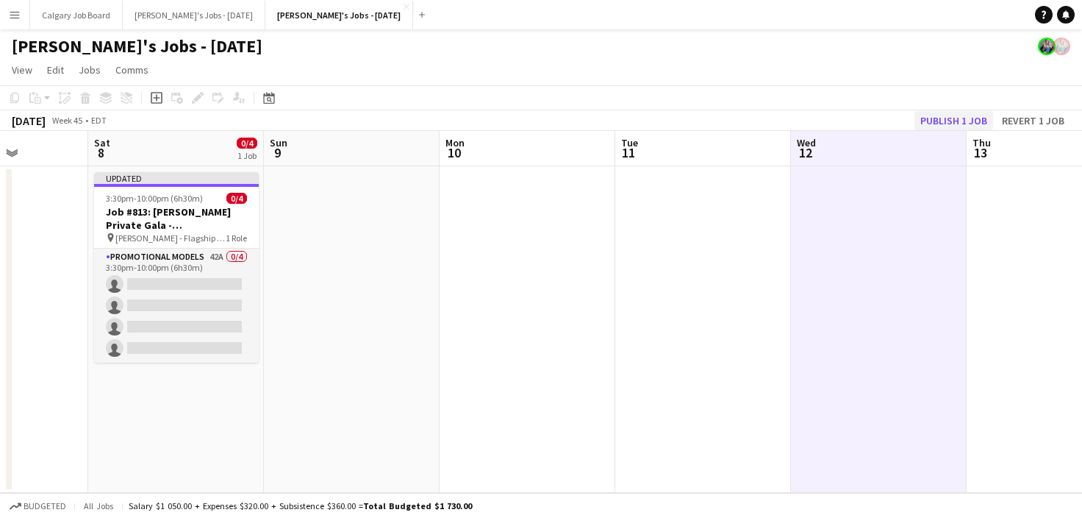
click at [938, 120] on button "Publish 1 job" at bounding box center [954, 120] width 79 height 19
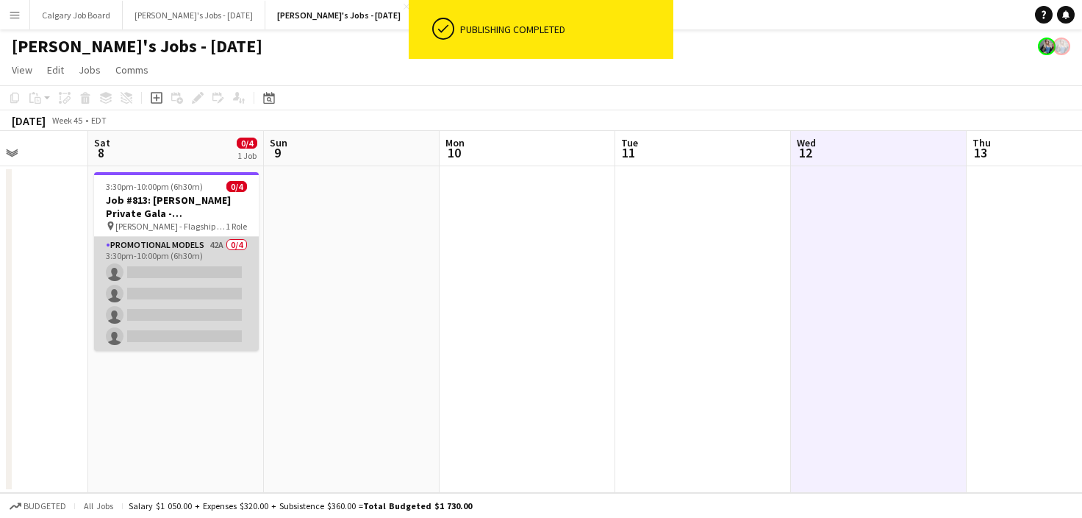
click at [177, 307] on app-card-role "Promotional Models 42A 0/4 3:30pm-10:00pm (6h30m) single-neutral-actions single…" at bounding box center [176, 294] width 165 height 114
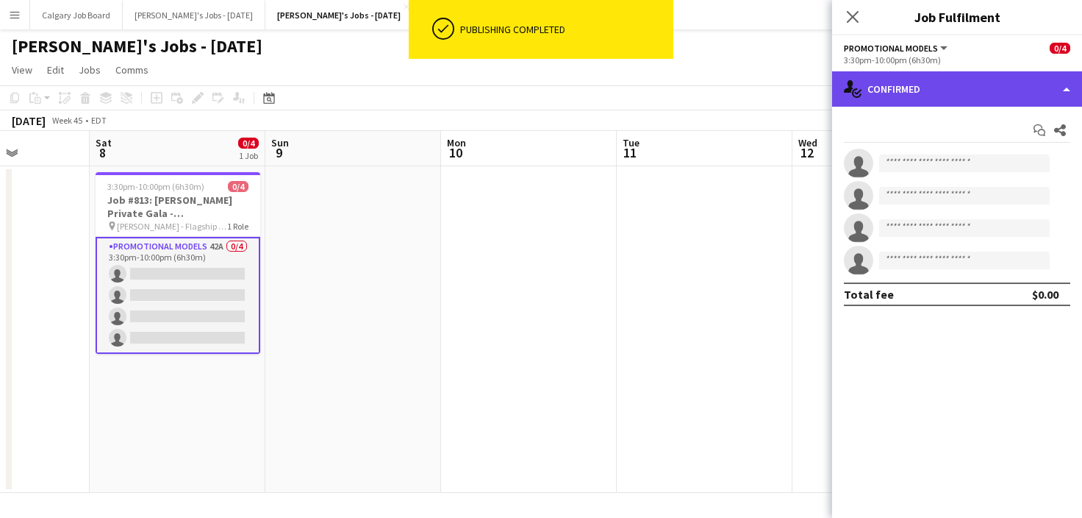
click at [1071, 91] on div "single-neutral-actions-check-2 Confirmed" at bounding box center [957, 88] width 250 height 35
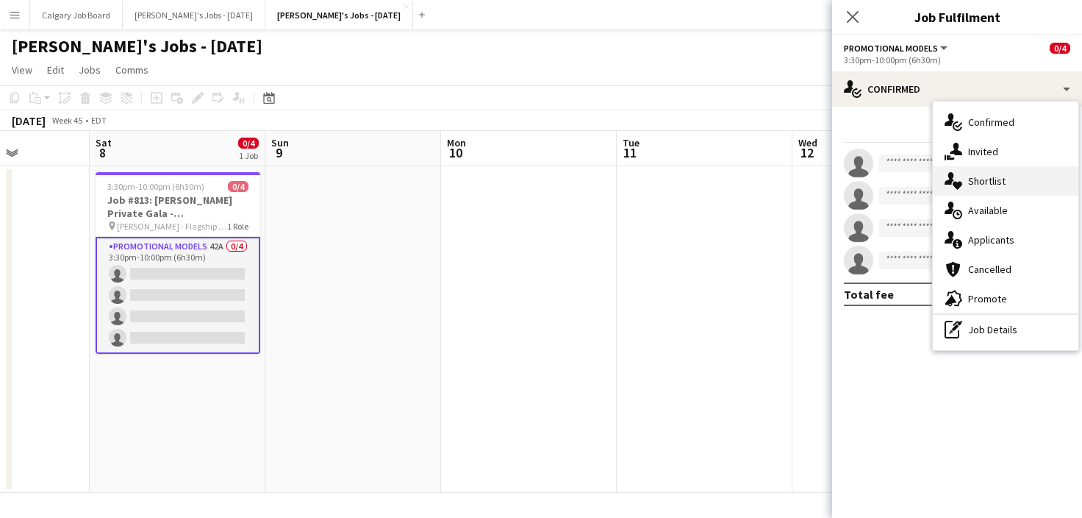
click at [988, 183] on span "Shortlist" at bounding box center [988, 180] width 38 height 13
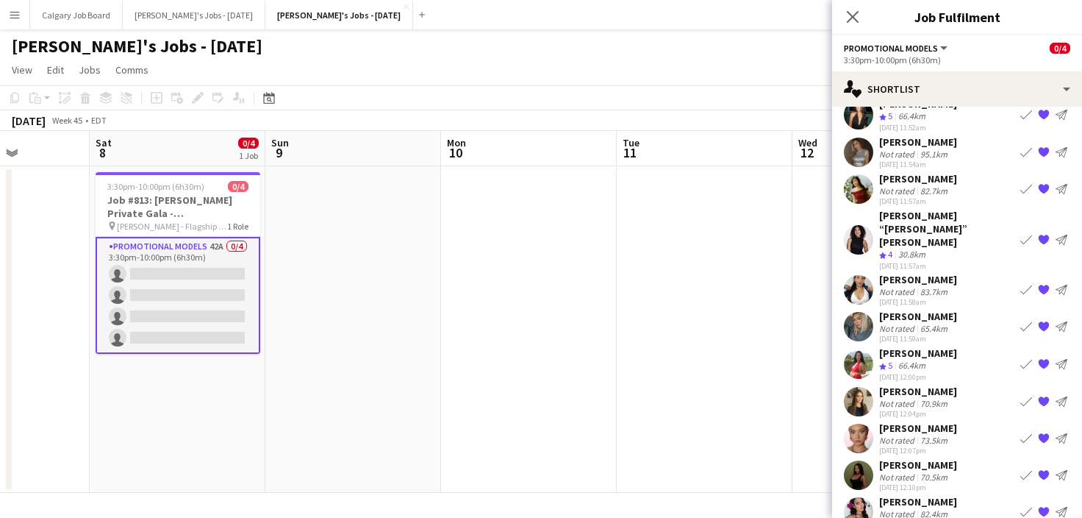
click at [1042, 432] on app-icon "{{ spriteTitle }}" at bounding box center [1044, 438] width 12 height 12
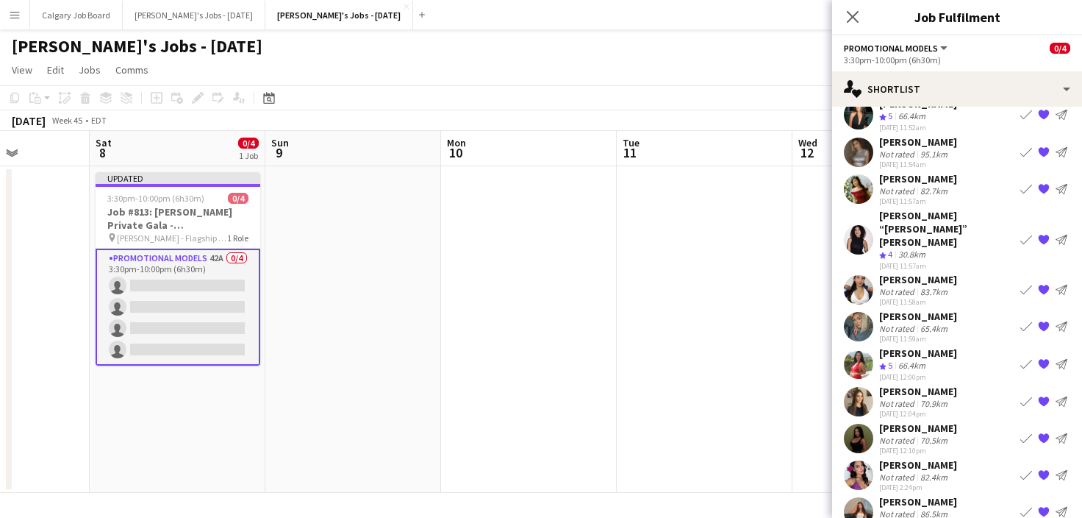
click at [654, 365] on app-date-cell at bounding box center [705, 329] width 176 height 327
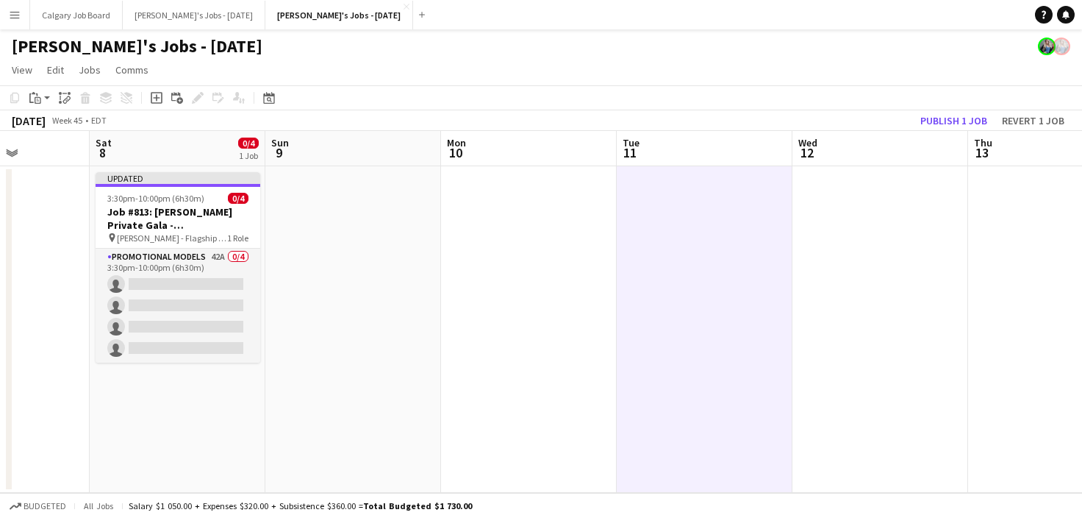
drag, startPoint x: 962, startPoint y: 119, endPoint x: 969, endPoint y: 124, distance: 8.0
click at [962, 119] on button "Publish 1 job" at bounding box center [954, 120] width 79 height 19
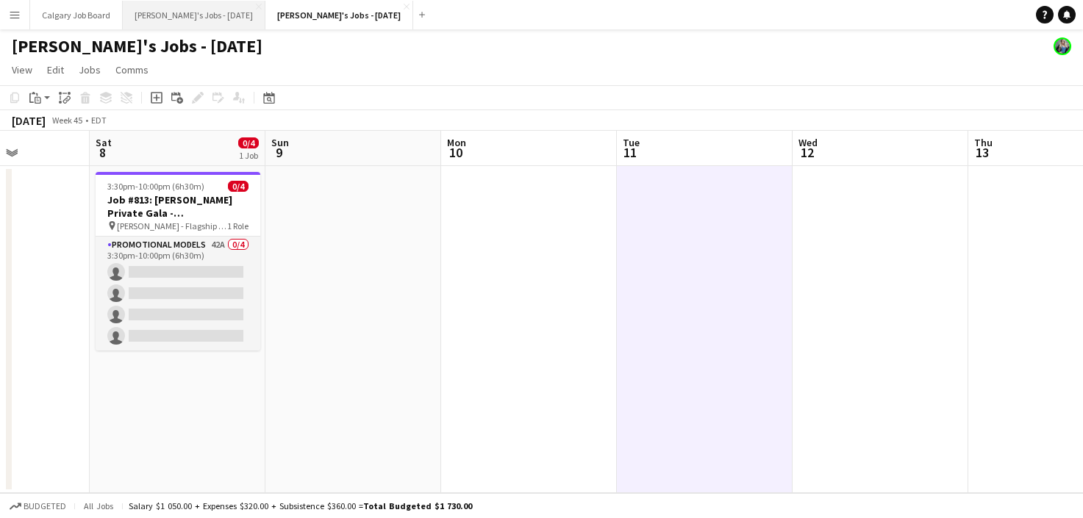
click at [175, 13] on button "[PERSON_NAME]'s Jobs - [DATE] Close" at bounding box center [194, 15] width 143 height 29
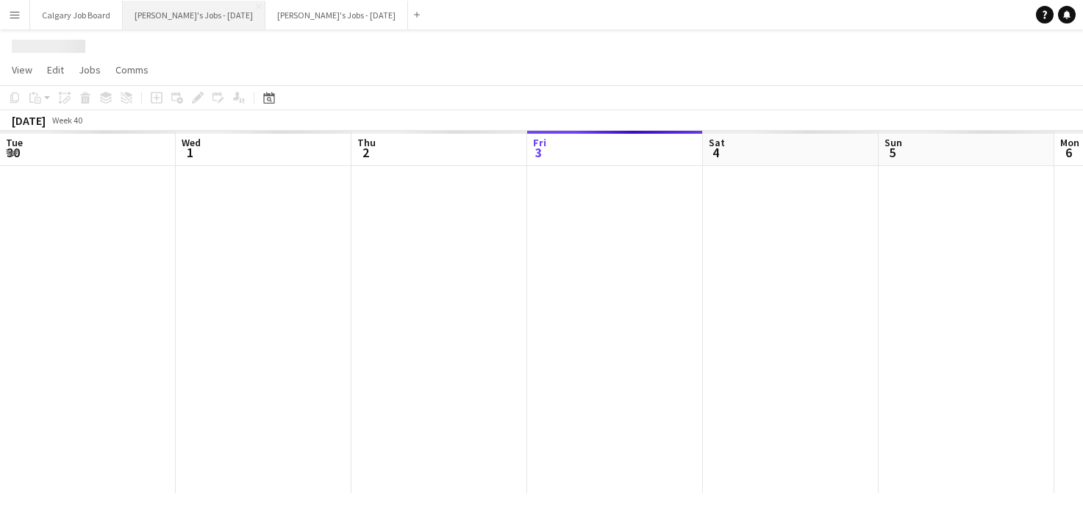
scroll to position [0, 352]
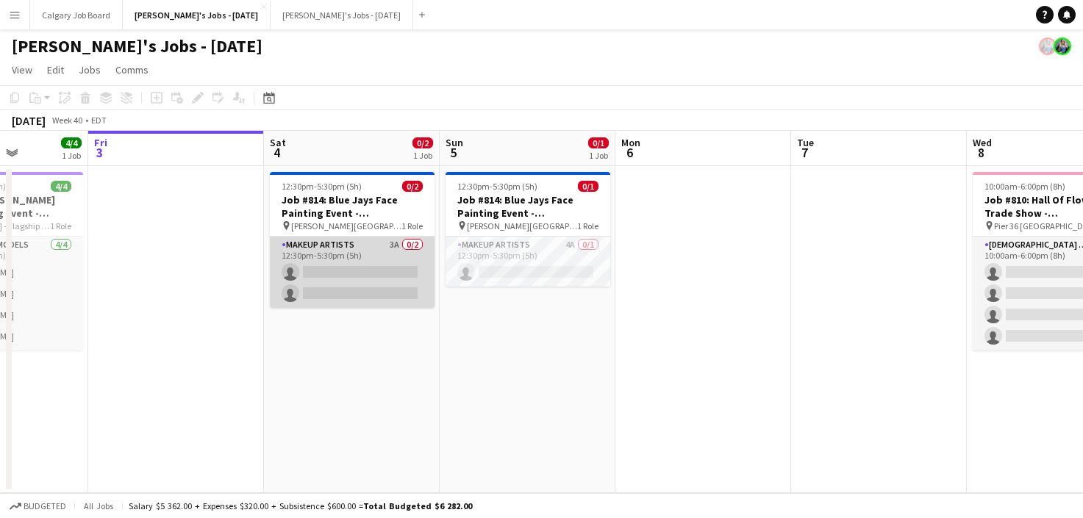
click at [418, 268] on app-card-role "Makeup Artists 3A 0/2 12:30pm-5:30pm (5h) single-neutral-actions single-neutral…" at bounding box center [352, 272] width 165 height 71
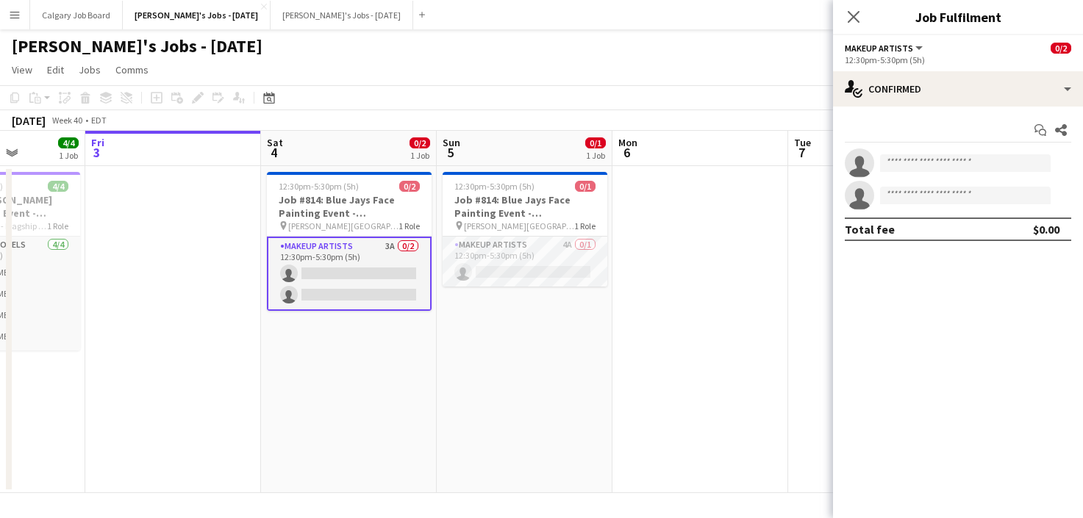
scroll to position [0, 440]
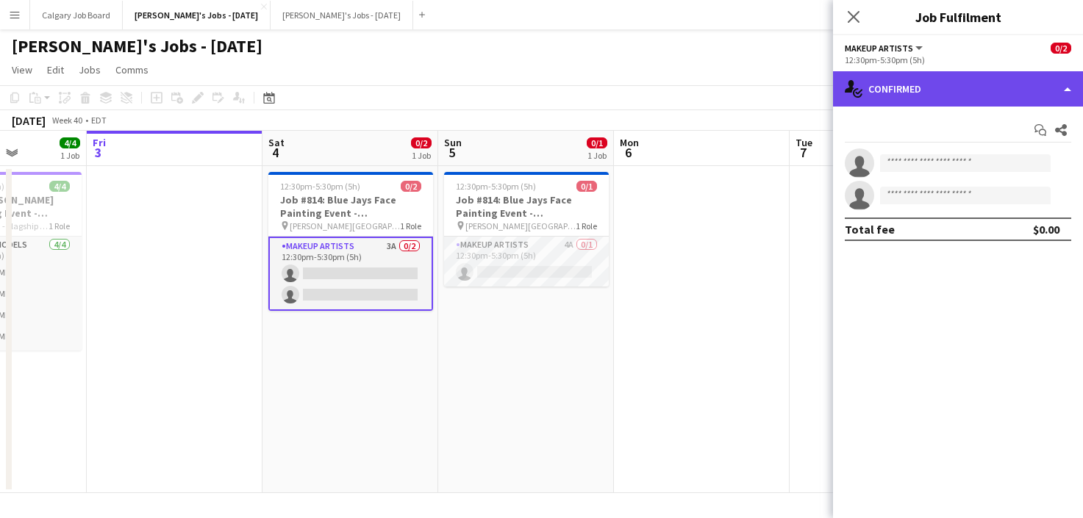
click at [963, 93] on div "single-neutral-actions-check-2 Confirmed" at bounding box center [958, 88] width 250 height 35
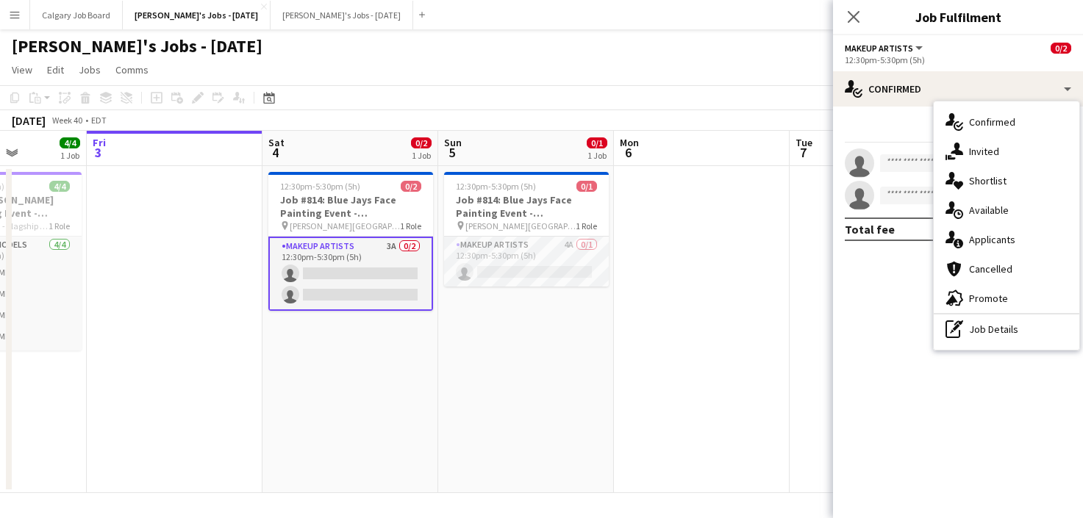
click at [746, 209] on app-date-cell at bounding box center [702, 329] width 176 height 327
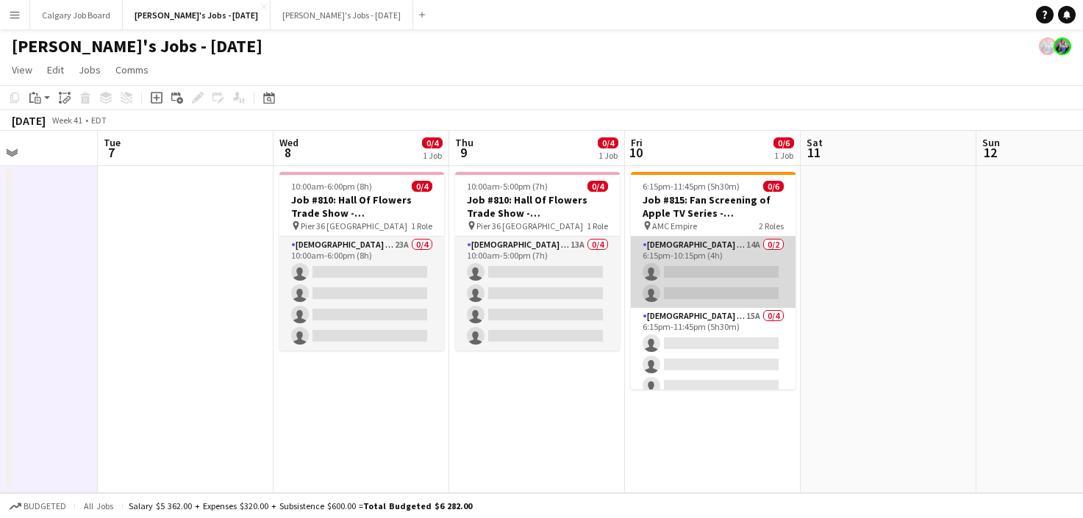
scroll to position [0, 475]
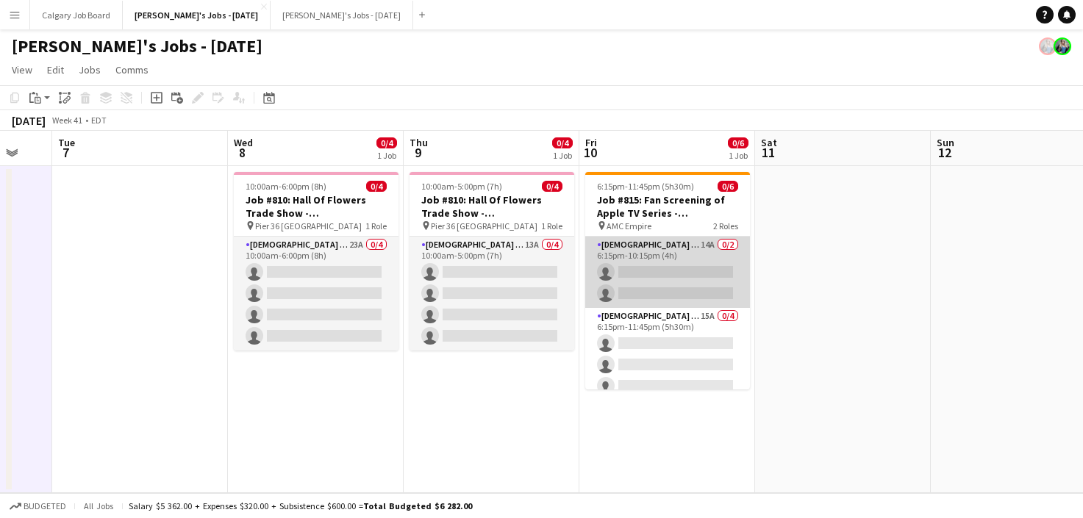
click at [644, 258] on app-card-role "[DEMOGRAPHIC_DATA] Brand Ambassador - Shift 1 14A 0/2 6:15pm-10:15pm (4h) singl…" at bounding box center [667, 272] width 165 height 71
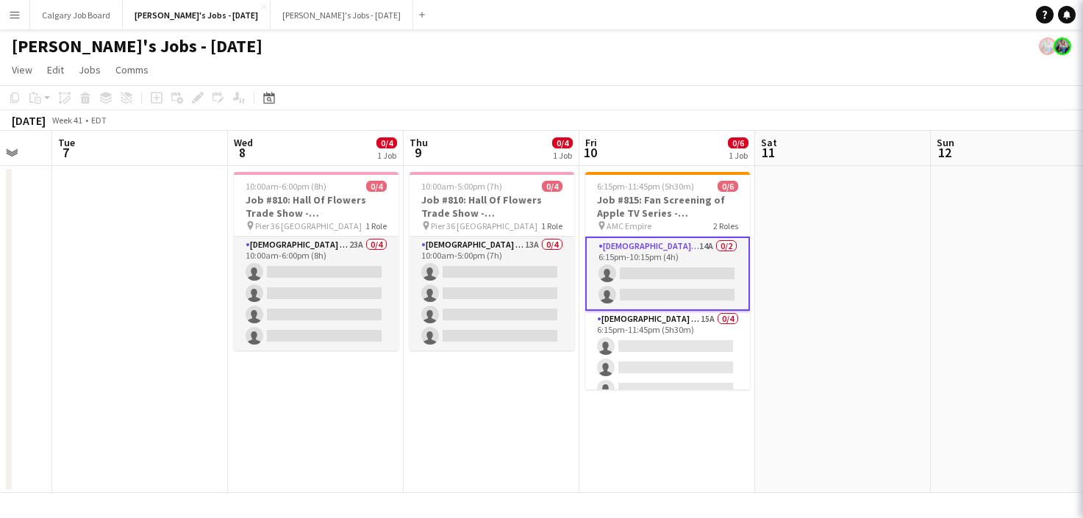
drag, startPoint x: 991, startPoint y: 89, endPoint x: 996, endPoint y: 105, distance: 17.0
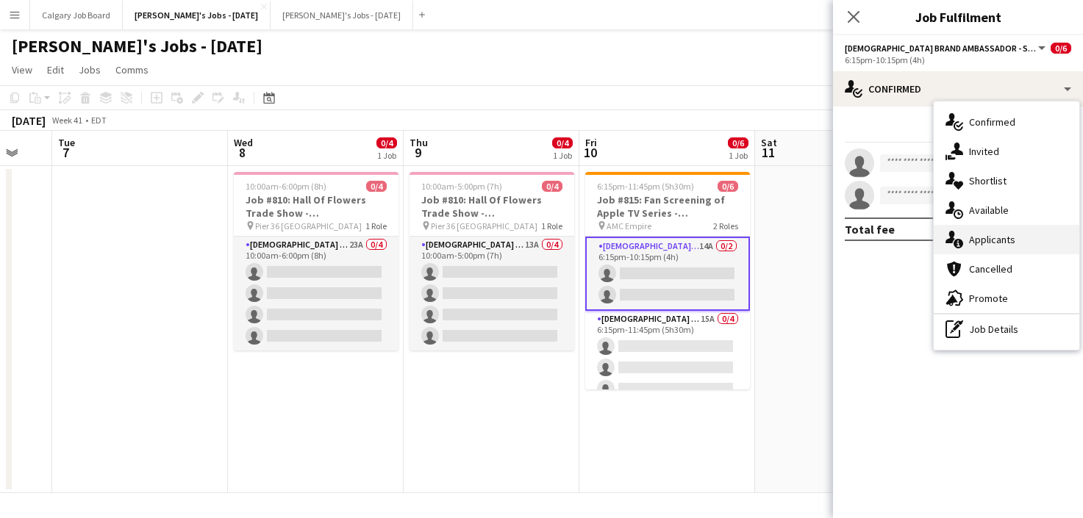
click at [1028, 236] on div "single-neutral-actions-information Applicants" at bounding box center [1007, 239] width 146 height 29
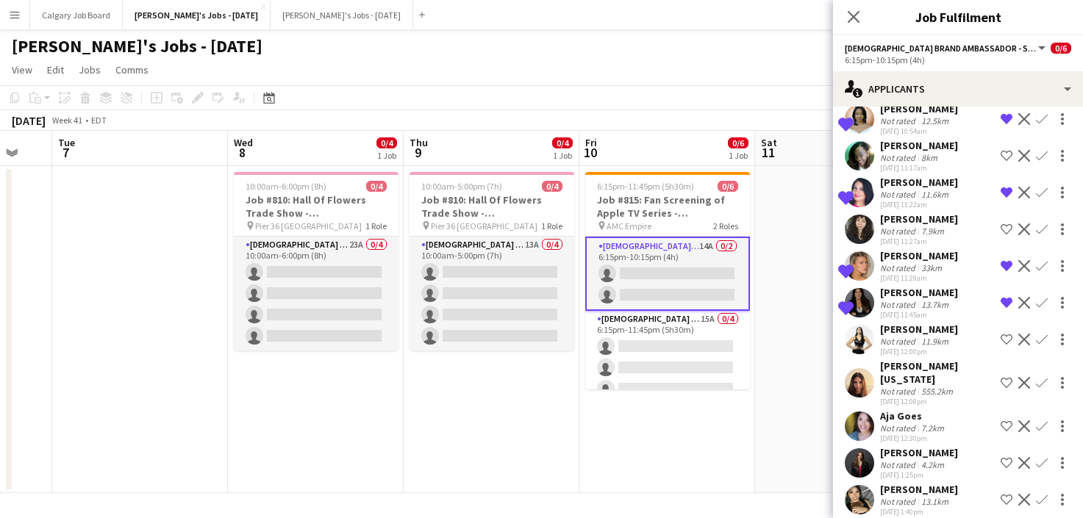
scroll to position [0, 0]
click at [1004, 421] on app-icon "Shortlist crew" at bounding box center [1007, 427] width 12 height 12
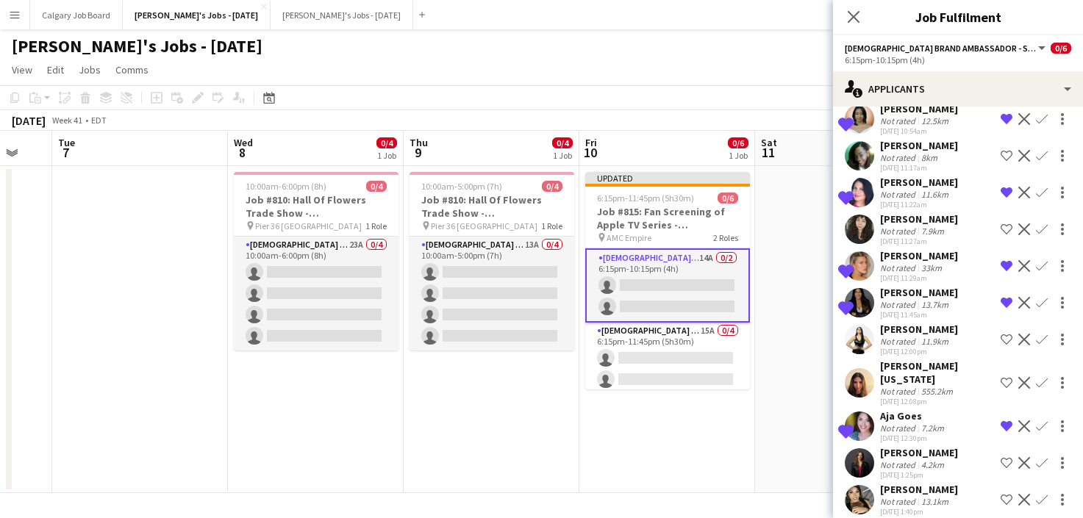
click at [953, 460] on div "Not rated 4.2km" at bounding box center [919, 465] width 78 height 11
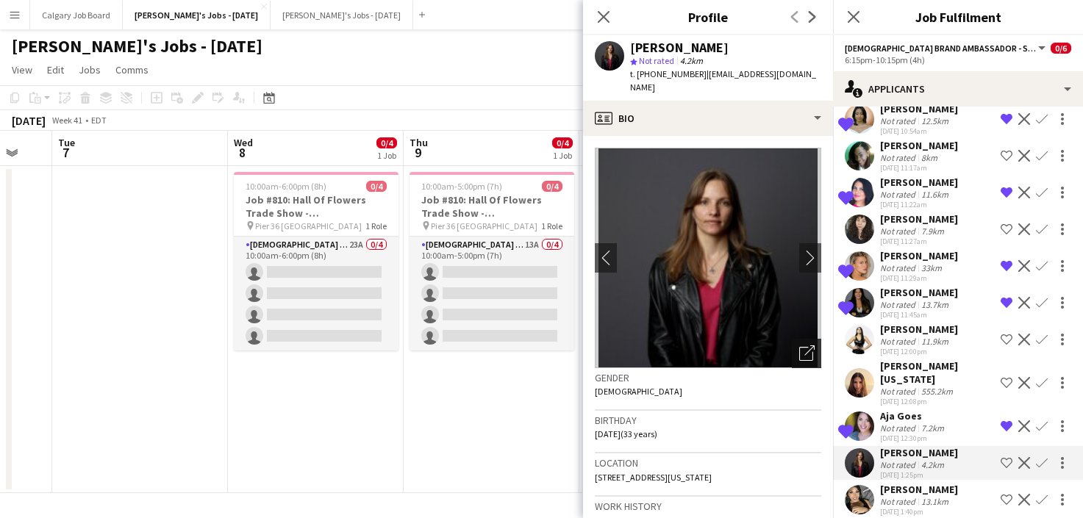
click at [807, 346] on icon at bounding box center [810, 351] width 10 height 10
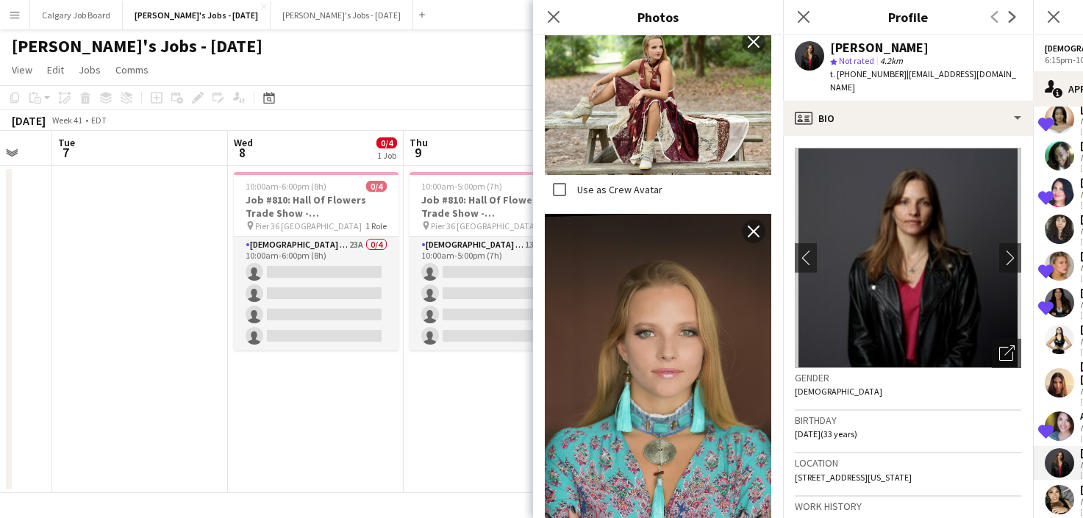
scroll to position [1784, 0]
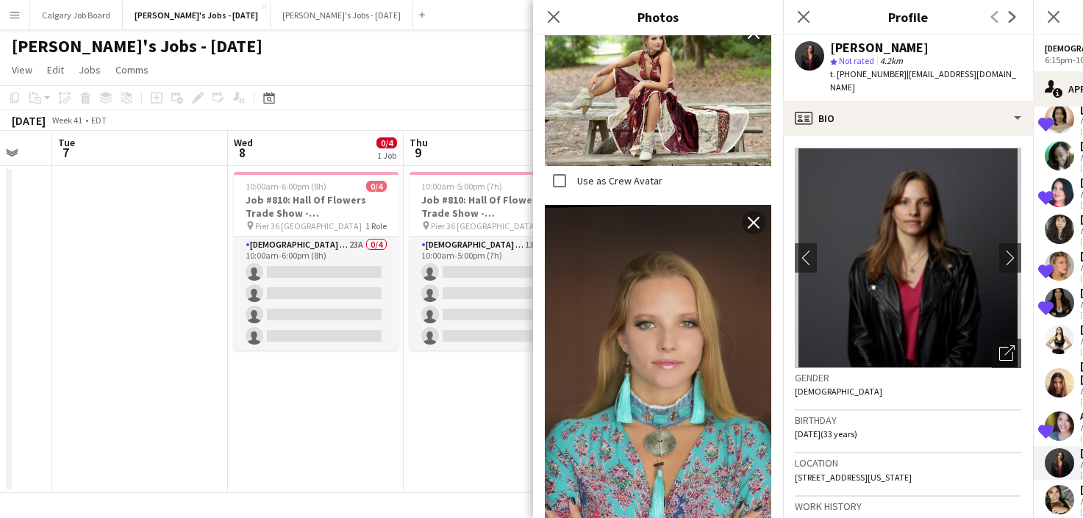
click at [847, 386] on div "Gender [DEMOGRAPHIC_DATA]" at bounding box center [908, 389] width 227 height 43
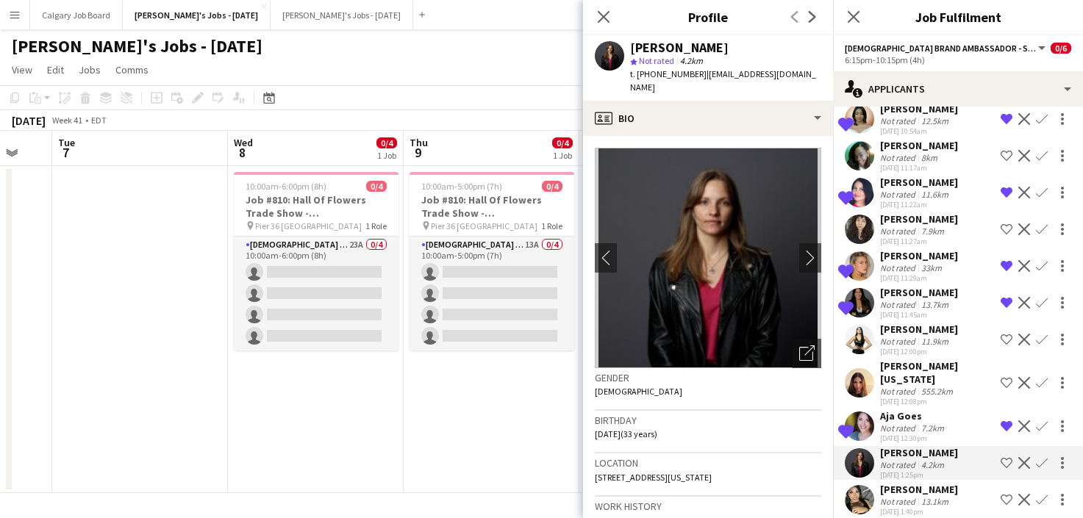
scroll to position [0, 0]
click at [949, 496] on div "13.1km" at bounding box center [935, 501] width 33 height 11
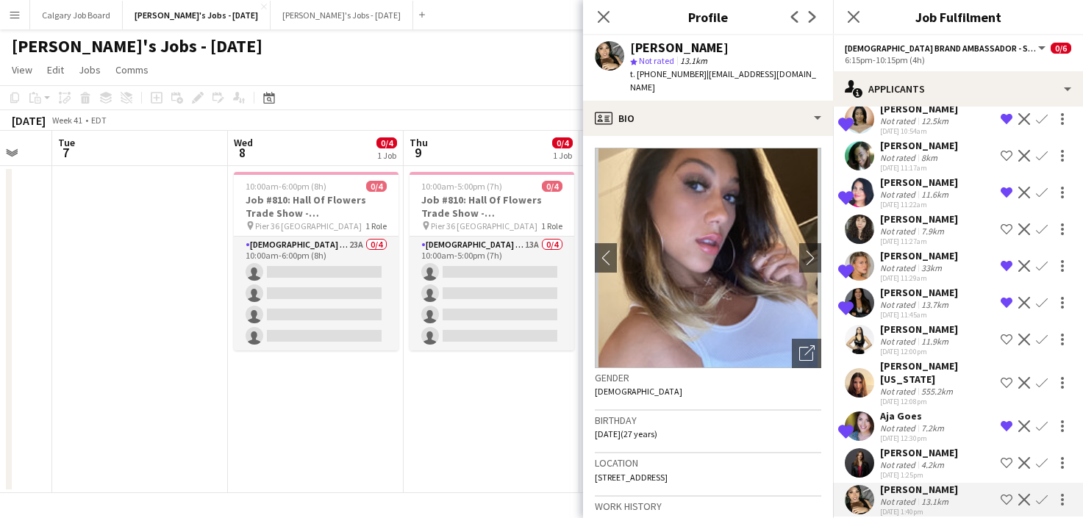
click at [1004, 494] on app-icon "Shortlist crew" at bounding box center [1007, 500] width 12 height 12
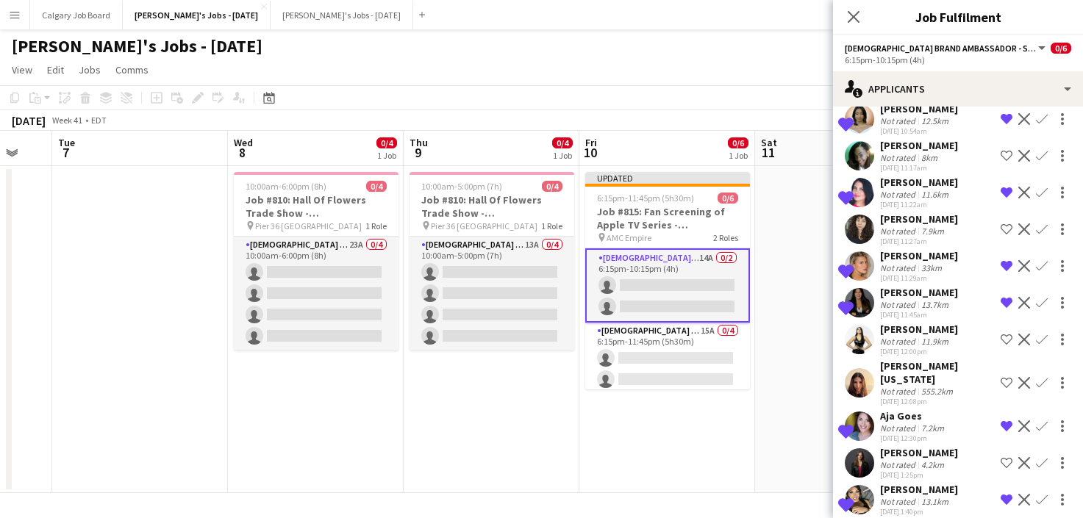
click at [1003, 457] on app-icon "Shortlist crew" at bounding box center [1007, 463] width 12 height 12
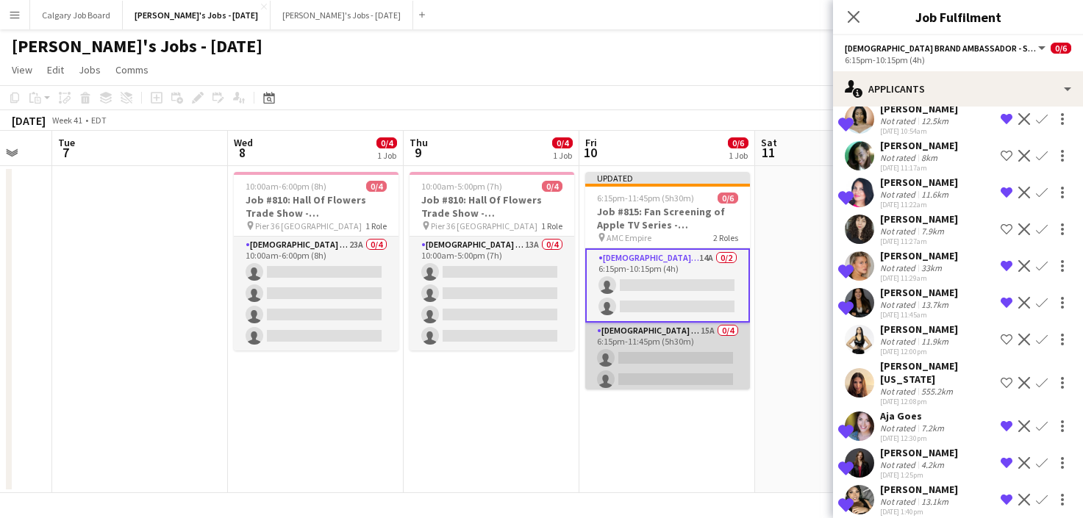
click at [715, 366] on app-card-role "[DEMOGRAPHIC_DATA] Brand Ambassador - Shift 2 15A 0/4 6:15pm-11:45pm (5h30m) si…" at bounding box center [667, 380] width 165 height 114
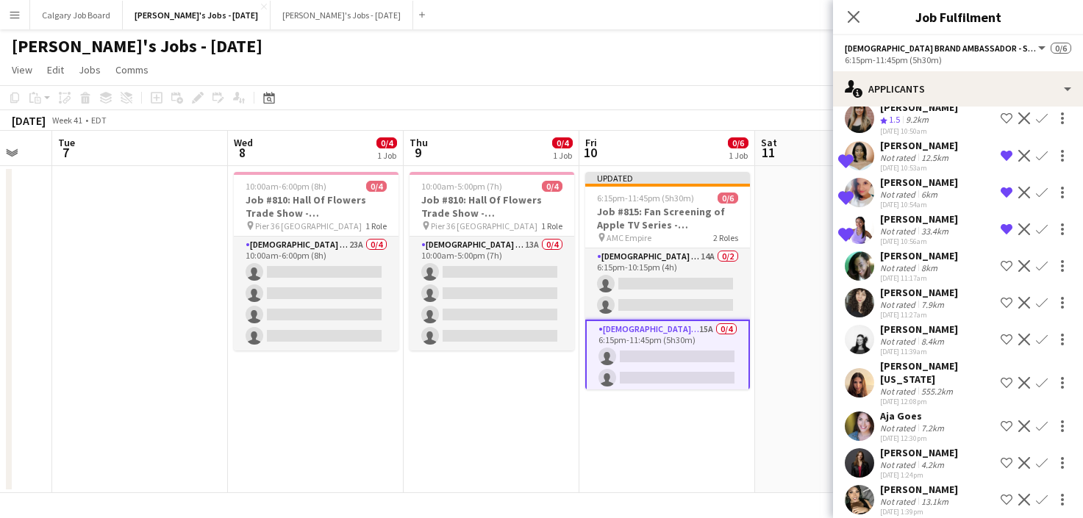
click at [1005, 421] on app-icon "Shortlist crew" at bounding box center [1007, 427] width 12 height 12
click at [1005, 457] on app-icon "Shortlist crew" at bounding box center [1007, 463] width 12 height 12
click at [1008, 494] on app-icon "Shortlist crew" at bounding box center [1007, 500] width 12 height 12
click at [780, 368] on app-date-cell at bounding box center [843, 329] width 176 height 327
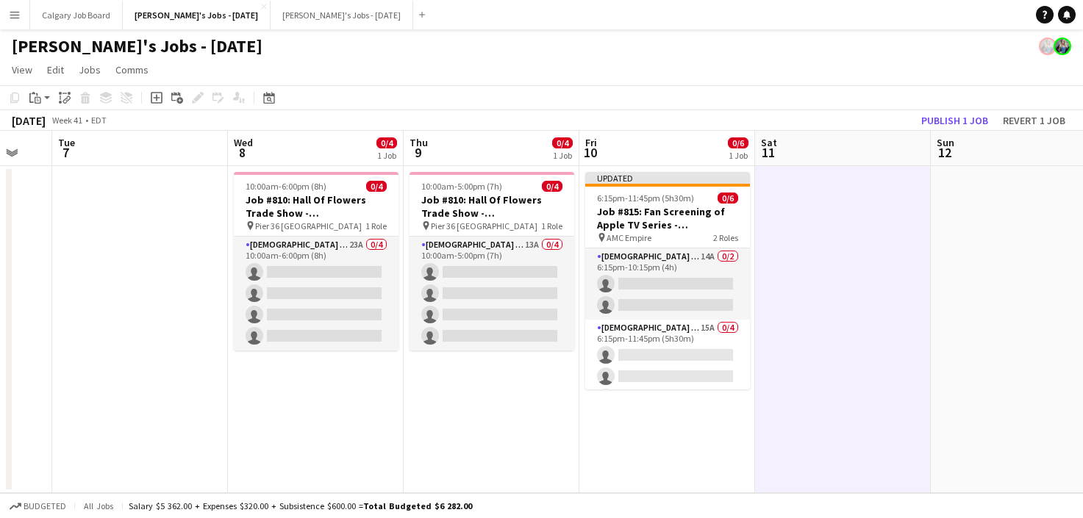
click at [952, 122] on button "Publish 1 job" at bounding box center [955, 120] width 79 height 19
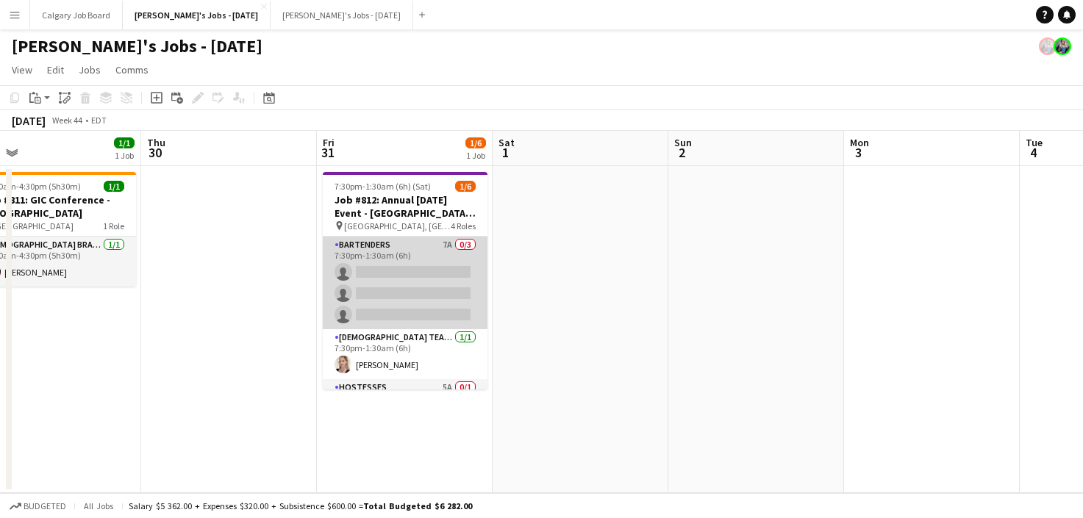
scroll to position [0, 371]
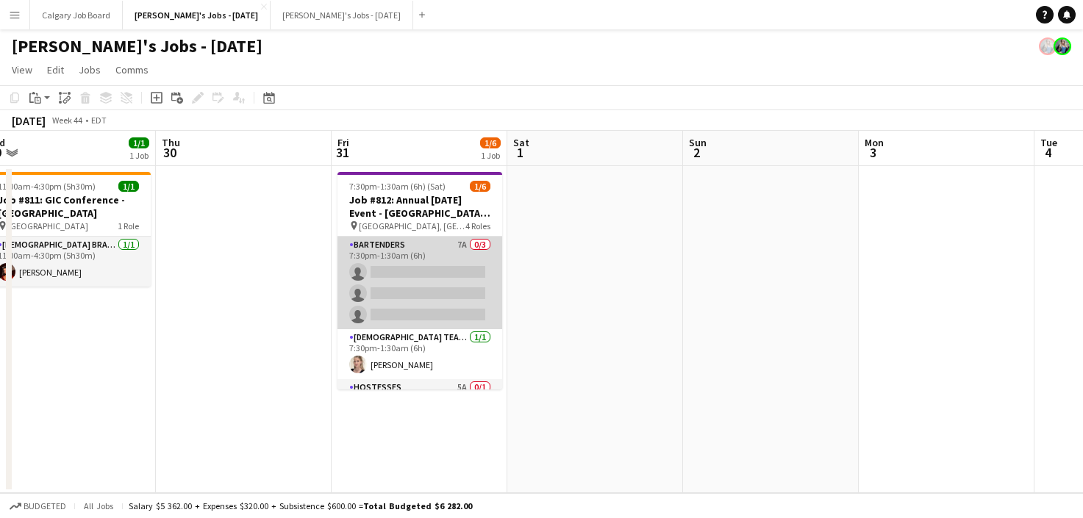
click at [465, 263] on app-card-role "Bartenders 7A 0/3 7:30pm-1:30am (6h) single-neutral-actions single-neutral-acti…" at bounding box center [420, 283] width 165 height 93
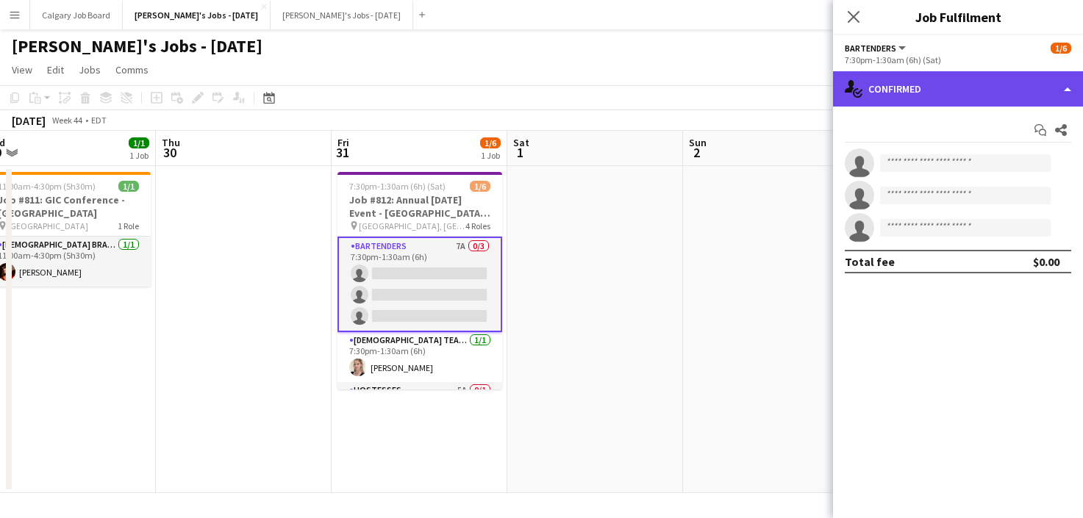
click at [982, 91] on div "single-neutral-actions-check-2 Confirmed" at bounding box center [958, 88] width 250 height 35
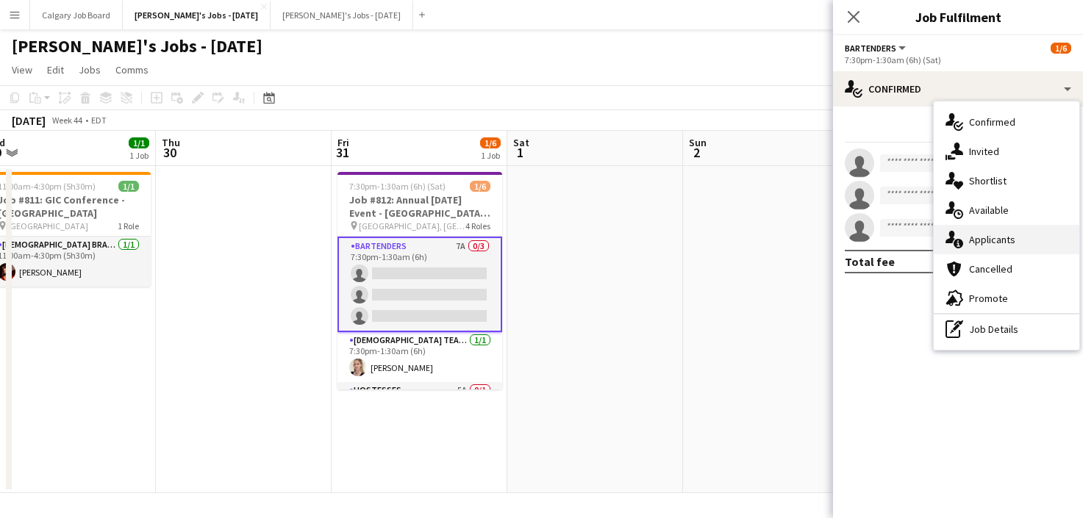
click at [1004, 243] on span "Applicants" at bounding box center [992, 239] width 46 height 13
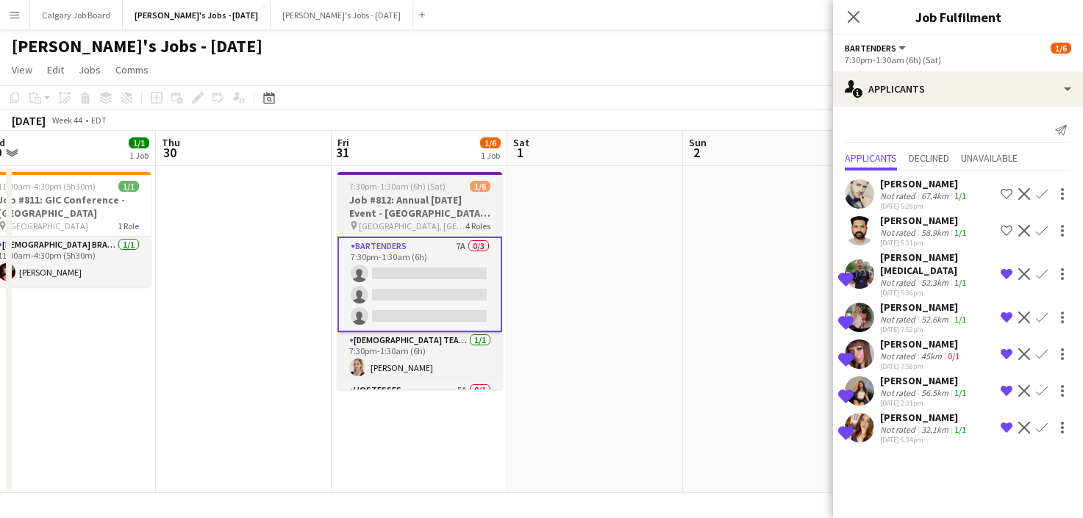
scroll to position [0, 0]
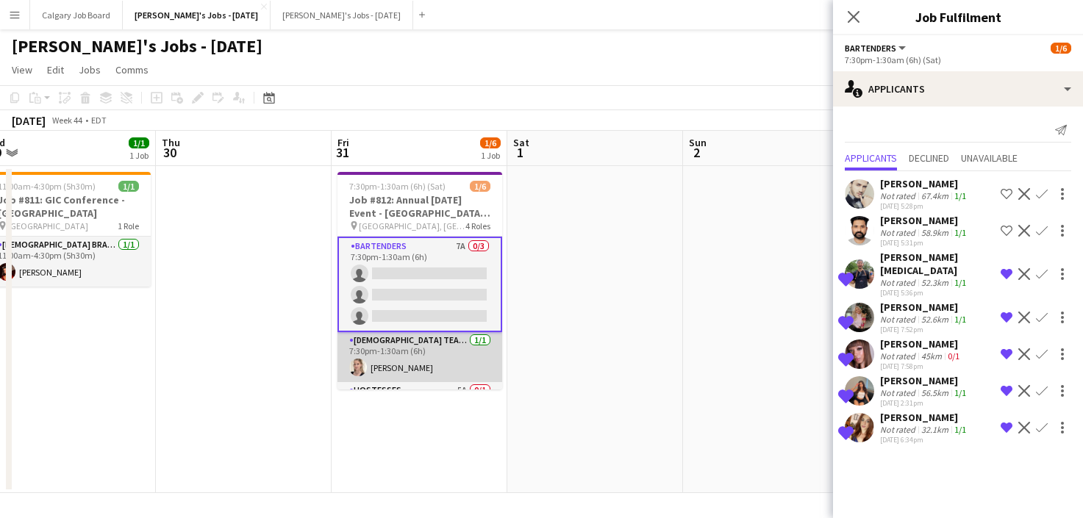
click at [464, 340] on app-card-role "[DEMOGRAPHIC_DATA] Team Leader [DATE] 7:30pm-1:30am (6h) [PERSON_NAME]" at bounding box center [420, 357] width 165 height 50
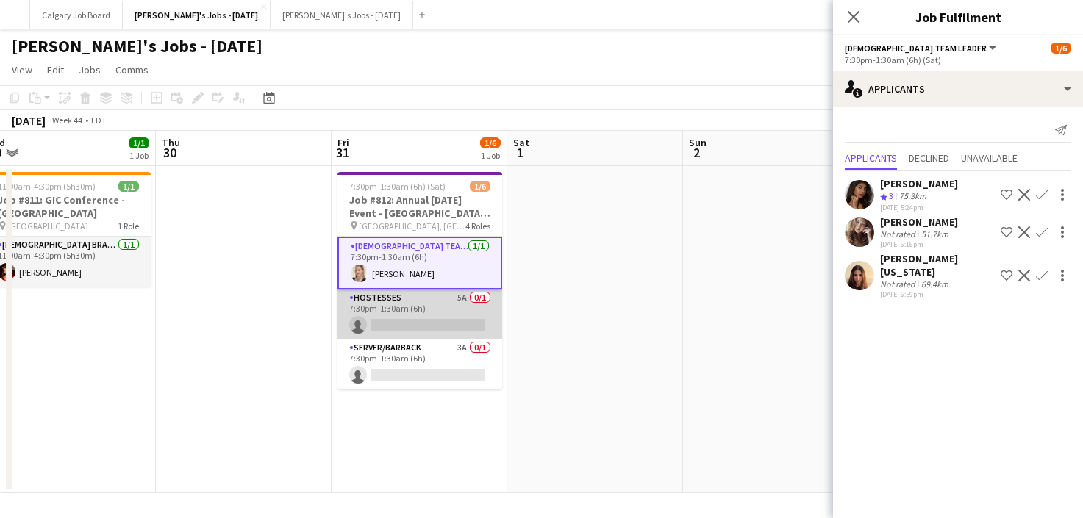
scroll to position [93, 0]
click at [444, 313] on app-card-role "Hostesses 5A 0/1 7:30pm-1:30am (6h) single-neutral-actions" at bounding box center [420, 315] width 165 height 50
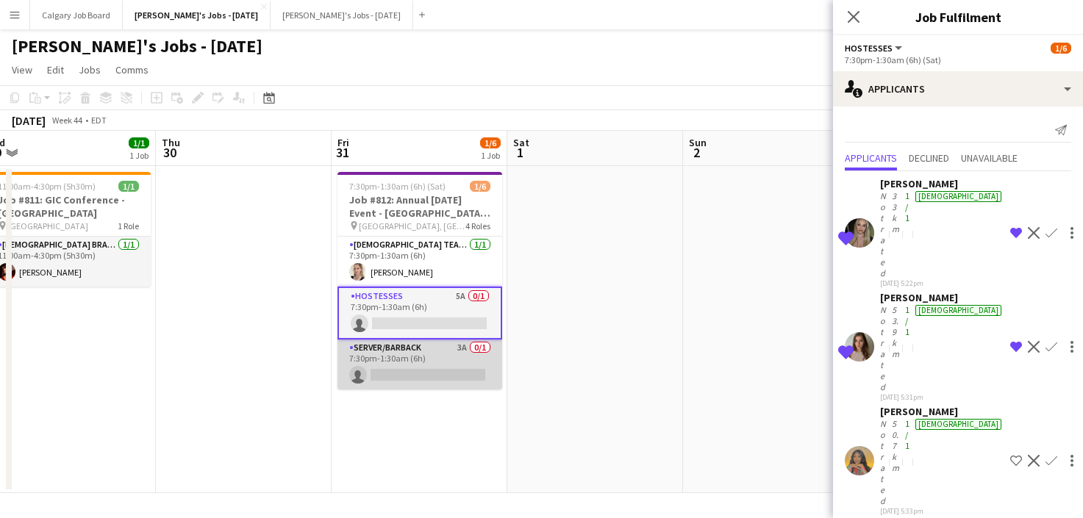
scroll to position [0, 0]
click at [425, 363] on app-card-role "Server/Barback 3A 0/1 7:30pm-1:30am (6h) single-neutral-actions" at bounding box center [420, 365] width 165 height 50
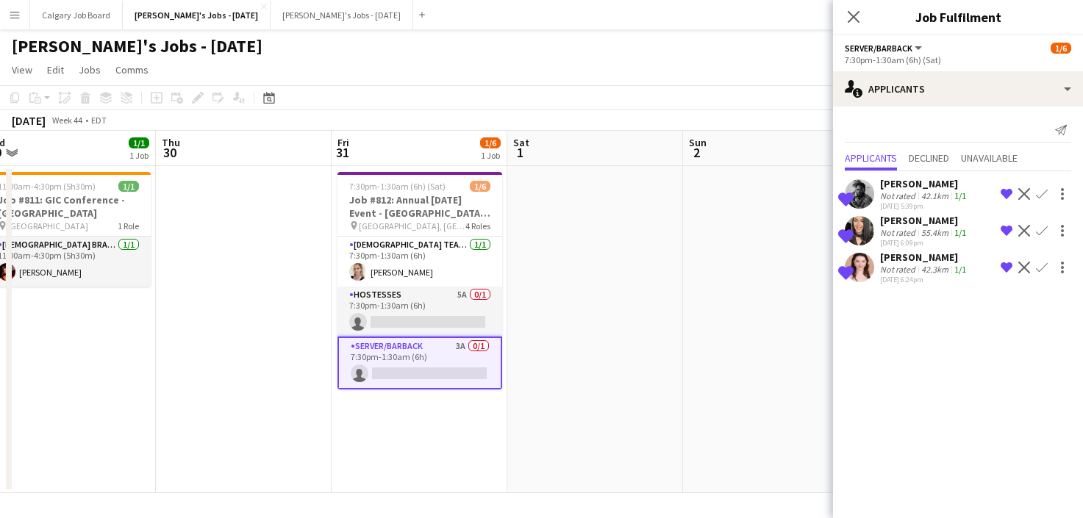
click at [797, 315] on app-date-cell at bounding box center [771, 329] width 176 height 327
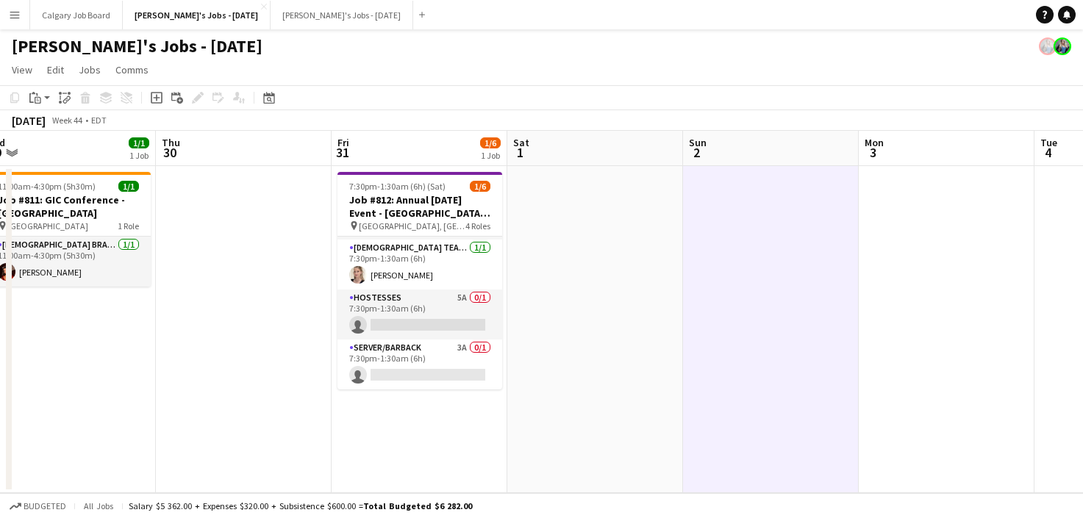
scroll to position [90, 0]
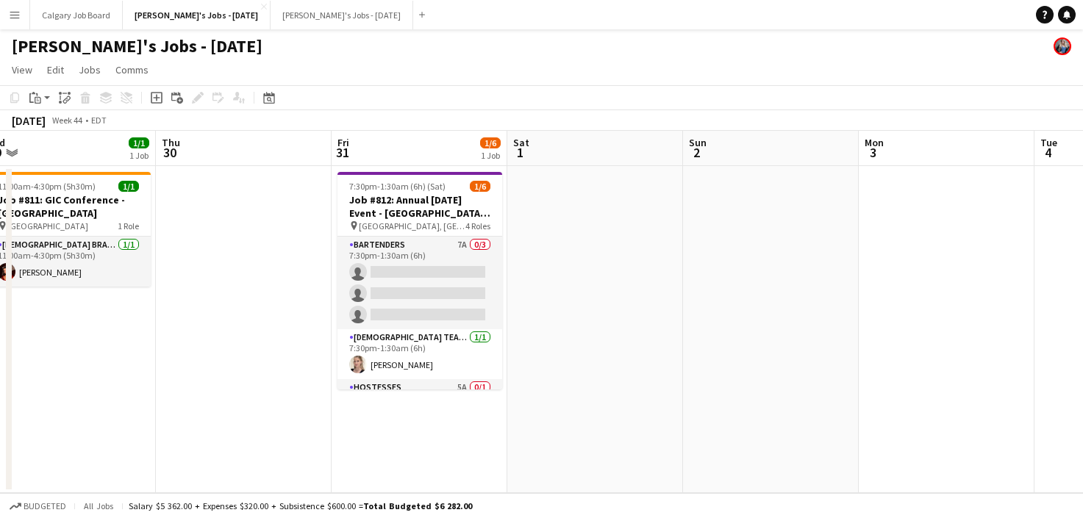
click at [24, 23] on button "Menu" at bounding box center [14, 14] width 29 height 29
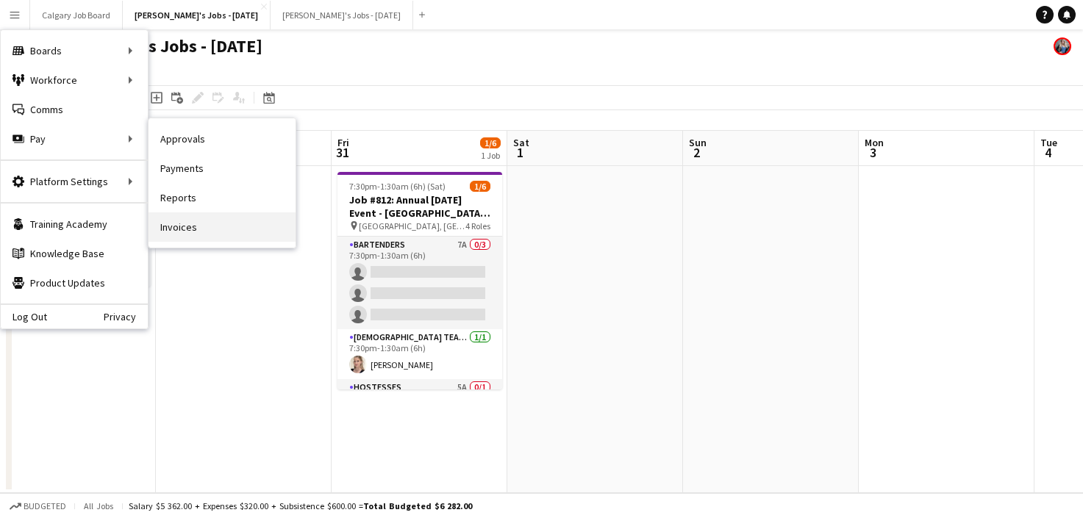
click at [198, 225] on link "Invoices" at bounding box center [222, 227] width 147 height 29
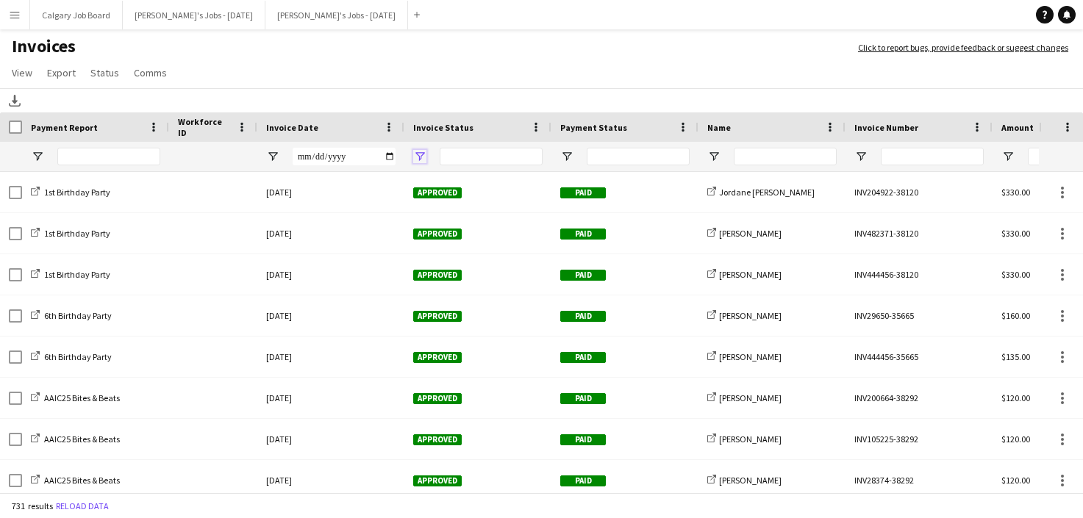
click at [413, 154] on span "Open Filter Menu" at bounding box center [419, 156] width 13 height 13
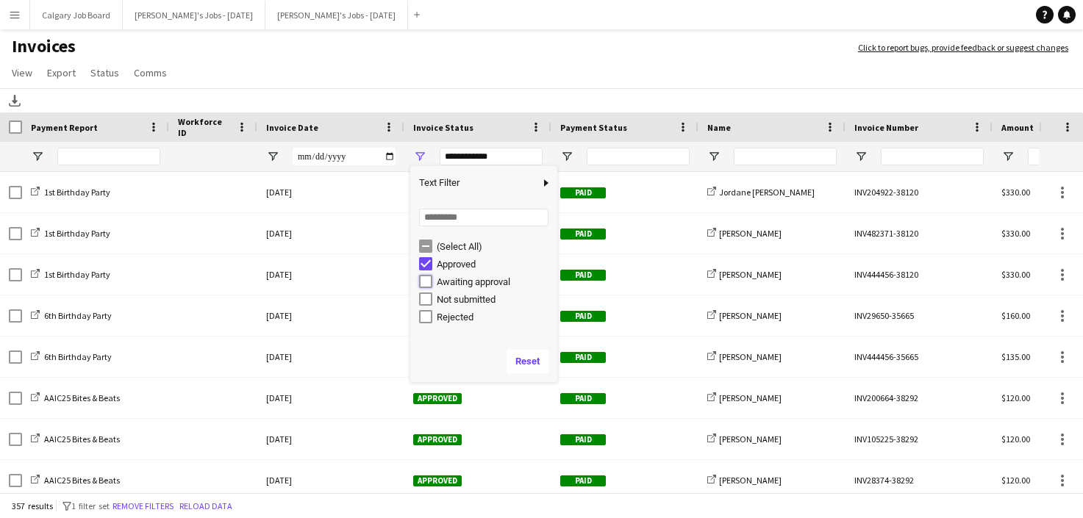
type input "**********"
drag, startPoint x: 586, startPoint y: 85, endPoint x: 589, endPoint y: 98, distance: 12.8
click at [589, 92] on app-invoices-header "Invoices Click to report bugs, provide feedback or suggest changes View Customi…" at bounding box center [541, 73] width 1083 height 77
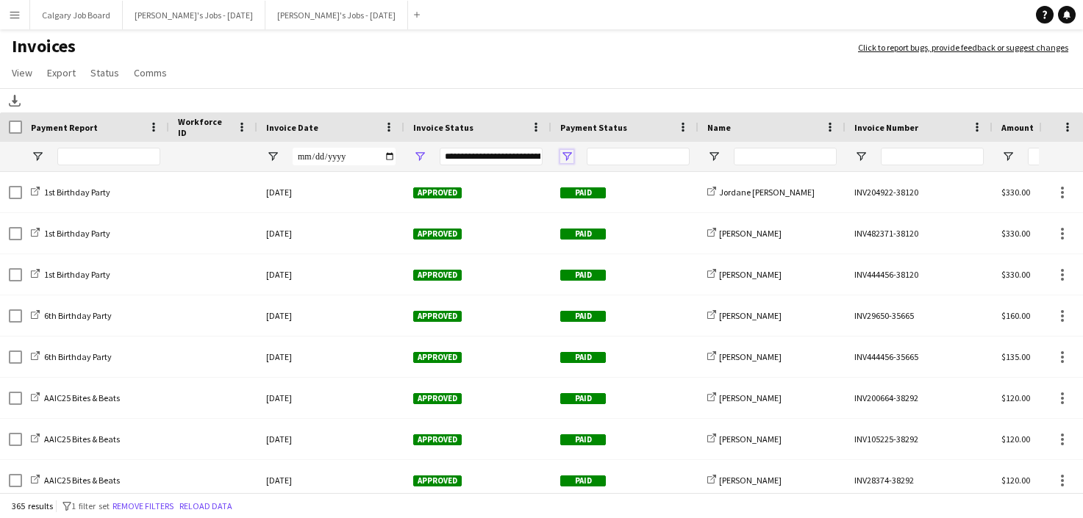
click at [568, 160] on span "Open Filter Menu" at bounding box center [566, 156] width 13 height 13
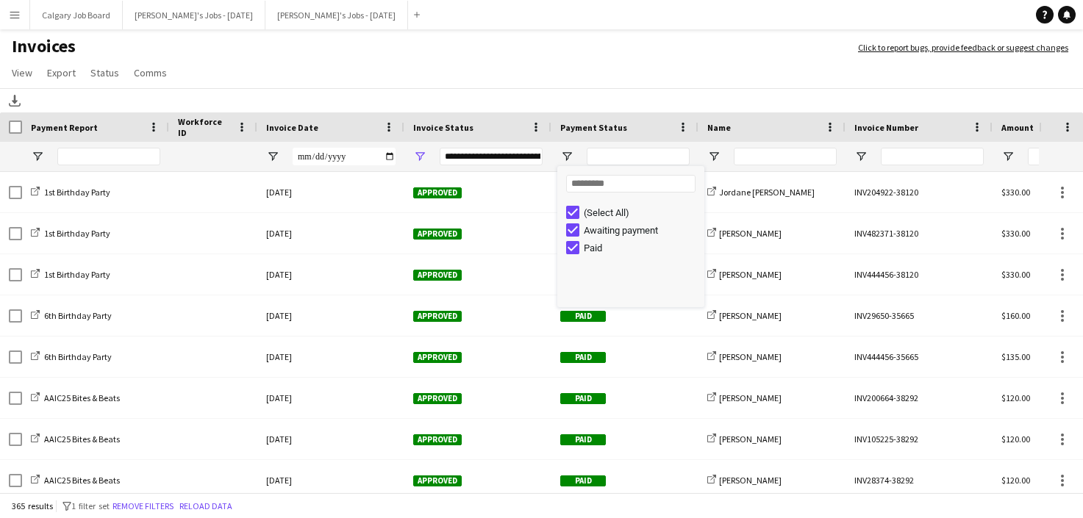
drag, startPoint x: 501, startPoint y: 74, endPoint x: 483, endPoint y: 176, distance: 103.7
click at [501, 74] on app-page-menu "View Customise view Customise filters Reset Filters Reset View Reset All Export…" at bounding box center [541, 74] width 1083 height 28
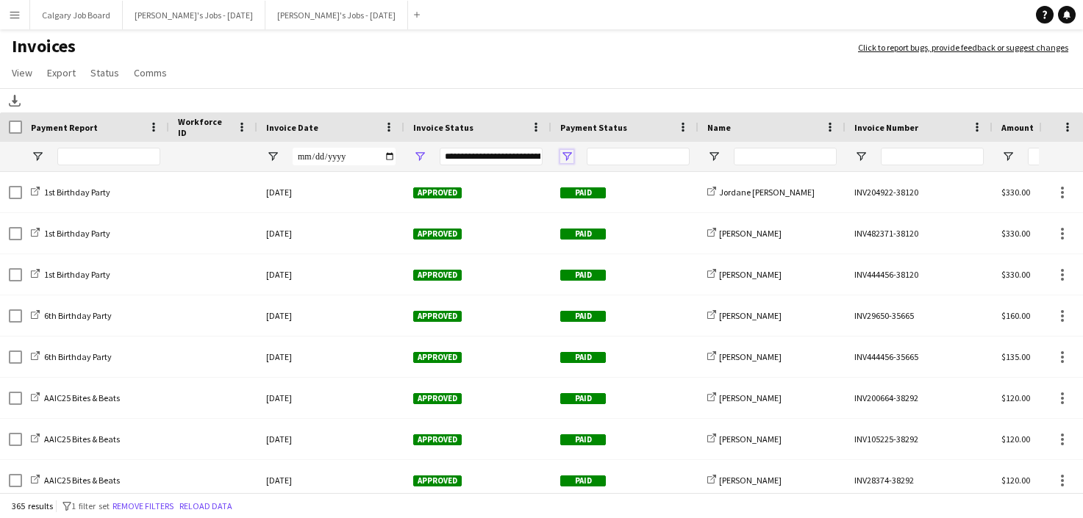
click at [564, 156] on span "Open Filter Menu" at bounding box center [566, 156] width 13 height 13
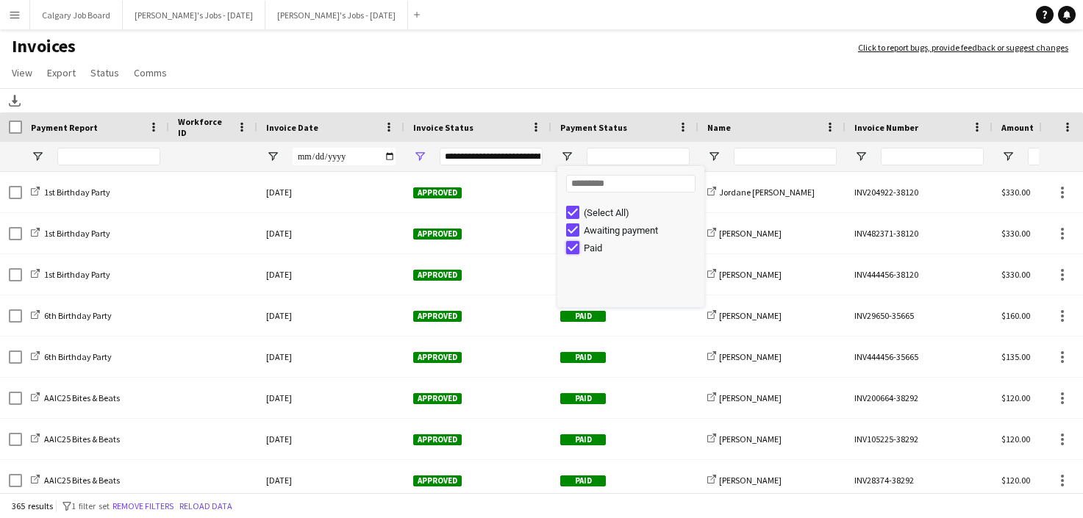
type input "**********"
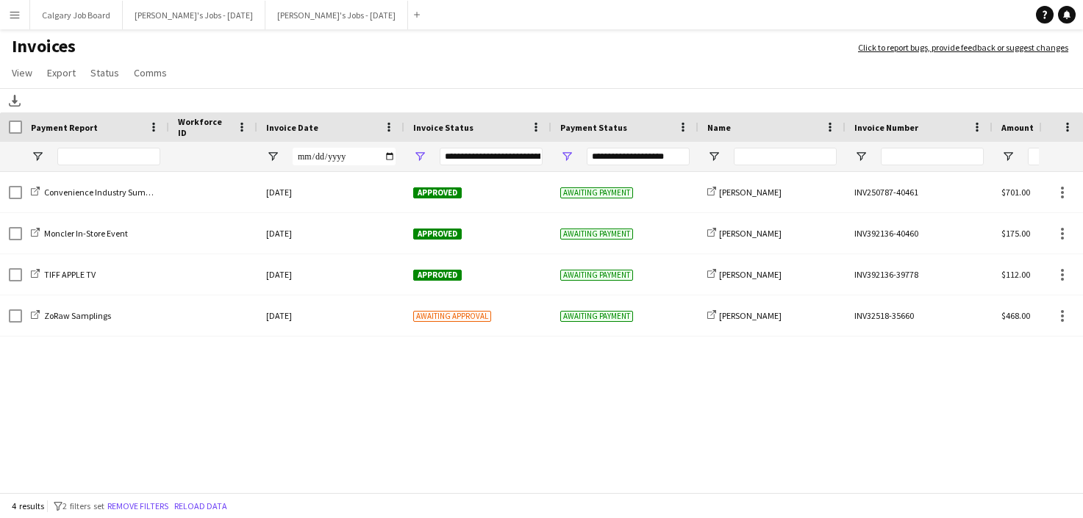
click at [582, 70] on app-page-menu "View Customise view Customise filters Reset Filters Reset View Reset All Export…" at bounding box center [541, 74] width 1083 height 28
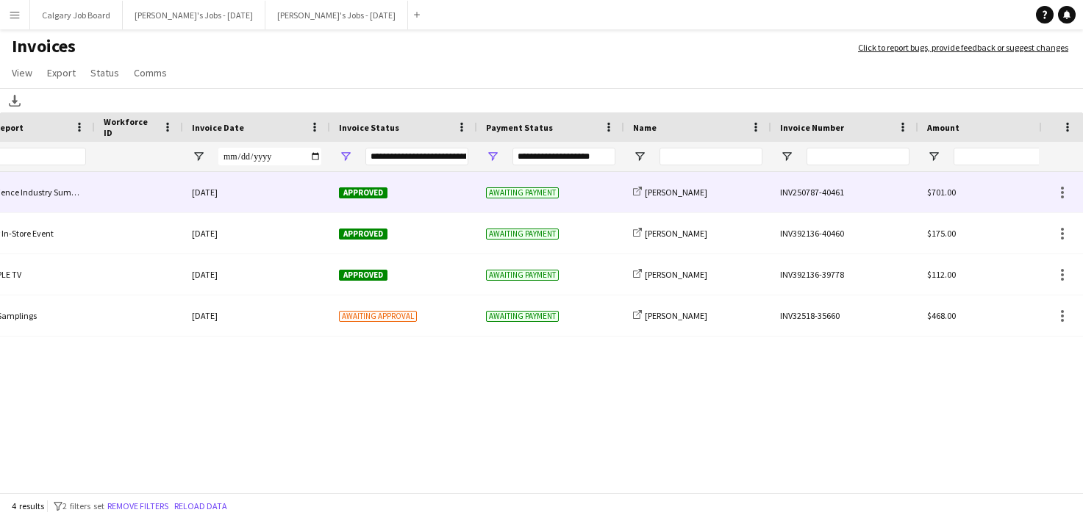
scroll to position [0, 169]
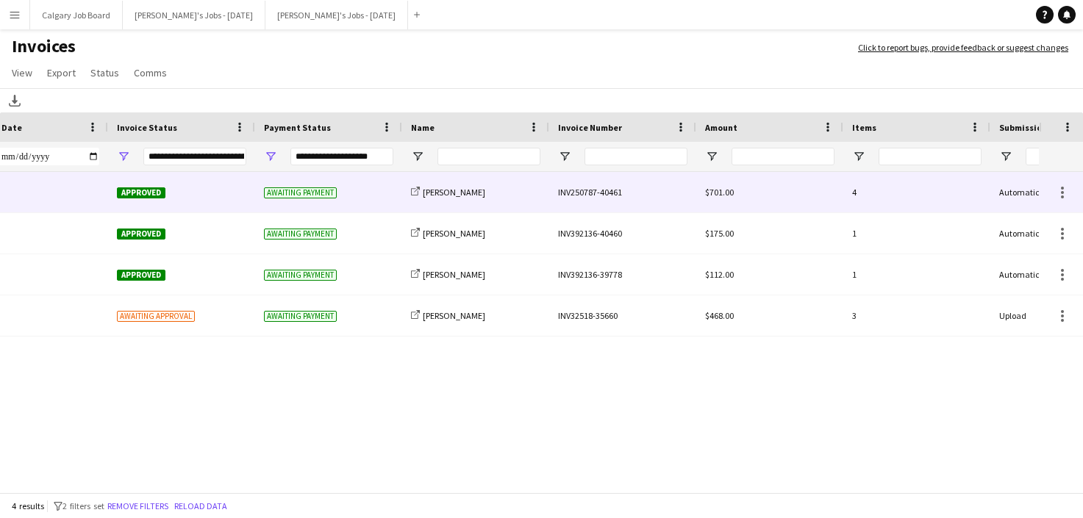
click at [462, 202] on div "share-external-link-1 [PERSON_NAME]" at bounding box center [475, 192] width 147 height 40
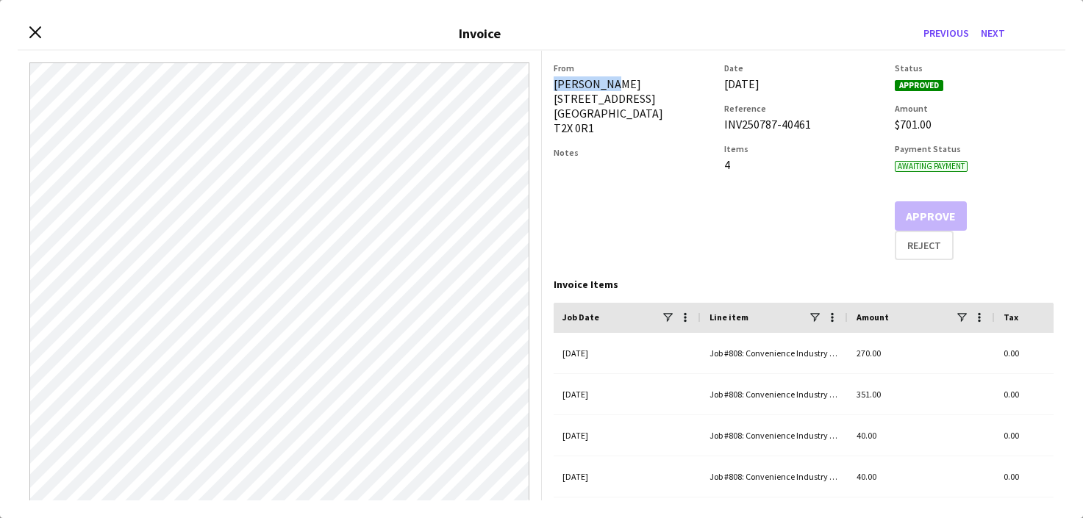
drag, startPoint x: 556, startPoint y: 84, endPoint x: 617, endPoint y: 82, distance: 61.1
click at [617, 82] on div "[PERSON_NAME] [STREET_ADDRESS]" at bounding box center [633, 105] width 159 height 59
copy div "[PERSON_NAME]"
click at [29, 32] on div "Close invoice dialog Invoice Previous Next" at bounding box center [542, 34] width 1048 height 33
click at [34, 32] on icon "Close invoice dialog" at bounding box center [35, 33] width 14 height 14
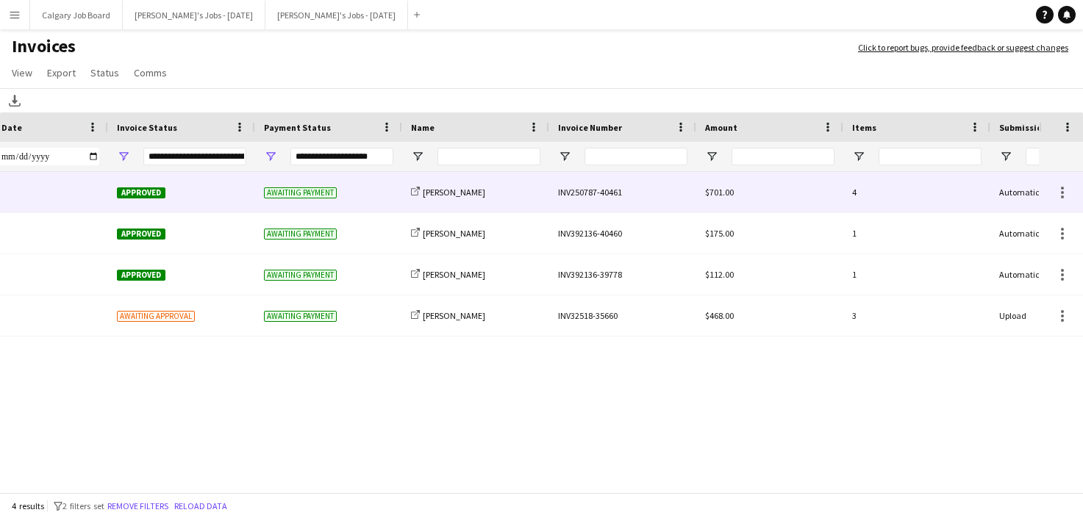
click at [477, 195] on div "share-external-link-1 [PERSON_NAME]" at bounding box center [475, 192] width 147 height 40
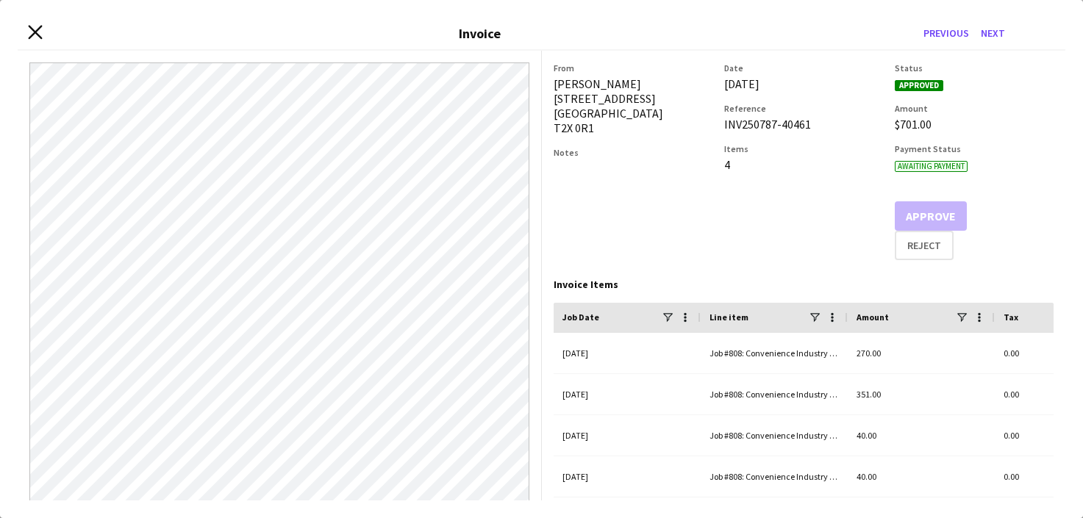
click at [37, 27] on icon "Close invoice dialog" at bounding box center [35, 33] width 14 height 14
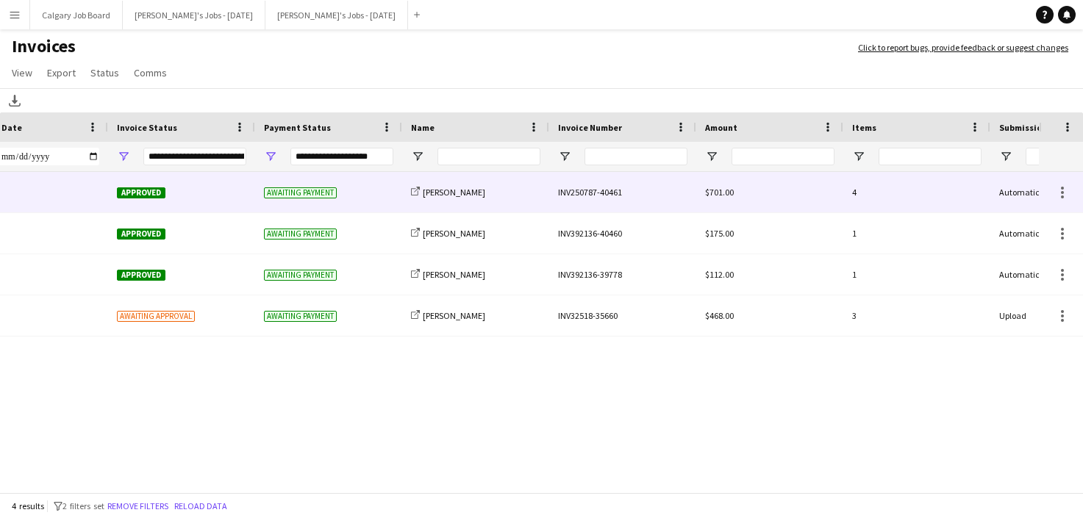
drag, startPoint x: 440, startPoint y: 190, endPoint x: 598, endPoint y: 188, distance: 158.1
click at [441, 190] on span "[PERSON_NAME]" at bounding box center [454, 192] width 63 height 11
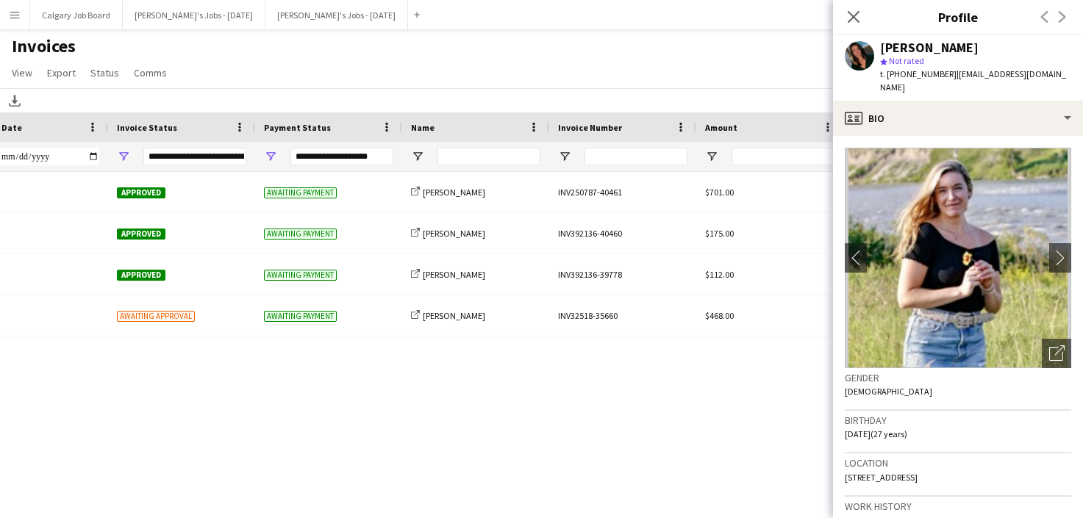
drag, startPoint x: 946, startPoint y: 77, endPoint x: 1051, endPoint y: 74, distance: 104.5
click at [1051, 74] on div "[PERSON_NAME] star Not rated t. [PHONE_NUMBER] | [EMAIL_ADDRESS][DOMAIN_NAME]" at bounding box center [958, 67] width 250 height 65
copy span "[EMAIL_ADDRESS][DOMAIN_NAME]"
drag, startPoint x: 443, startPoint y: 67, endPoint x: 432, endPoint y: 67, distance: 11.8
click at [444, 67] on app-page-menu "View Customise view Customise filters Reset Filters Reset View Reset All Export…" at bounding box center [541, 74] width 1083 height 28
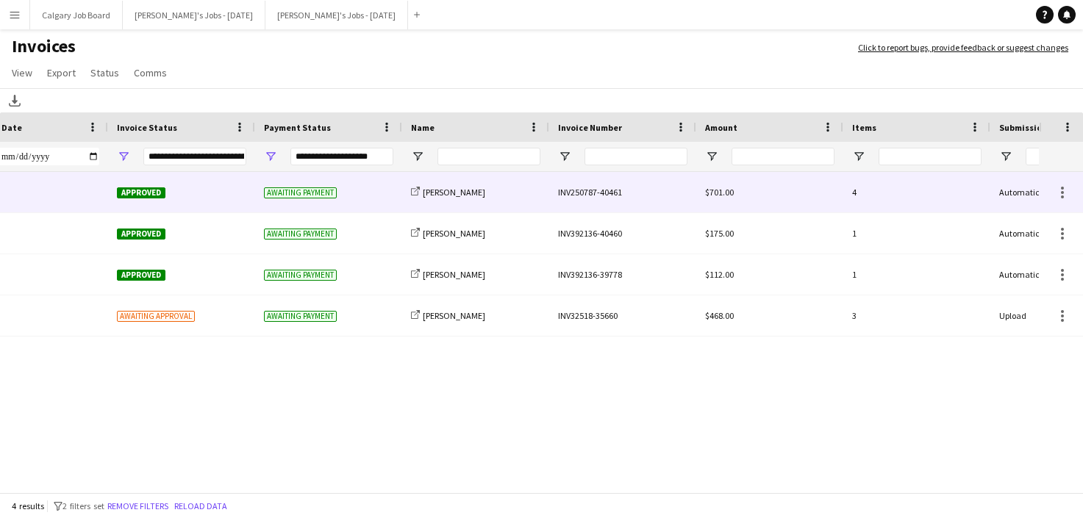
click at [485, 188] on div "share-external-link-1 [PERSON_NAME]" at bounding box center [475, 192] width 147 height 40
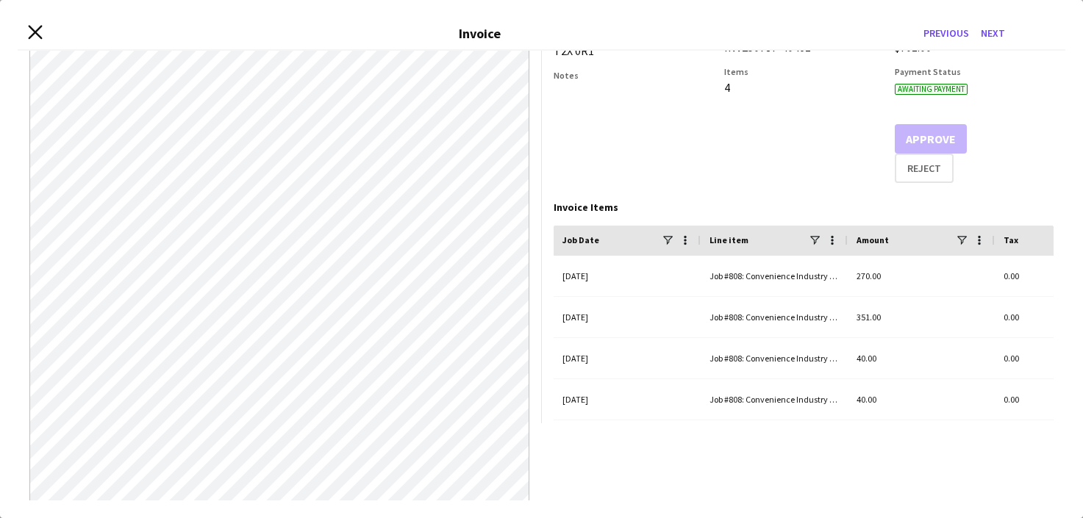
click at [37, 32] on icon "Close invoice dialog" at bounding box center [35, 33] width 14 height 14
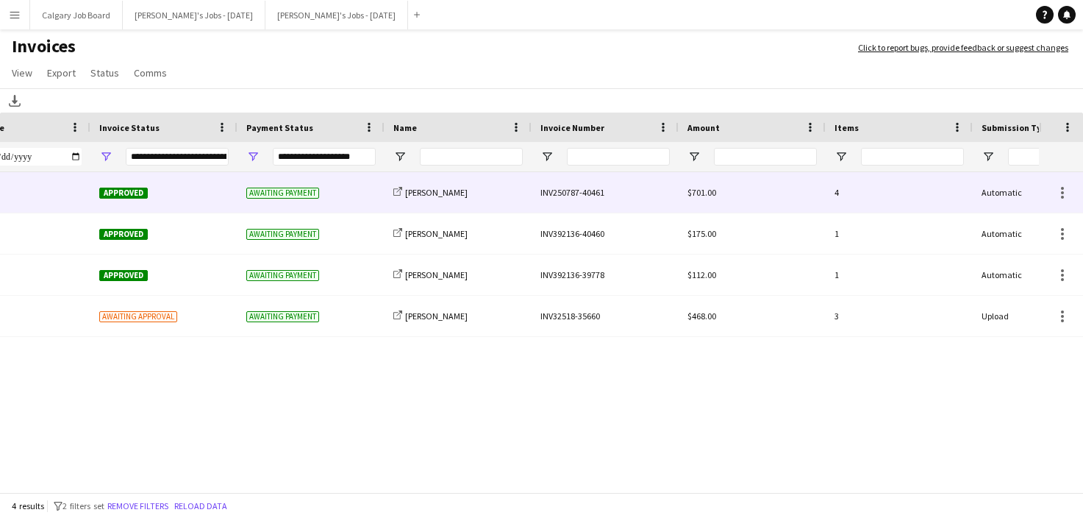
scroll to position [0, 318]
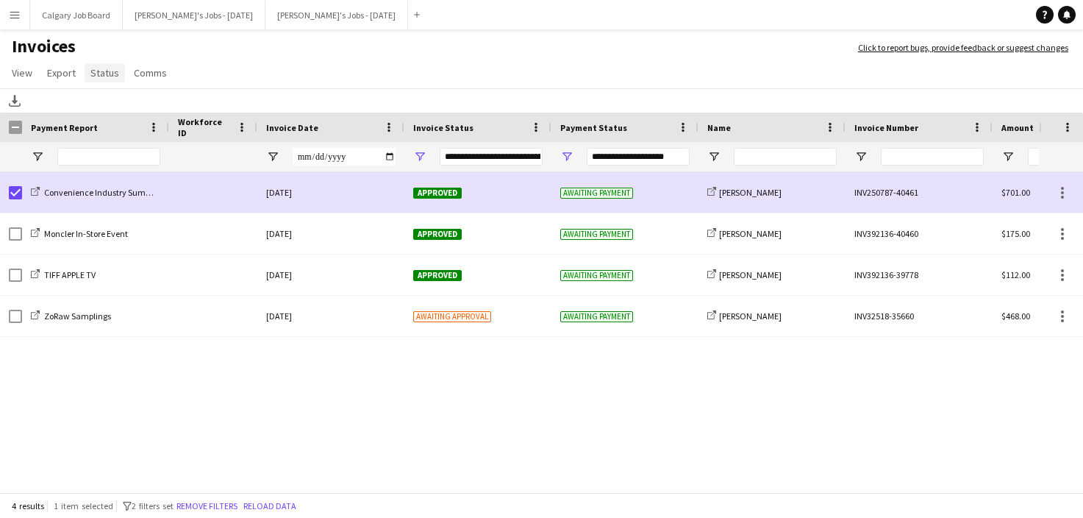
click at [93, 71] on span "Status" at bounding box center [104, 72] width 29 height 13
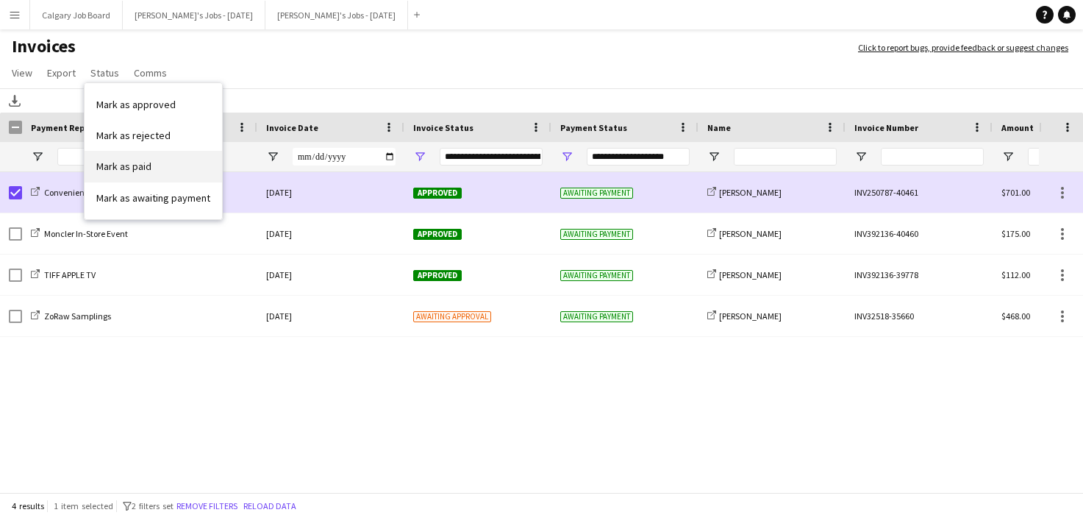
click at [132, 168] on span "Mark as paid" at bounding box center [123, 166] width 55 height 13
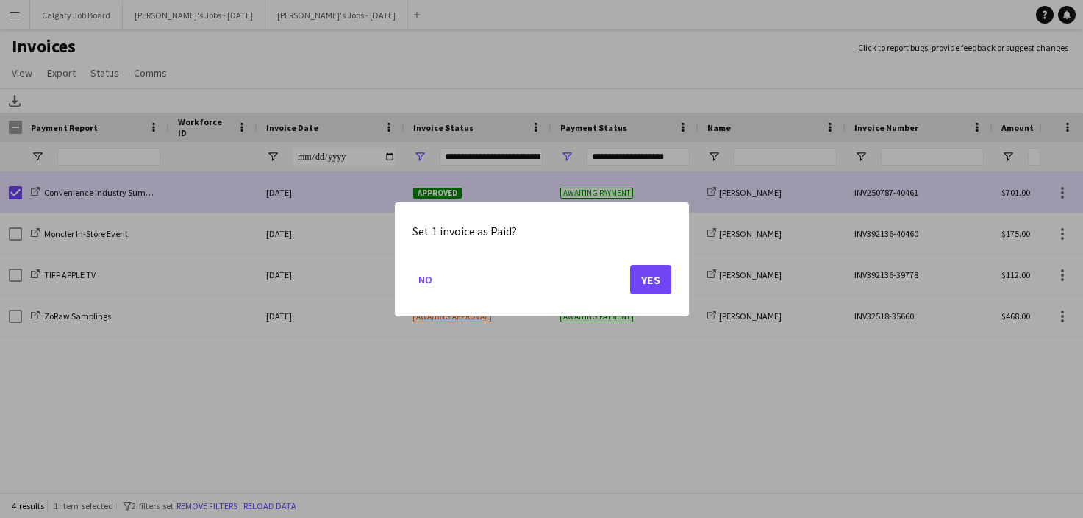
click at [662, 280] on button "Yes" at bounding box center [650, 278] width 41 height 29
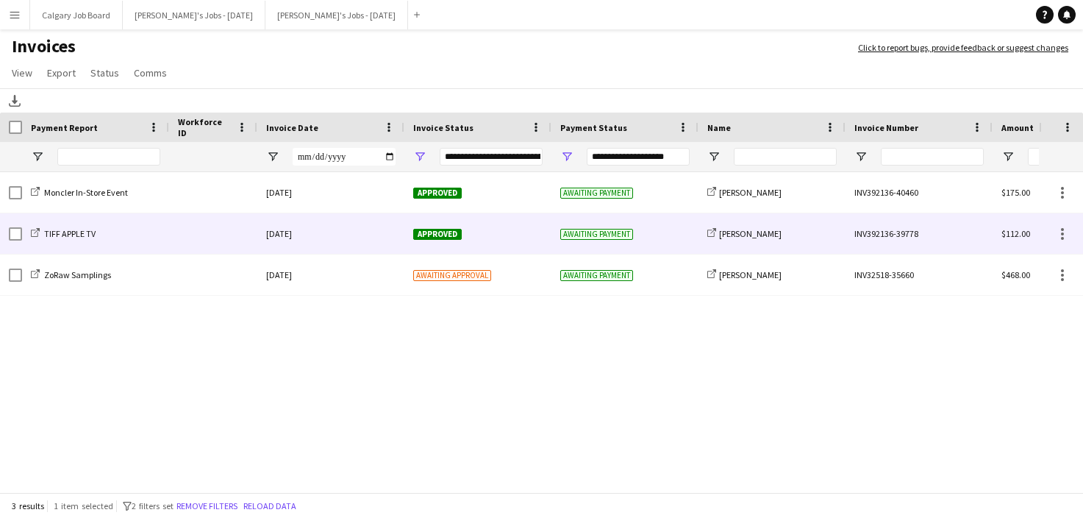
click at [807, 227] on div "share-external-link-1 [PERSON_NAME]" at bounding box center [772, 233] width 147 height 40
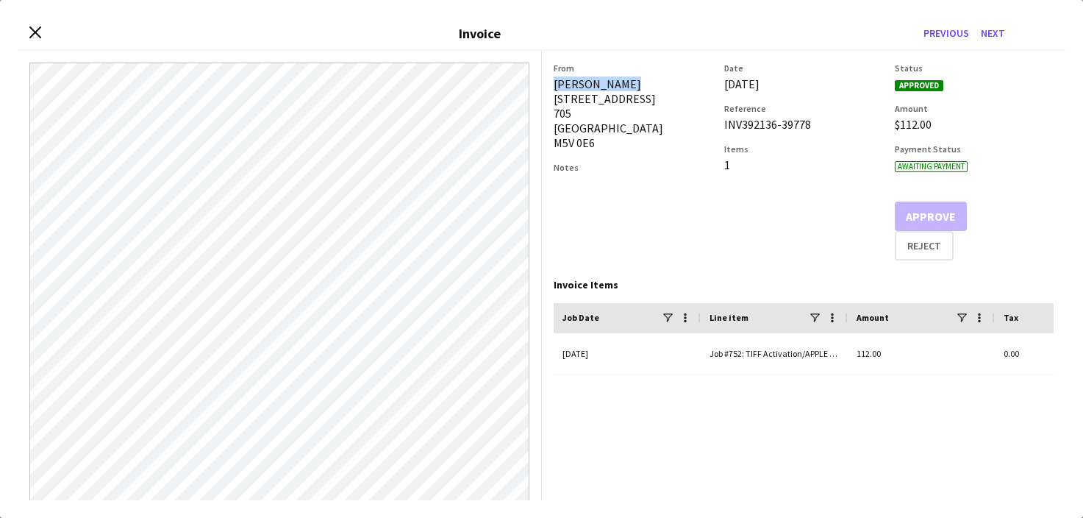
drag, startPoint x: 554, startPoint y: 82, endPoint x: 642, endPoint y: 80, distance: 88.3
click at [638, 79] on div "[PERSON_NAME] [STREET_ADDRESS]" at bounding box center [633, 113] width 159 height 74
copy div "[PERSON_NAME]"
click at [38, 34] on icon at bounding box center [35, 33] width 14 height 14
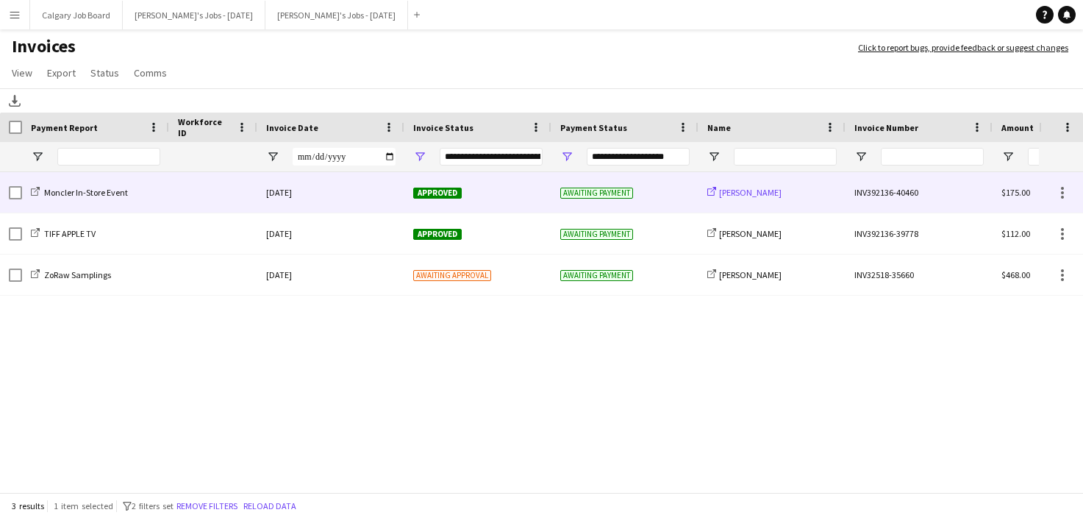
click at [762, 195] on span "[PERSON_NAME]" at bounding box center [750, 192] width 63 height 11
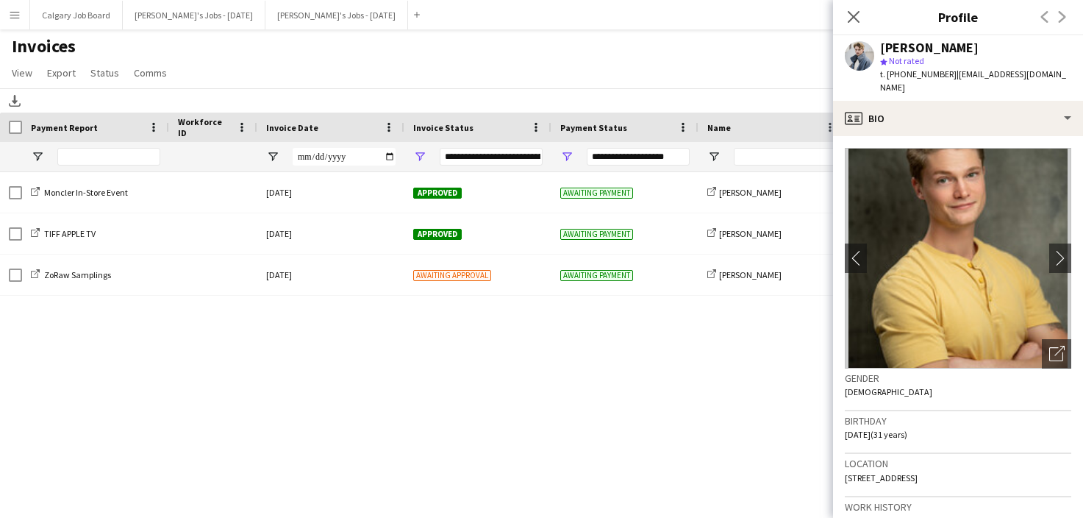
drag, startPoint x: 884, startPoint y: 49, endPoint x: 974, endPoint y: 46, distance: 90.5
click at [974, 46] on div "[PERSON_NAME]" at bounding box center [975, 47] width 191 height 13
copy div "[PERSON_NAME]"
drag, startPoint x: 948, startPoint y: 74, endPoint x: 1044, endPoint y: 74, distance: 95.6
click at [1044, 74] on div "[PERSON_NAME] star Not rated t. [PHONE_NUMBER] | [EMAIL_ADDRESS][DOMAIN_NAME]" at bounding box center [958, 67] width 250 height 65
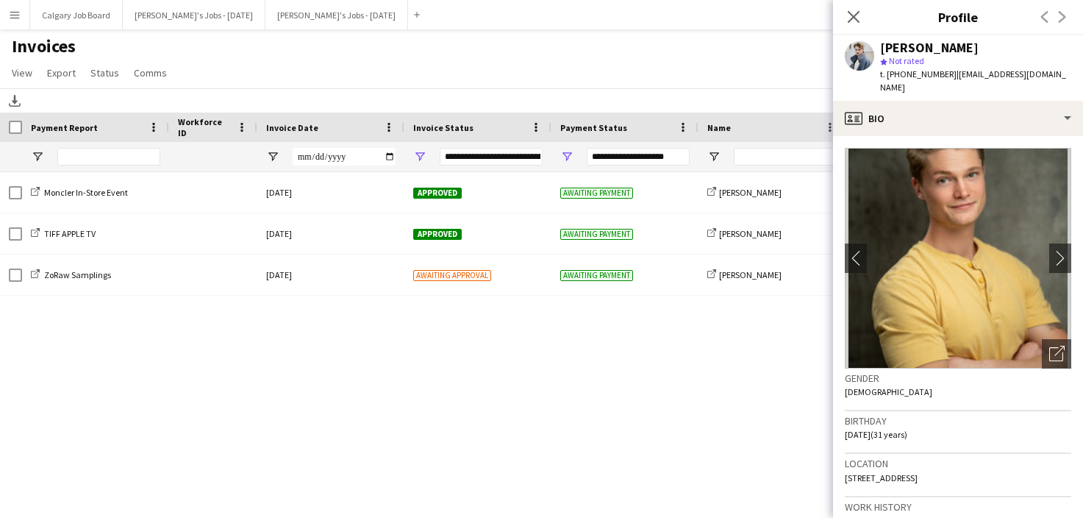
copy span "[EMAIL_ADDRESS][DOMAIN_NAME]"
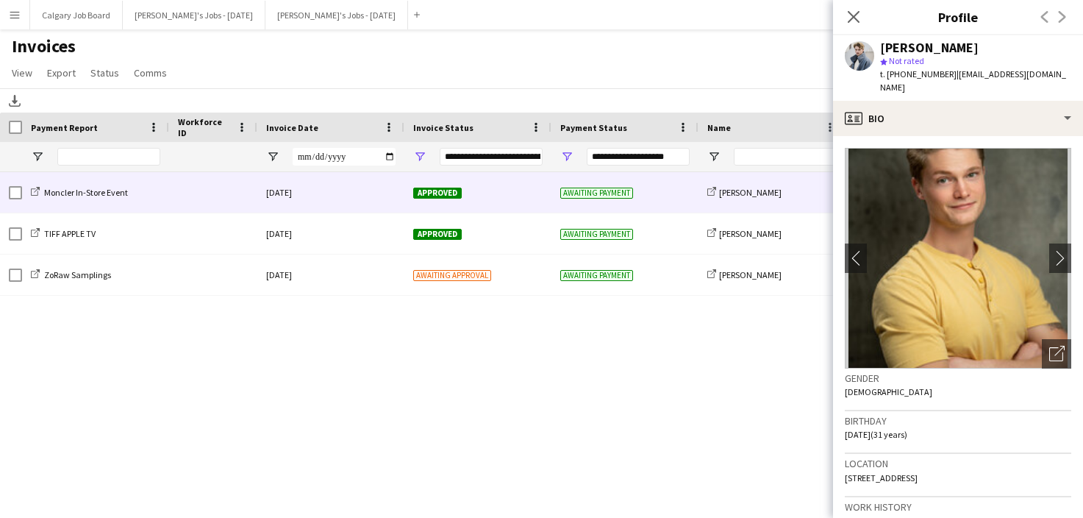
click at [340, 195] on div "[DATE]" at bounding box center [330, 192] width 147 height 40
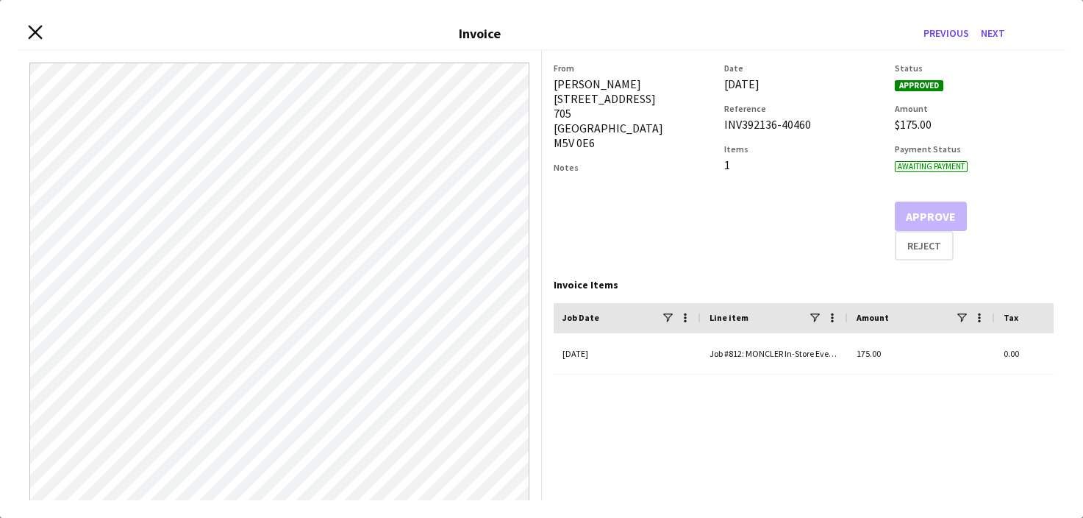
click at [36, 33] on icon at bounding box center [35, 33] width 14 height 14
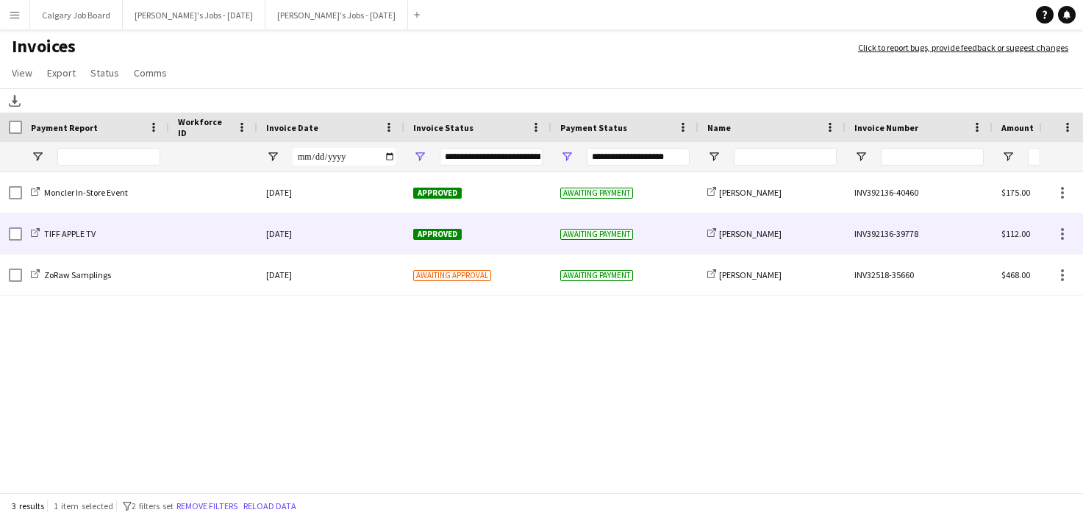
click at [356, 227] on div "[DATE]" at bounding box center [330, 233] width 147 height 40
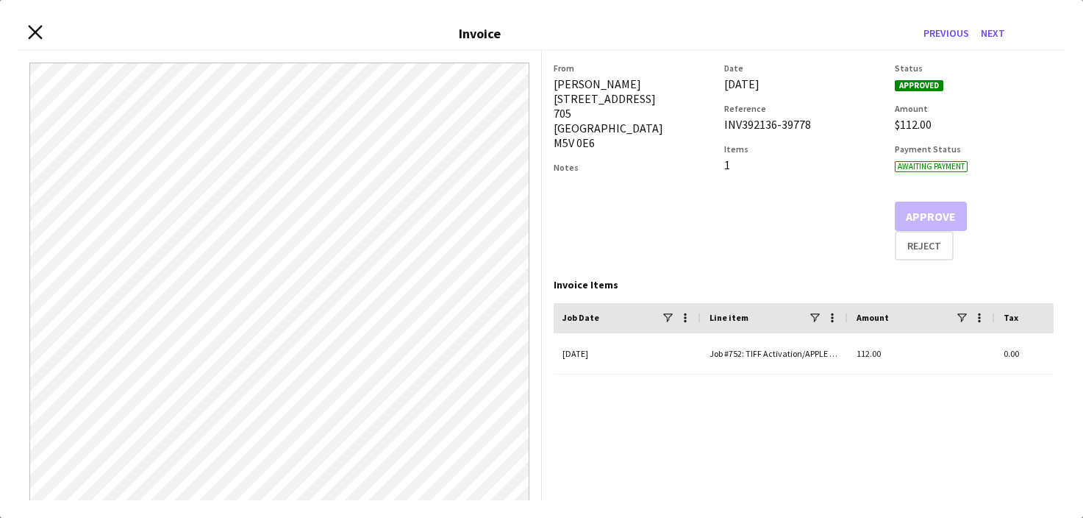
click at [39, 34] on icon "Close invoice dialog" at bounding box center [35, 33] width 14 height 14
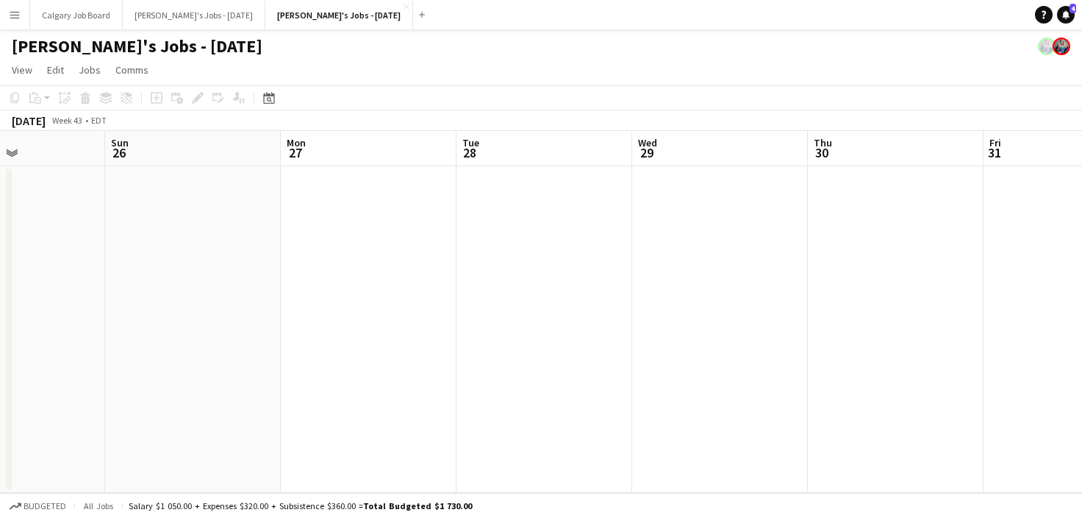
scroll to position [0, 424]
click at [154, 10] on button "[PERSON_NAME]'s Jobs - [DATE] Close" at bounding box center [194, 15] width 143 height 29
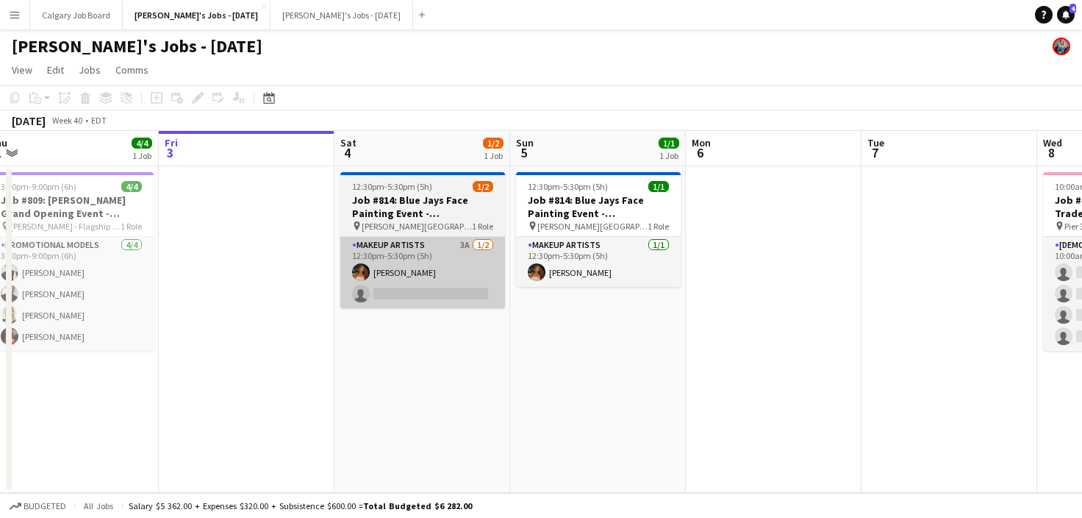
scroll to position [0, 364]
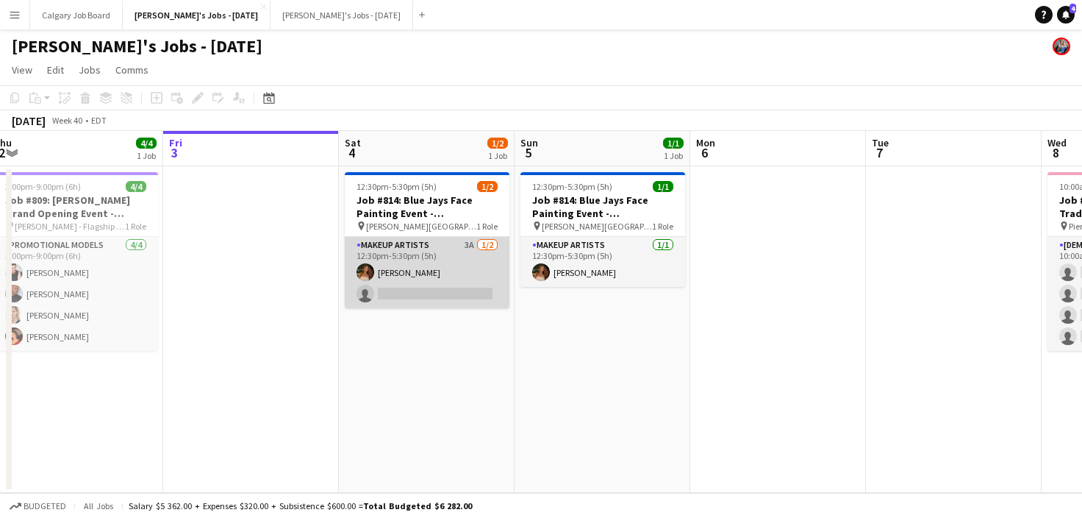
click at [424, 280] on app-card-role "Makeup Artists 3A 1/2 12:30pm-5:30pm (5h) Cat Liu single-neutral-actions" at bounding box center [427, 272] width 165 height 71
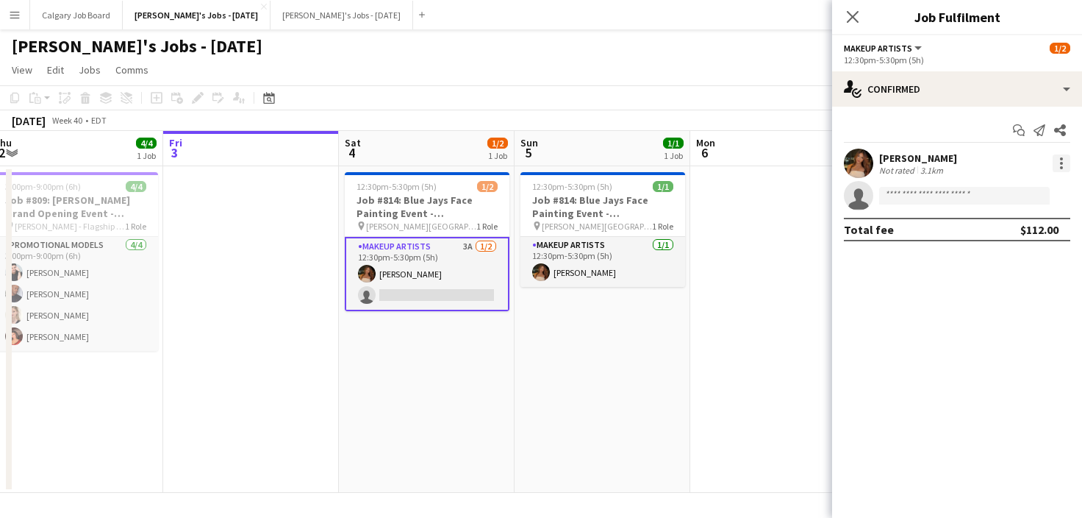
click at [1063, 165] on div at bounding box center [1062, 163] width 18 height 18
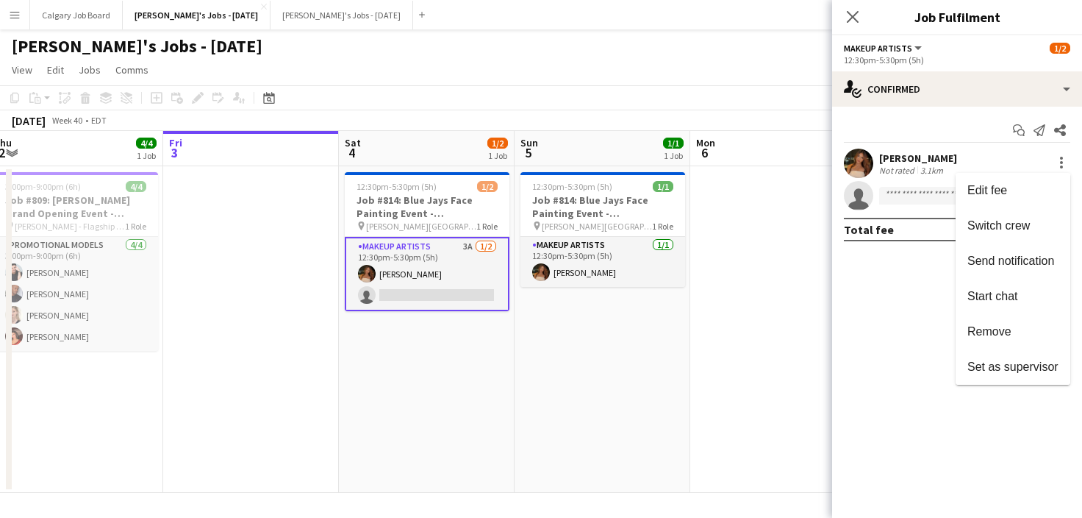
drag, startPoint x: 984, startPoint y: 325, endPoint x: 710, endPoint y: 302, distance: 274.6
click at [984, 325] on span "Remove" at bounding box center [990, 331] width 44 height 13
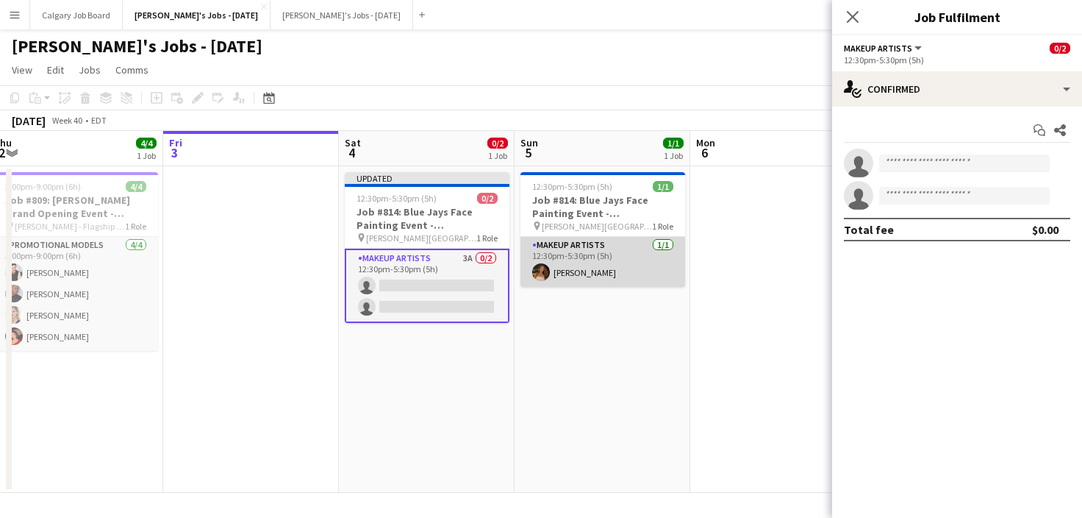
drag, startPoint x: 585, startPoint y: 268, endPoint x: 657, endPoint y: 268, distance: 71.3
click at [585, 268] on app-card-role "Makeup Artists 1/1 12:30pm-5:30pm (5h) Cat Liu" at bounding box center [603, 262] width 165 height 50
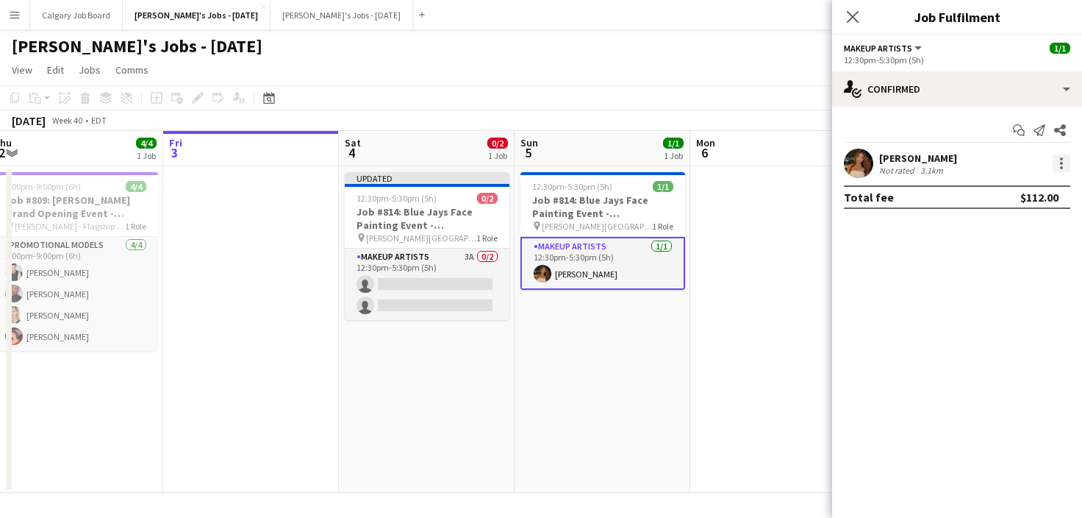
click at [1063, 159] on div at bounding box center [1062, 163] width 18 height 18
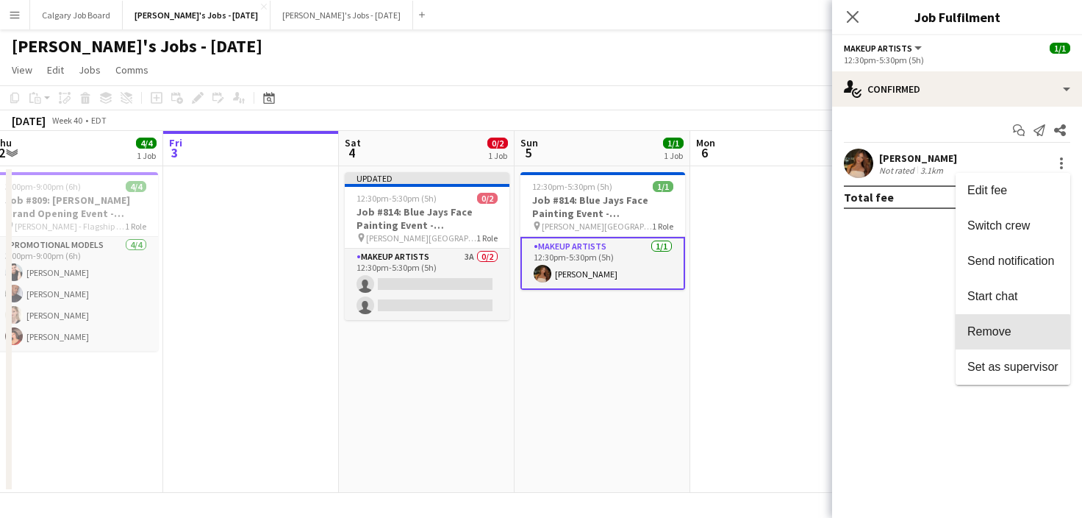
click at [1012, 334] on span "Remove" at bounding box center [1013, 331] width 91 height 13
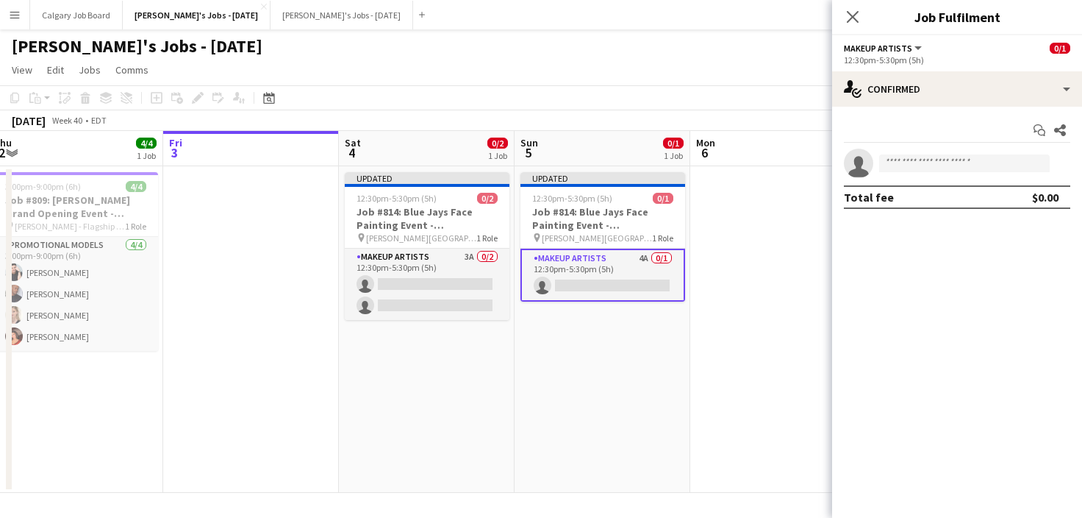
drag, startPoint x: 782, startPoint y: 316, endPoint x: 769, endPoint y: 286, distance: 32.6
click at [770, 316] on app-calendar-viewport "Tue 30 Wed 1 1/1 1 Job Thu 2 4/4 1 Job Fri 3 Sat 4 0/2 1 Job Sun 5 0/1 1 Job Mo…" at bounding box center [541, 312] width 1082 height 362
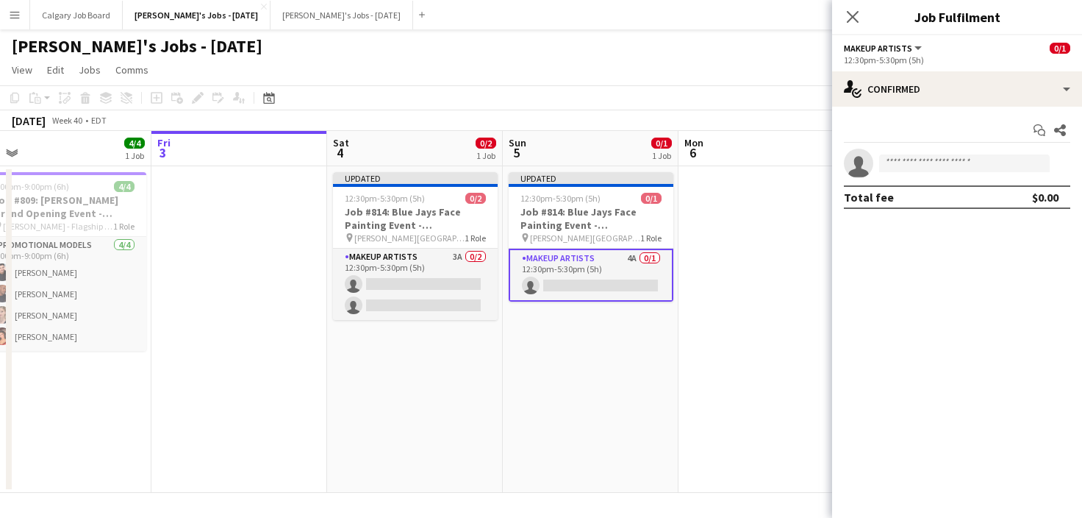
click at [804, 66] on app-page-menu "View Day view expanded Day view collapsed Month view Date picker Jump to today …" at bounding box center [541, 71] width 1082 height 28
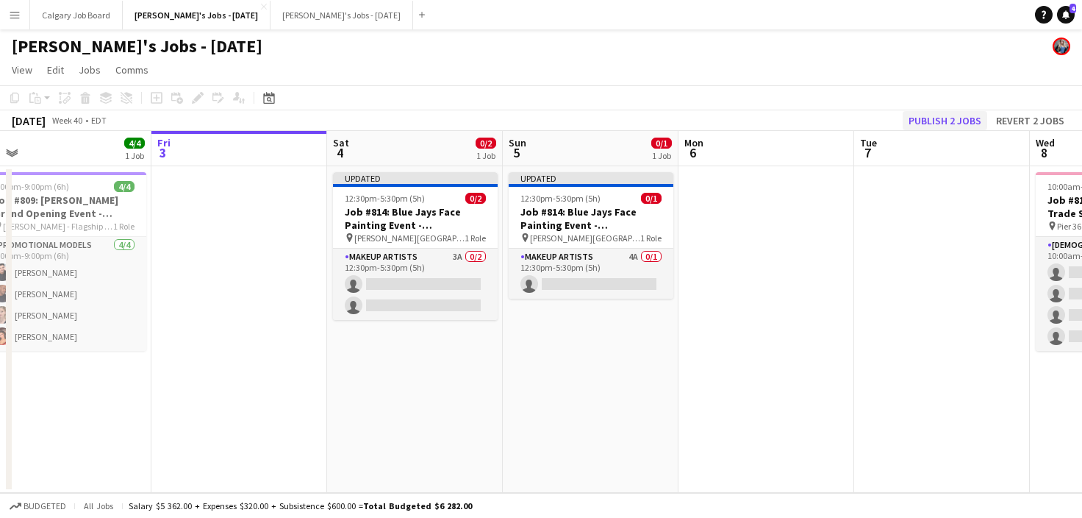
click at [956, 120] on button "Publish 2 jobs" at bounding box center [945, 120] width 85 height 19
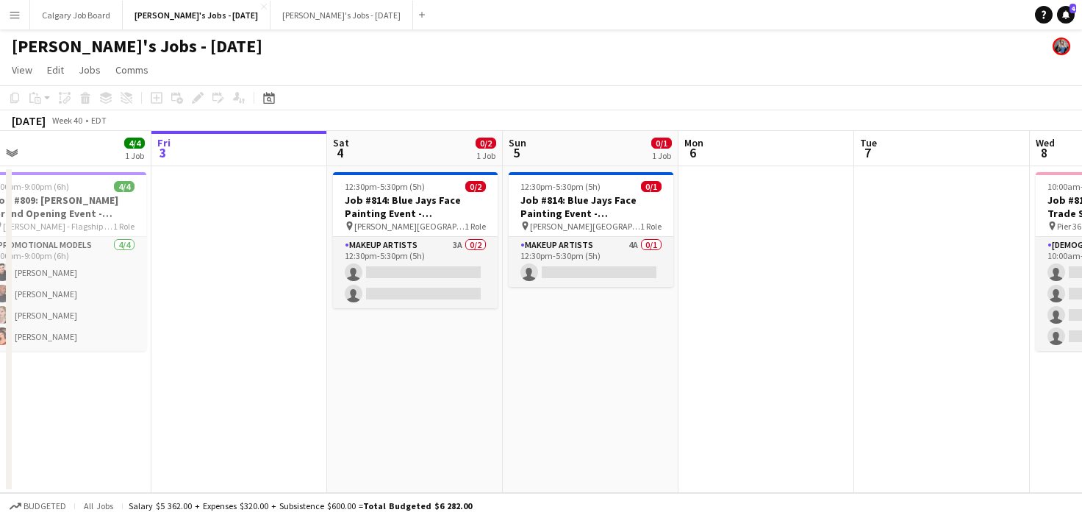
scroll to position [0, 0]
click at [1071, 19] on link "Notifications 4" at bounding box center [1066, 15] width 18 height 18
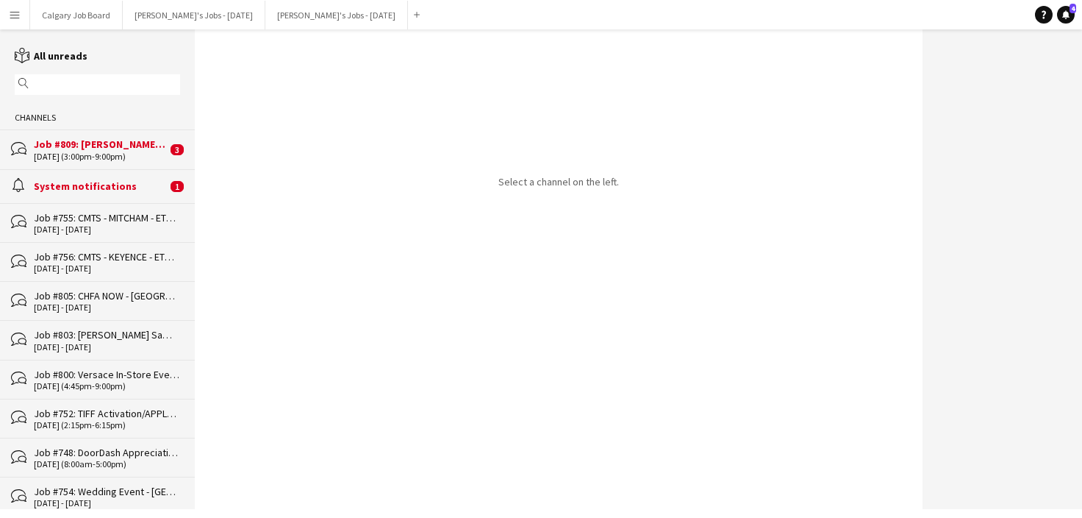
click at [124, 183] on div "System notifications" at bounding box center [100, 185] width 133 height 13
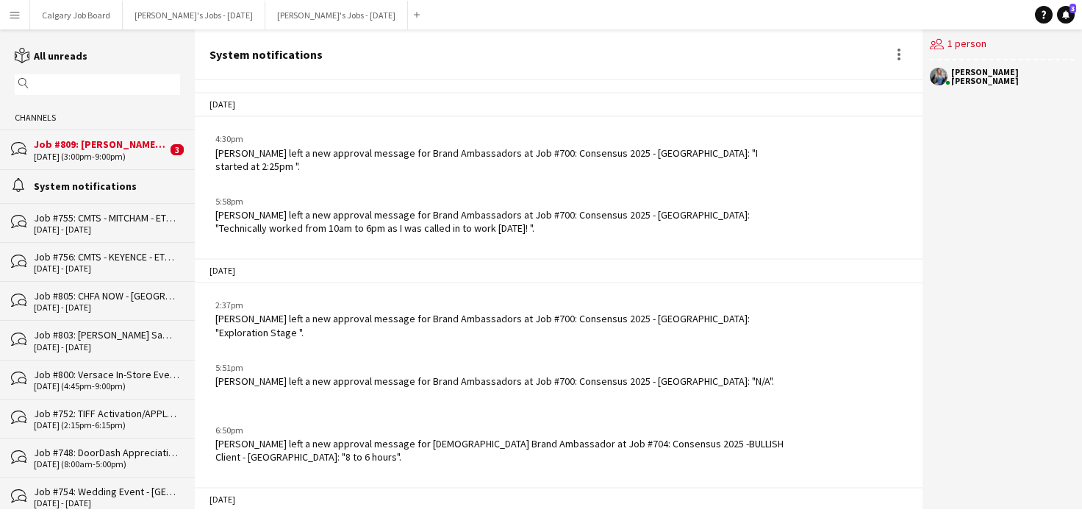
scroll to position [2332, 0]
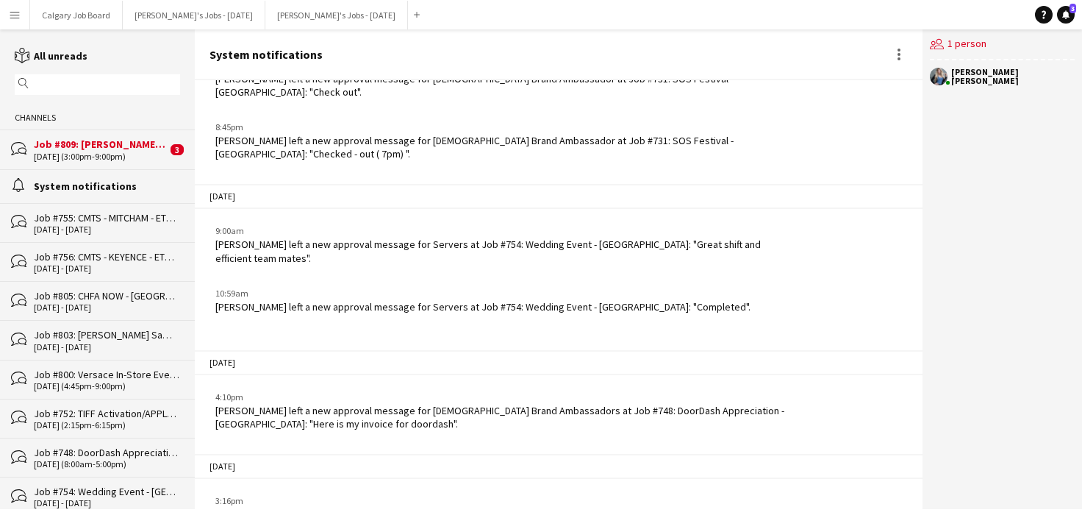
click at [125, 156] on div "[DATE] (3:00pm-9:00pm)" at bounding box center [100, 156] width 133 height 10
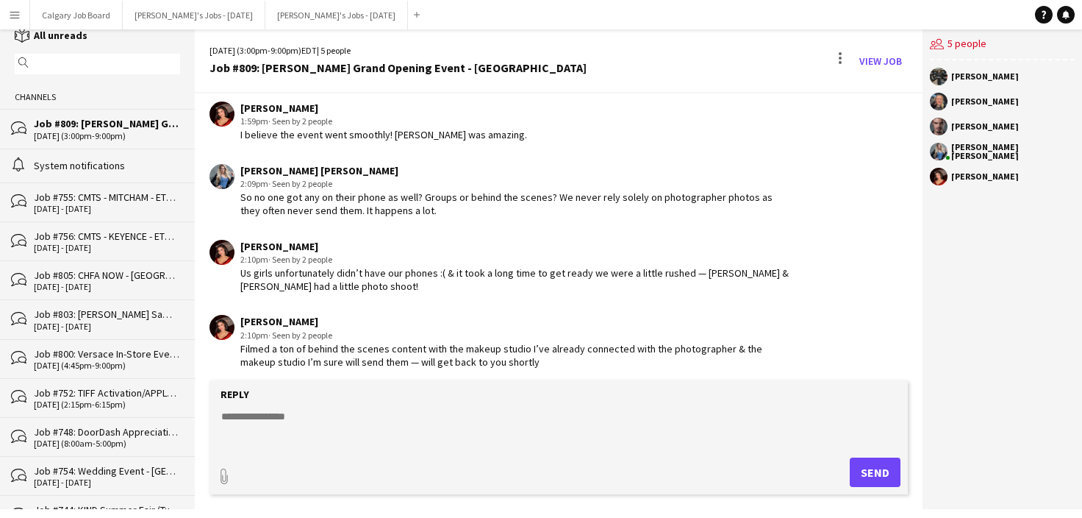
scroll to position [38, 0]
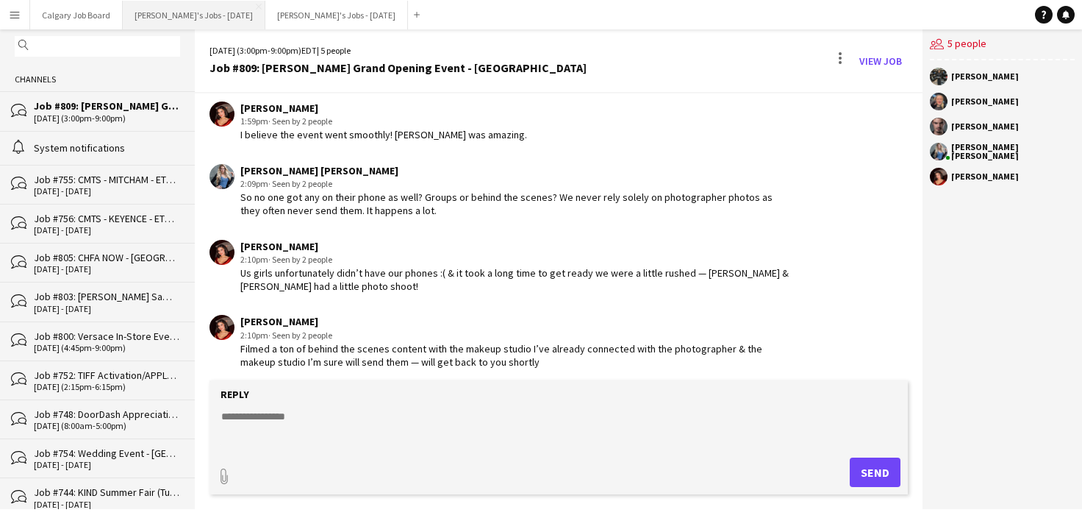
click at [188, 26] on button "[PERSON_NAME]'s Jobs - [DATE] Close" at bounding box center [194, 15] width 143 height 29
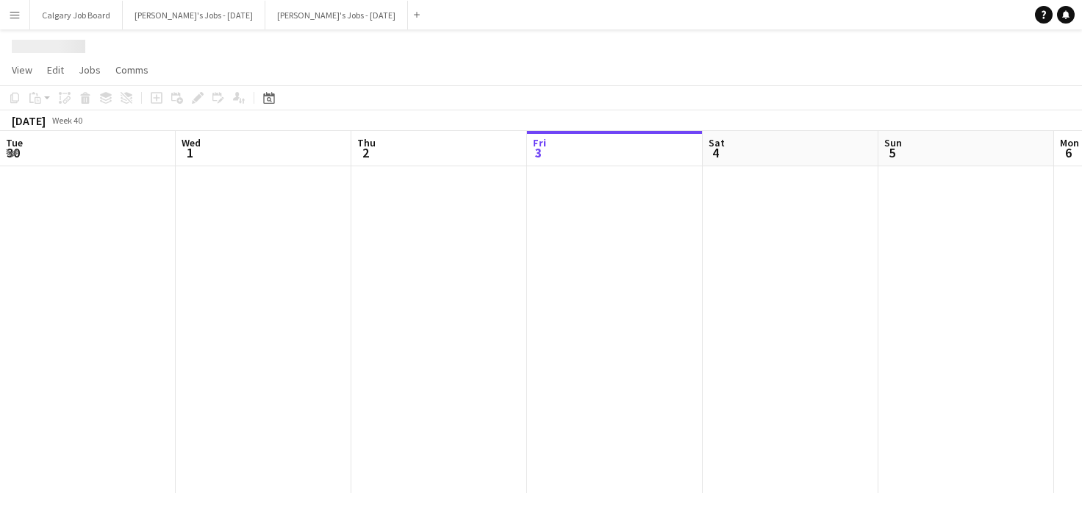
scroll to position [0, 352]
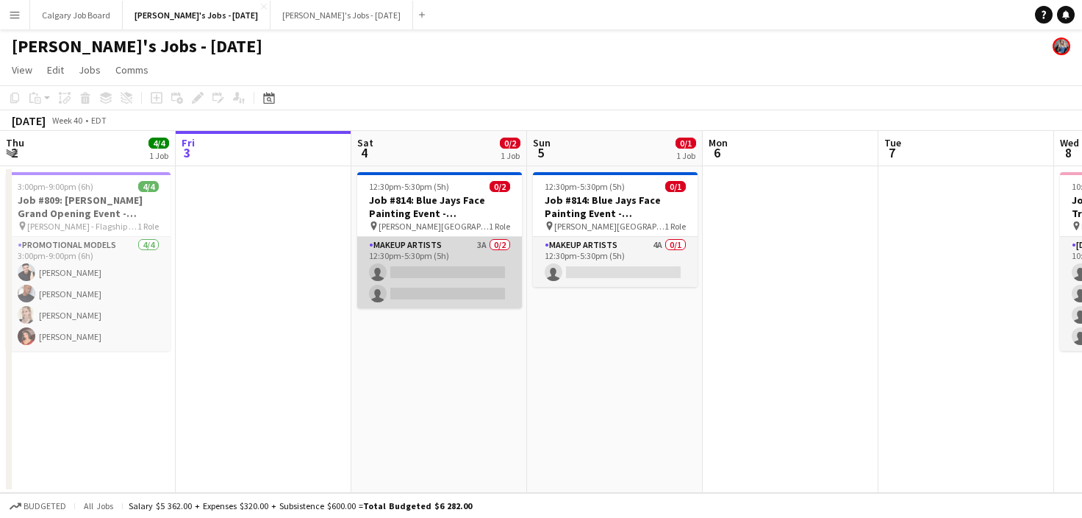
click at [410, 285] on app-card-role "Makeup Artists 3A 0/2 12:30pm-5:30pm (5h) single-neutral-actions single-neutral…" at bounding box center [439, 272] width 165 height 71
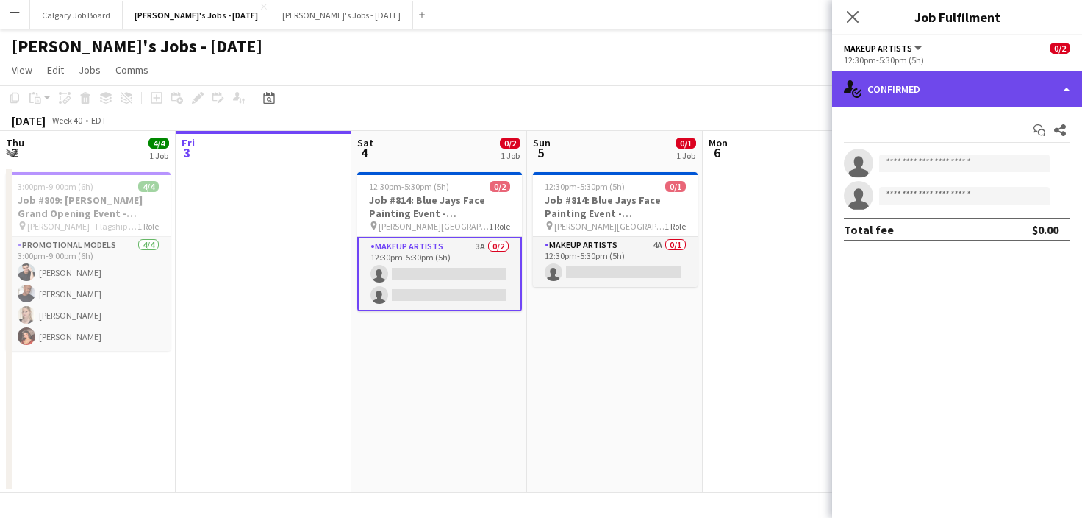
click at [988, 95] on div "single-neutral-actions-check-2 Confirmed" at bounding box center [957, 88] width 250 height 35
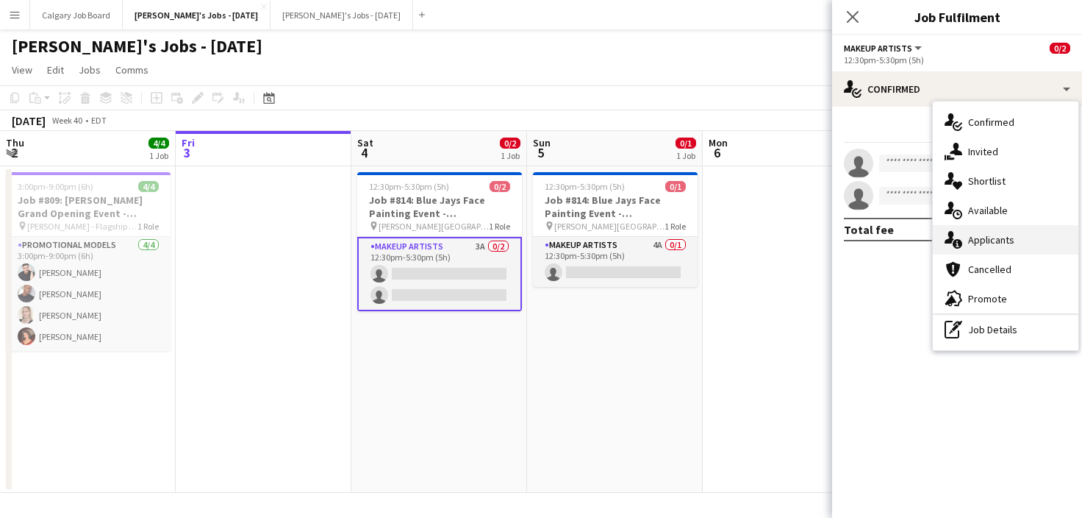
click at [1003, 242] on span "Applicants" at bounding box center [992, 239] width 46 height 13
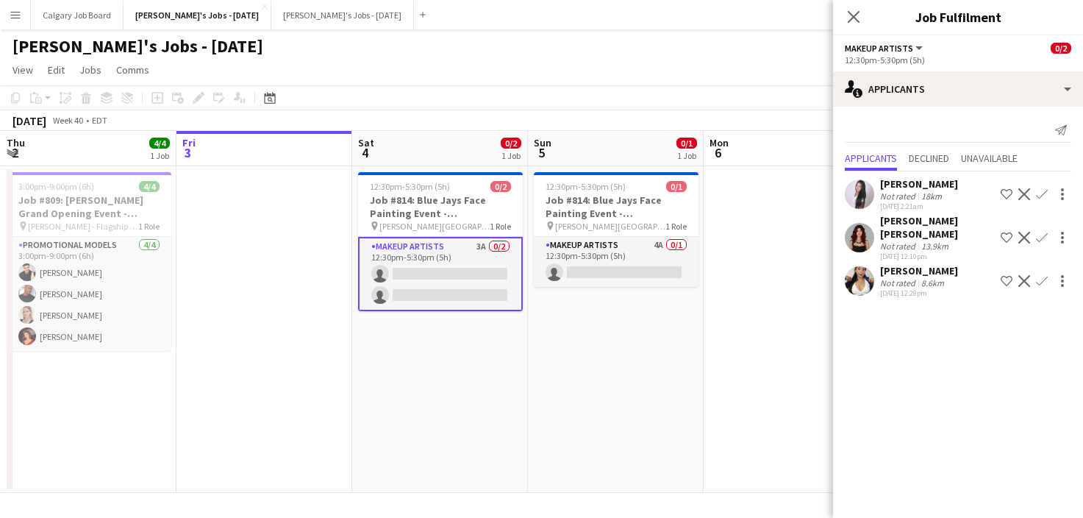
scroll to position [0, 353]
click at [905, 246] on div "Not rated" at bounding box center [899, 245] width 38 height 11
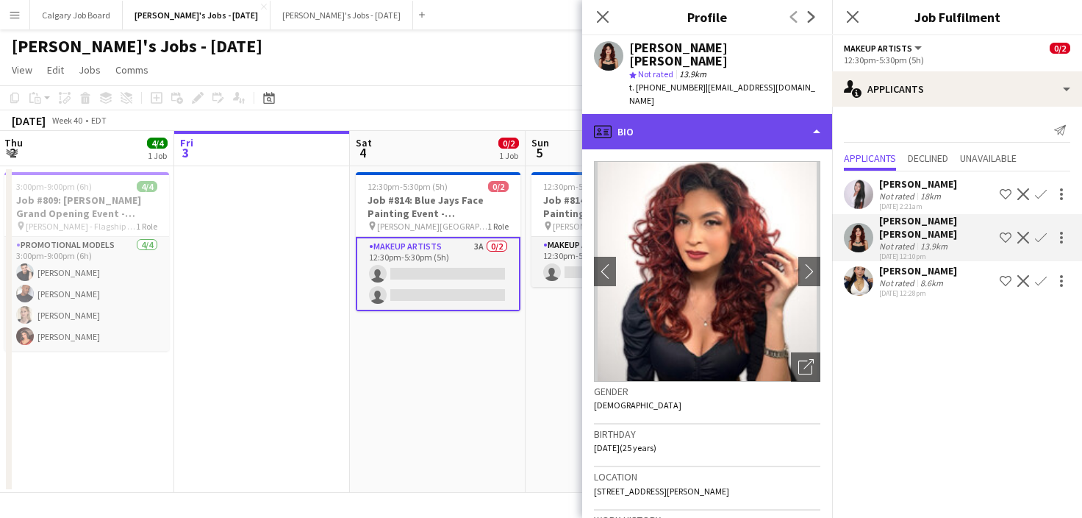
click at [698, 114] on div "profile Bio" at bounding box center [707, 131] width 250 height 35
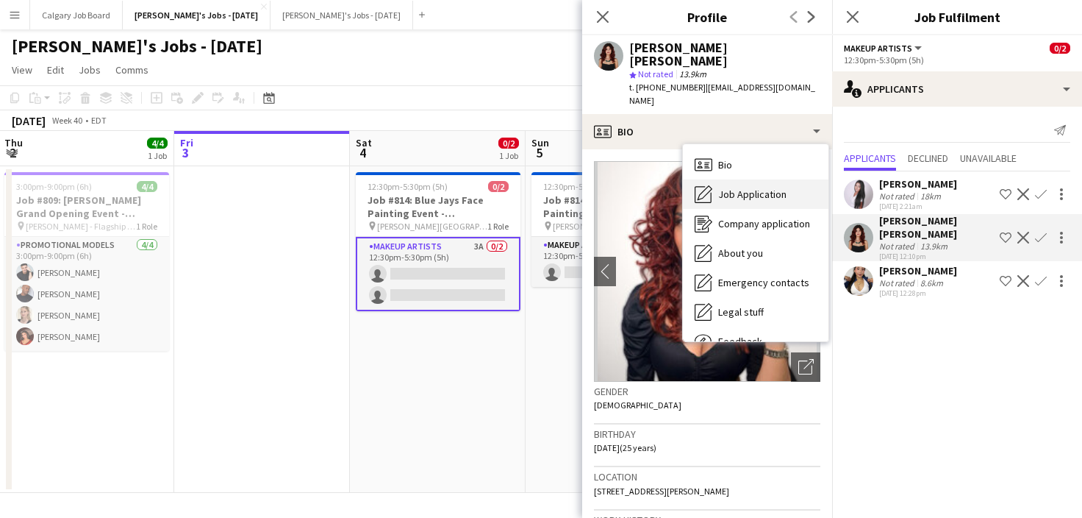
click at [730, 179] on div "Job Application Job Application" at bounding box center [756, 193] width 146 height 29
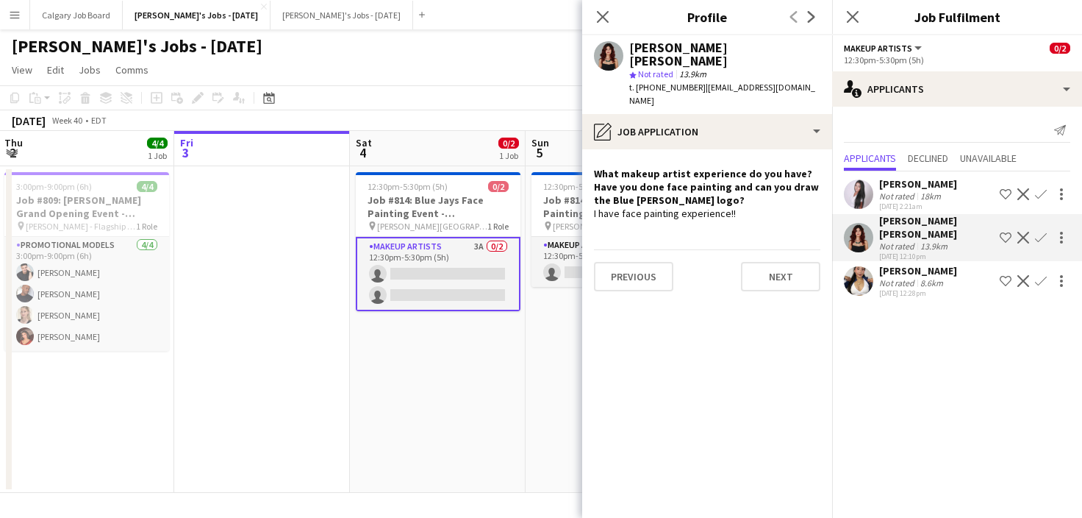
click at [932, 283] on div "8.6km" at bounding box center [932, 282] width 29 height 11
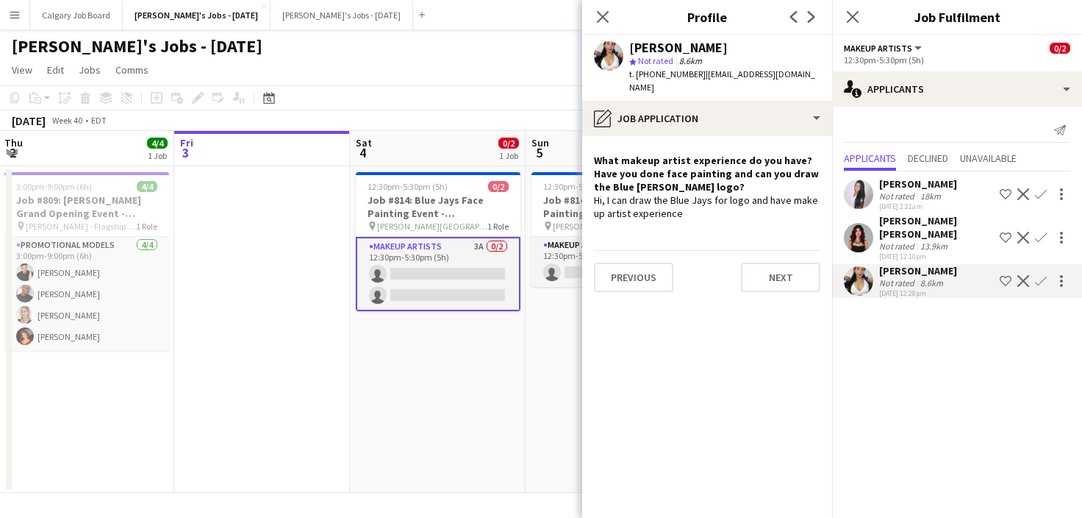
click at [915, 242] on div "Not rated" at bounding box center [899, 245] width 38 height 11
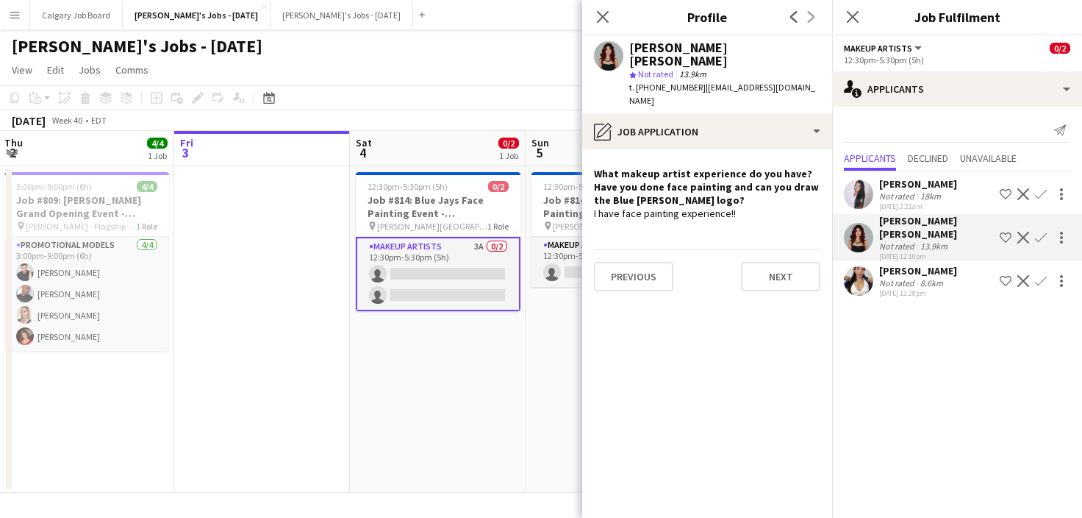
click at [454, 74] on app-page-menu "View Day view expanded Day view collapsed Month view Date picker Jump to today …" at bounding box center [541, 71] width 1082 height 28
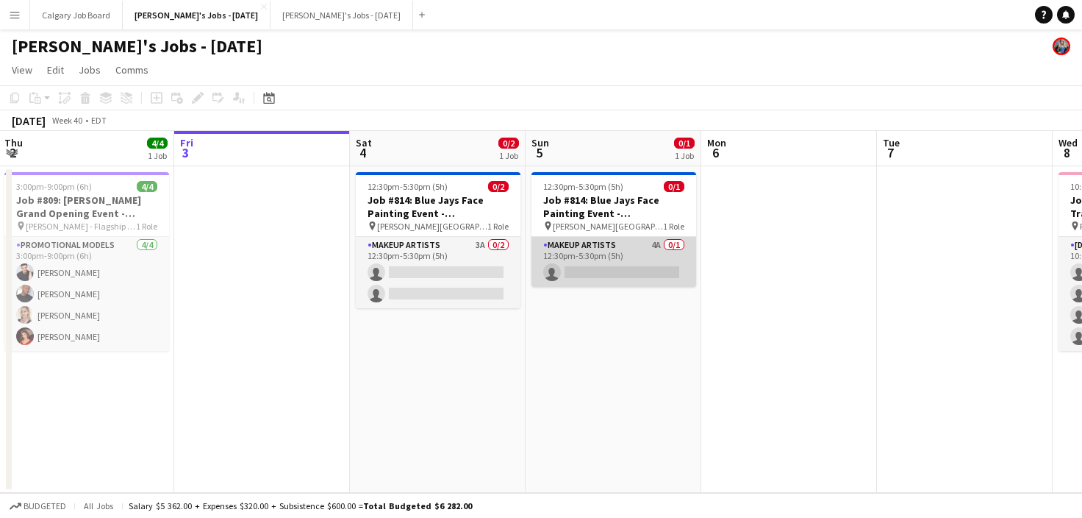
click at [566, 259] on app-card-role "Makeup Artists 4A 0/1 12:30pm-5:30pm (5h) single-neutral-actions" at bounding box center [614, 262] width 165 height 50
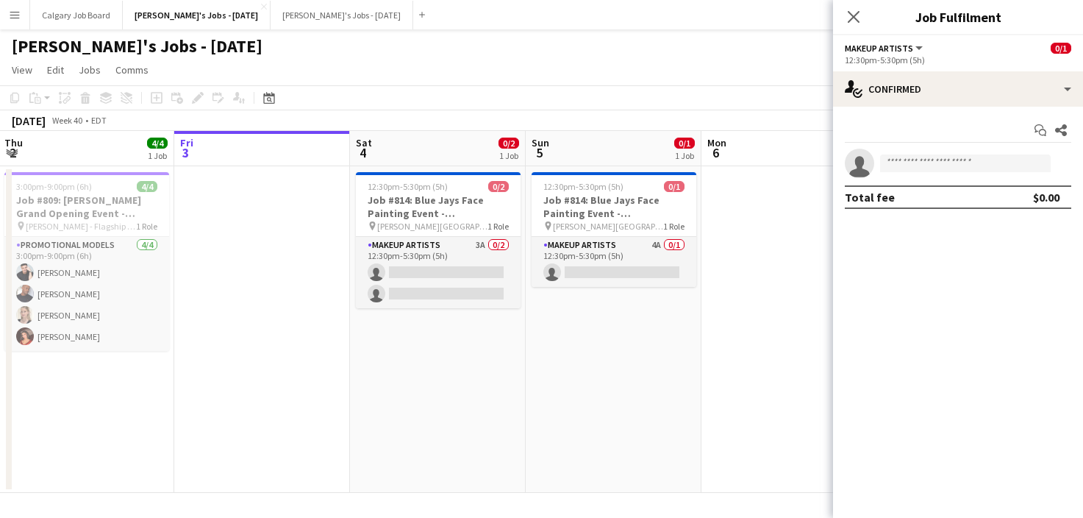
click at [15, 18] on app-icon "Menu" at bounding box center [15, 15] width 12 height 12
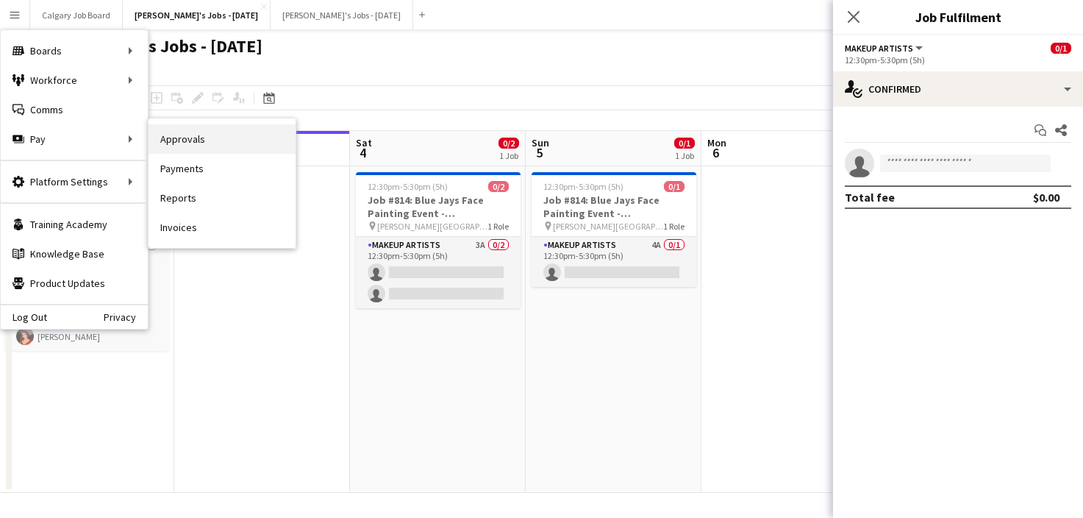
click at [176, 140] on link "Approvals" at bounding box center [222, 138] width 147 height 29
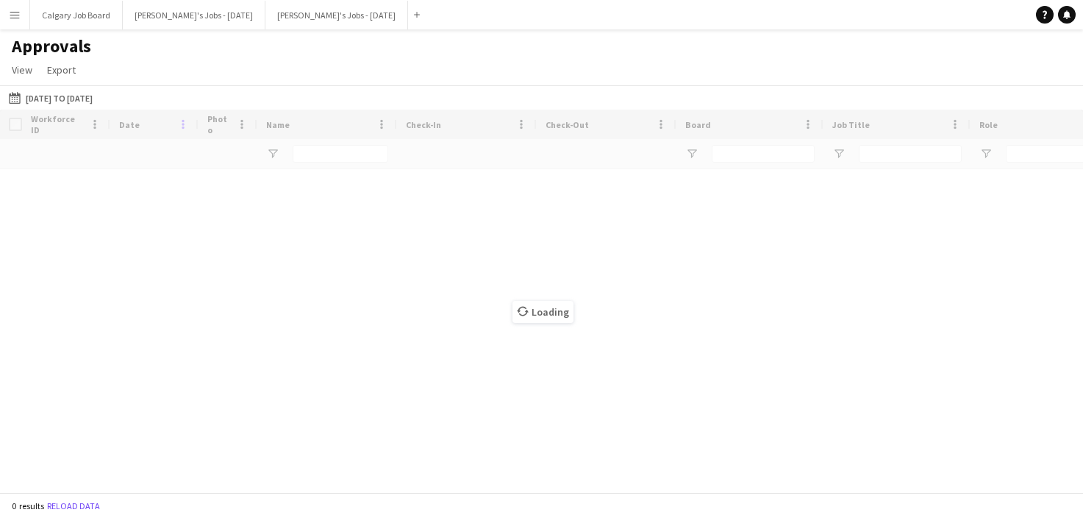
drag, startPoint x: 99, startPoint y: 104, endPoint x: 109, endPoint y: 118, distance: 17.4
click at [96, 104] on button "06-11-2024 to 07-11-2024 06-11-2024 to 07-11-2024" at bounding box center [51, 98] width 90 height 18
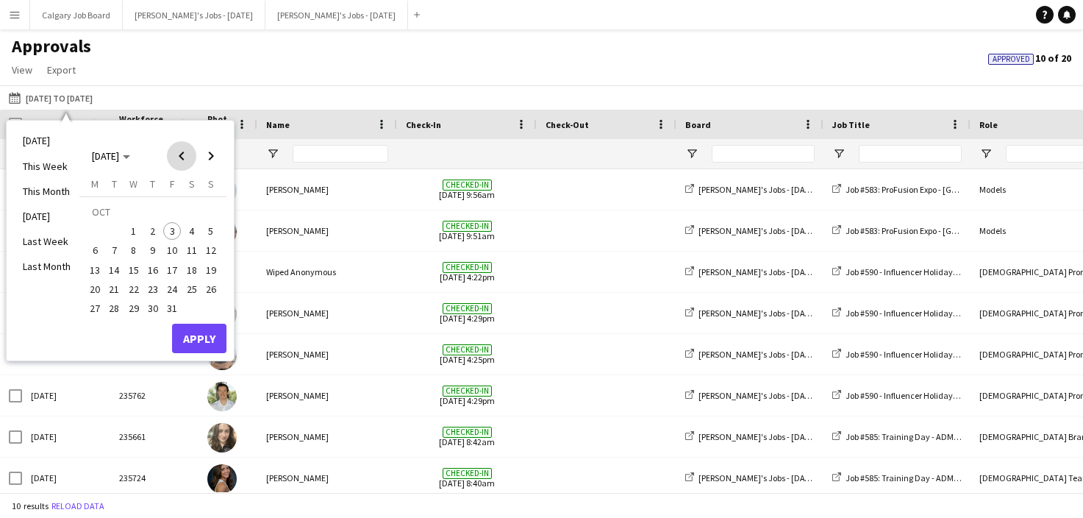
click at [176, 158] on span "Previous month" at bounding box center [181, 155] width 29 height 29
drag, startPoint x: 186, startPoint y: 228, endPoint x: 188, endPoint y: 336, distance: 108.1
click at [186, 228] on span "6" at bounding box center [192, 231] width 18 height 18
click at [188, 336] on button "Apply" at bounding box center [199, 338] width 54 height 29
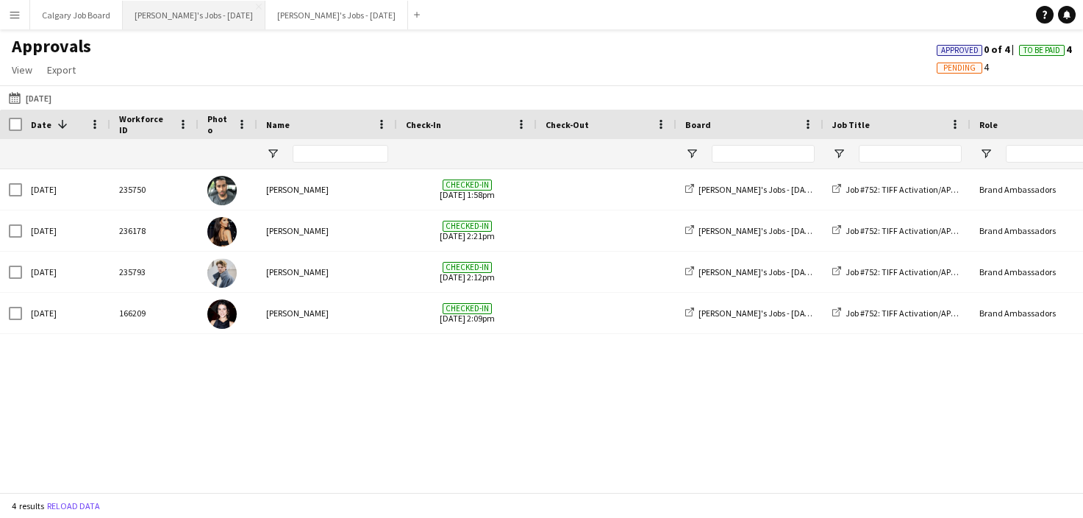
scroll to position [0, 1]
